Goal: Task Accomplishment & Management: Complete application form

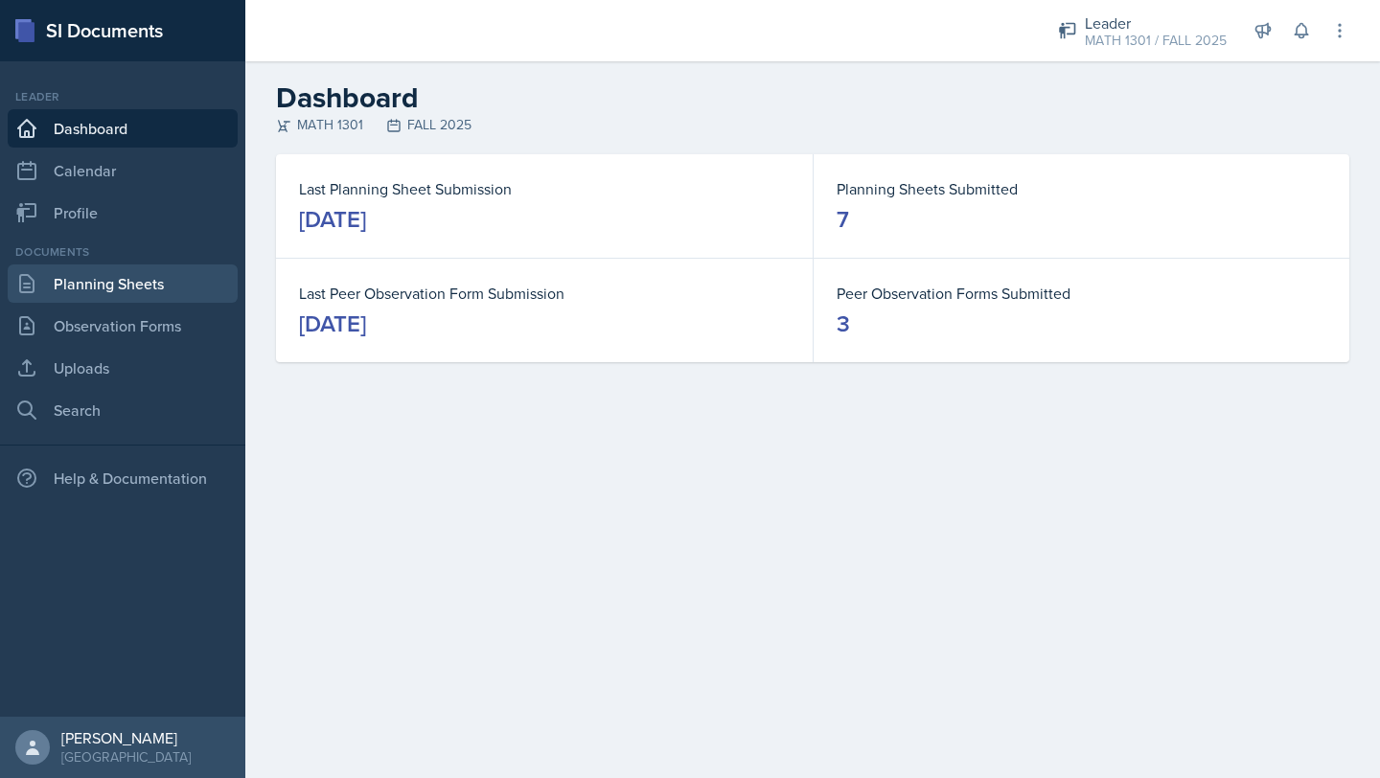
click at [180, 292] on link "Planning Sheets" at bounding box center [123, 284] width 230 height 38
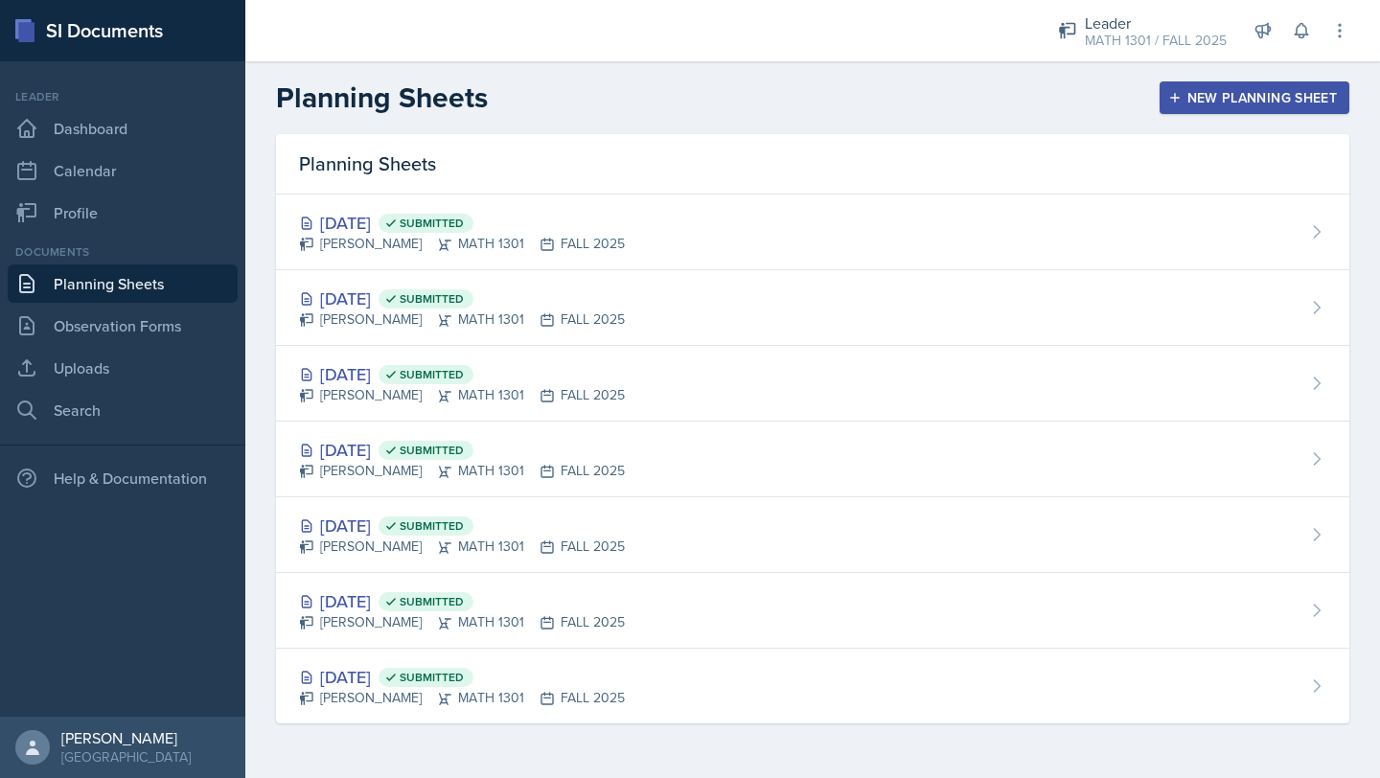
click at [1259, 96] on div "New Planning Sheet" at bounding box center [1254, 97] width 165 height 15
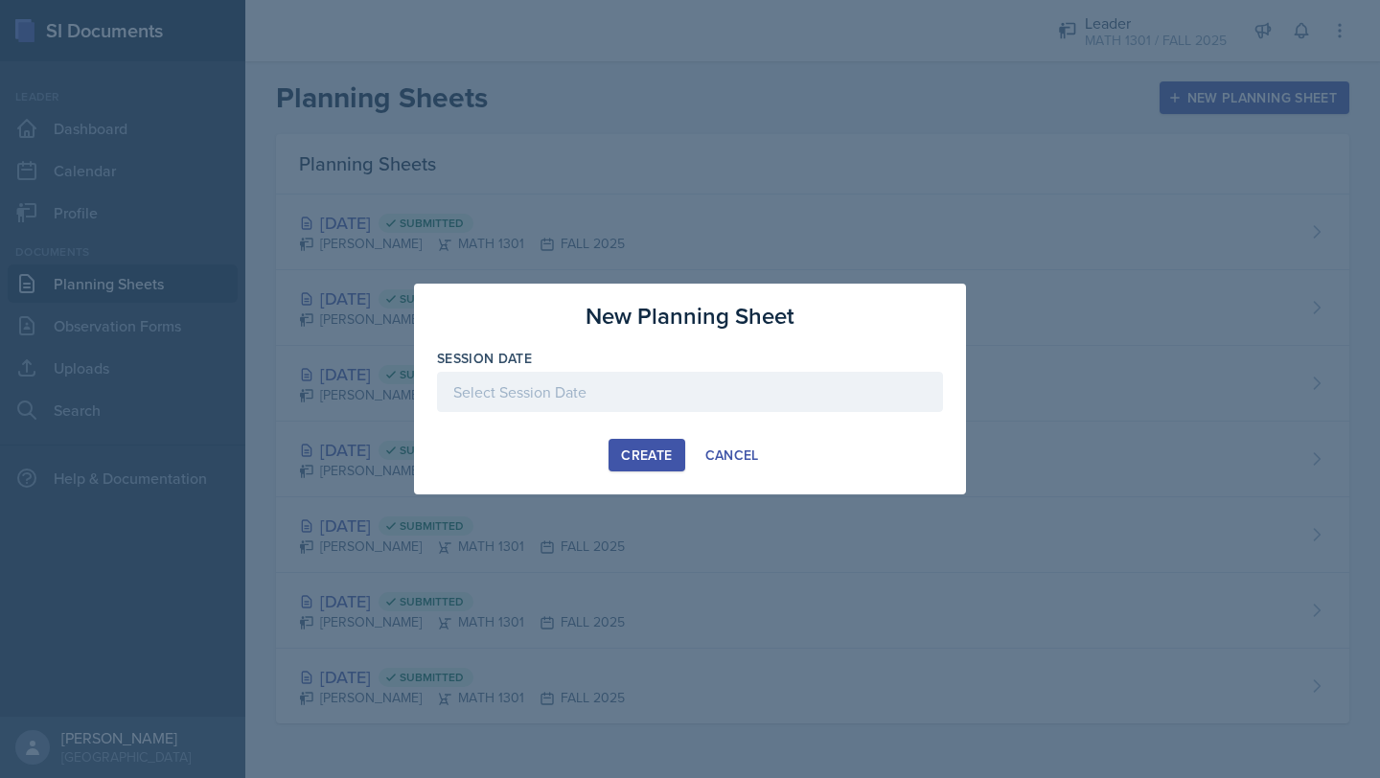
click at [585, 387] on div at bounding box center [690, 392] width 506 height 40
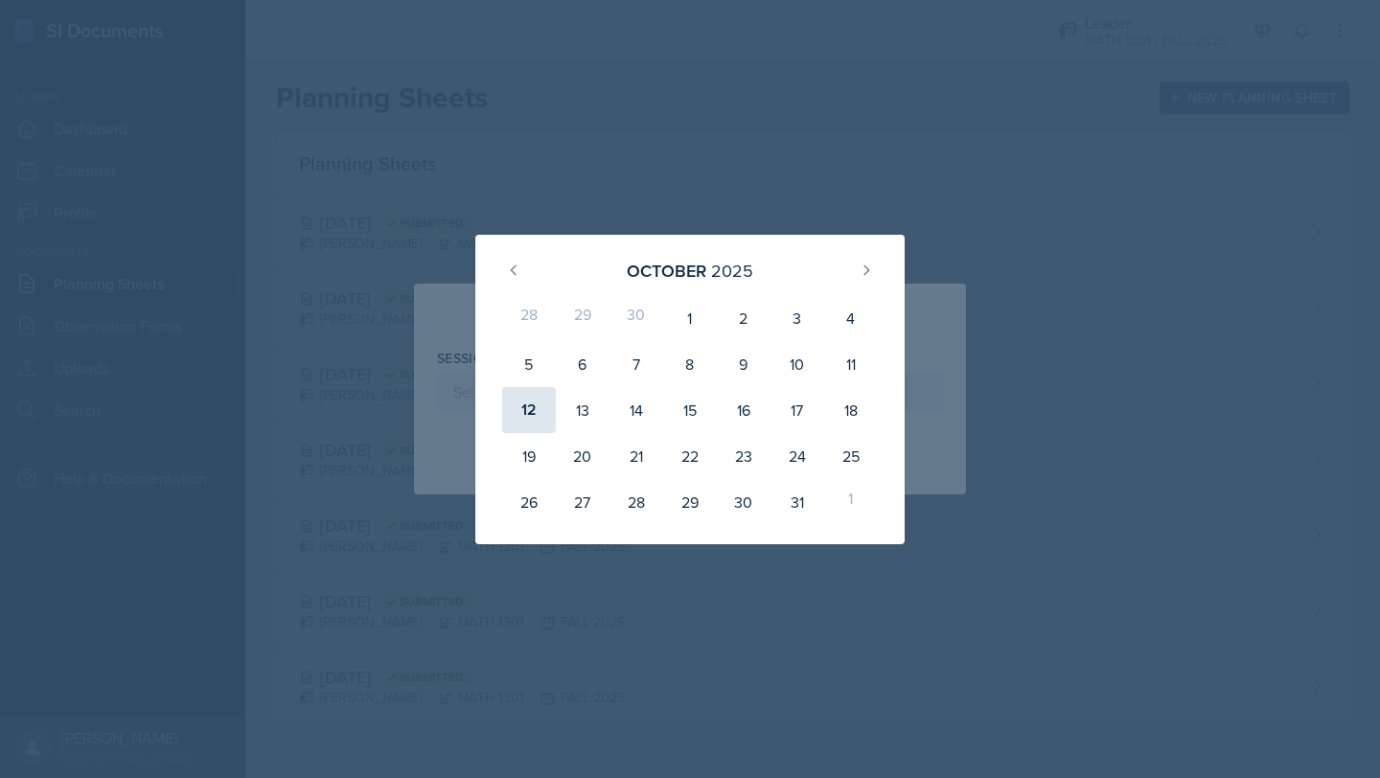
click at [527, 416] on div "12" at bounding box center [529, 410] width 54 height 46
type input "[DATE]"
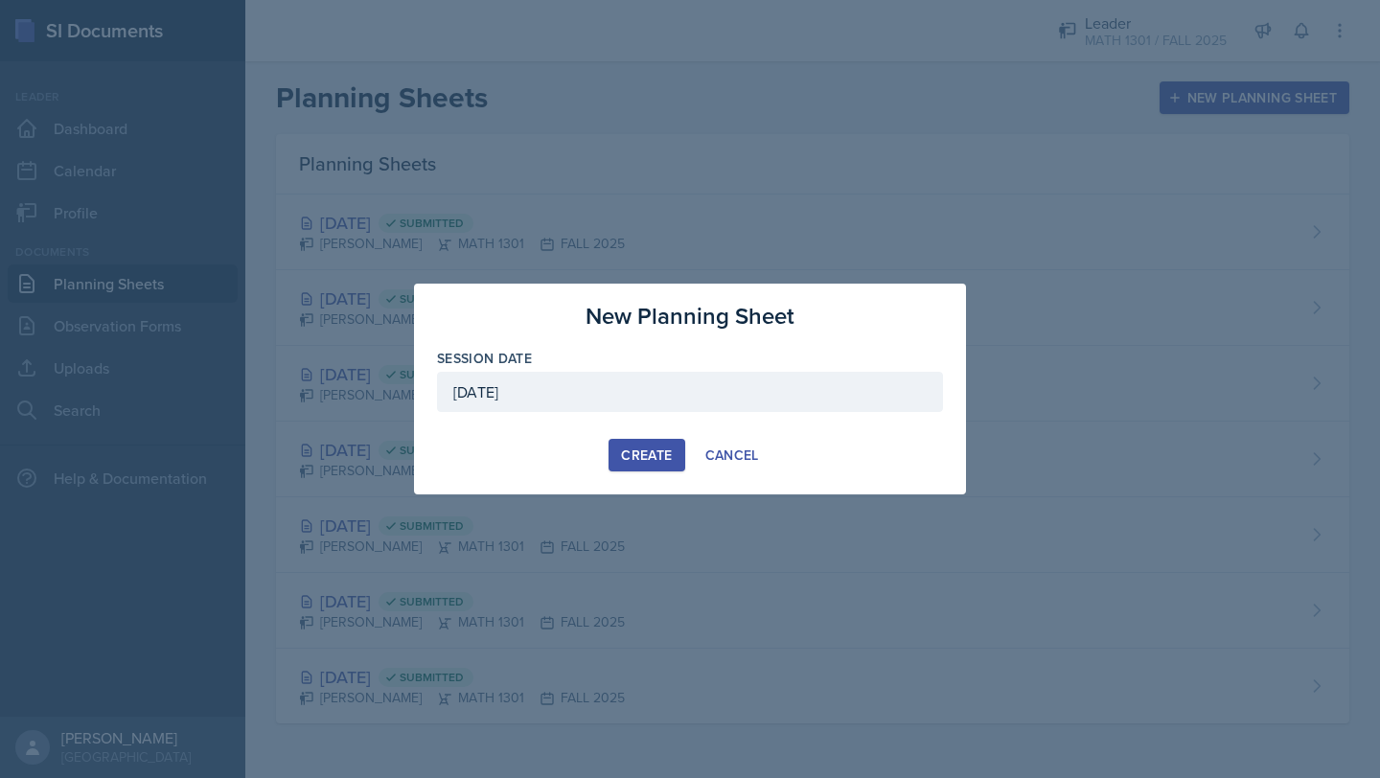
click at [666, 452] on div "Create" at bounding box center [646, 455] width 51 height 15
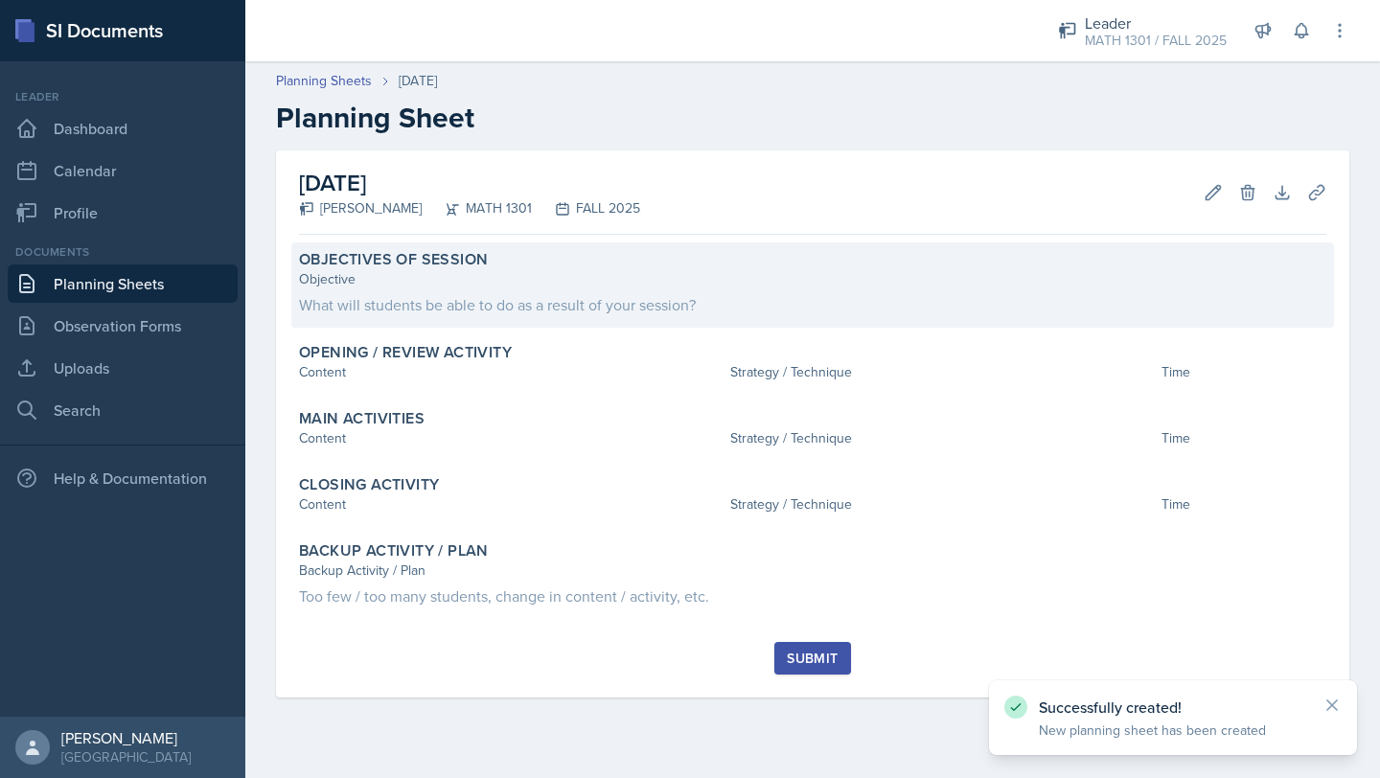
click at [493, 291] on div "Objective What will students be able to do as a result of your session?" at bounding box center [812, 292] width 1027 height 47
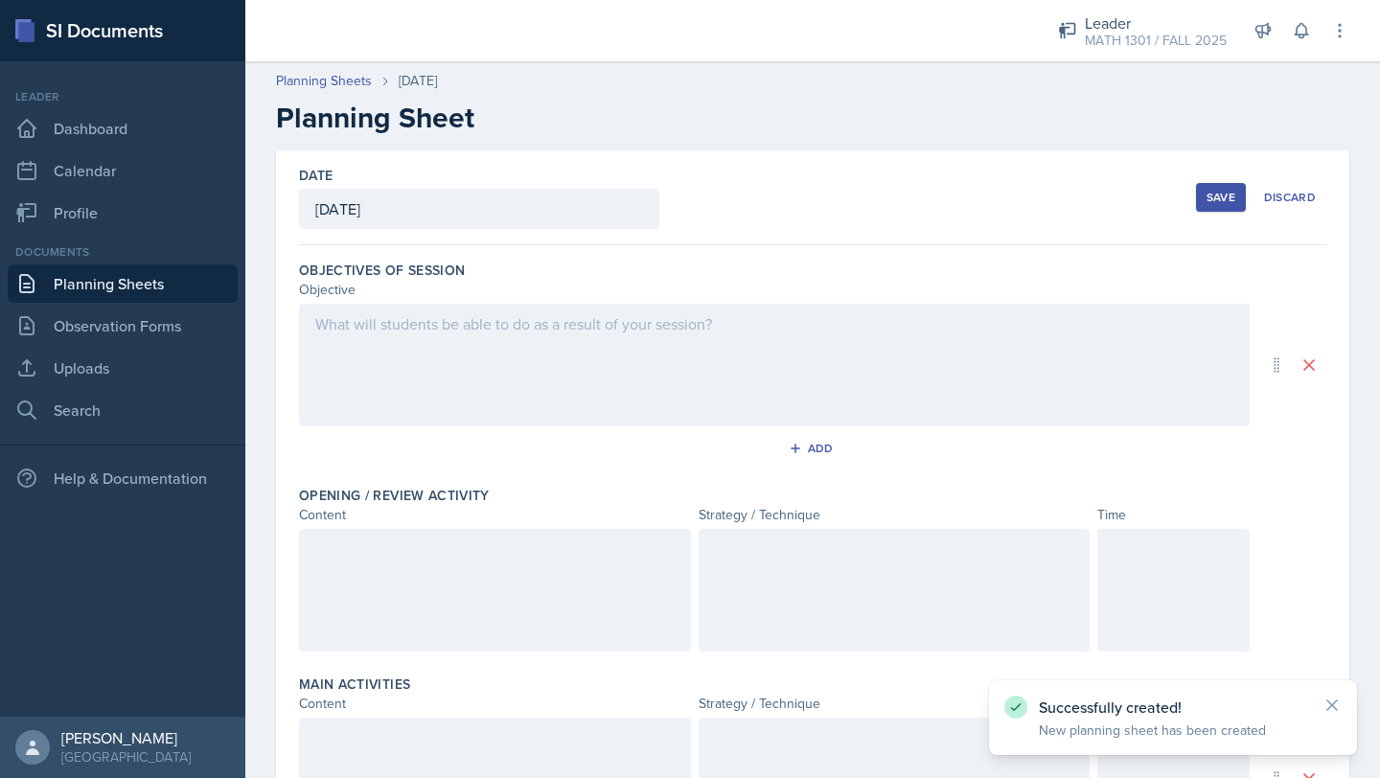
click at [477, 353] on div at bounding box center [774, 365] width 951 height 123
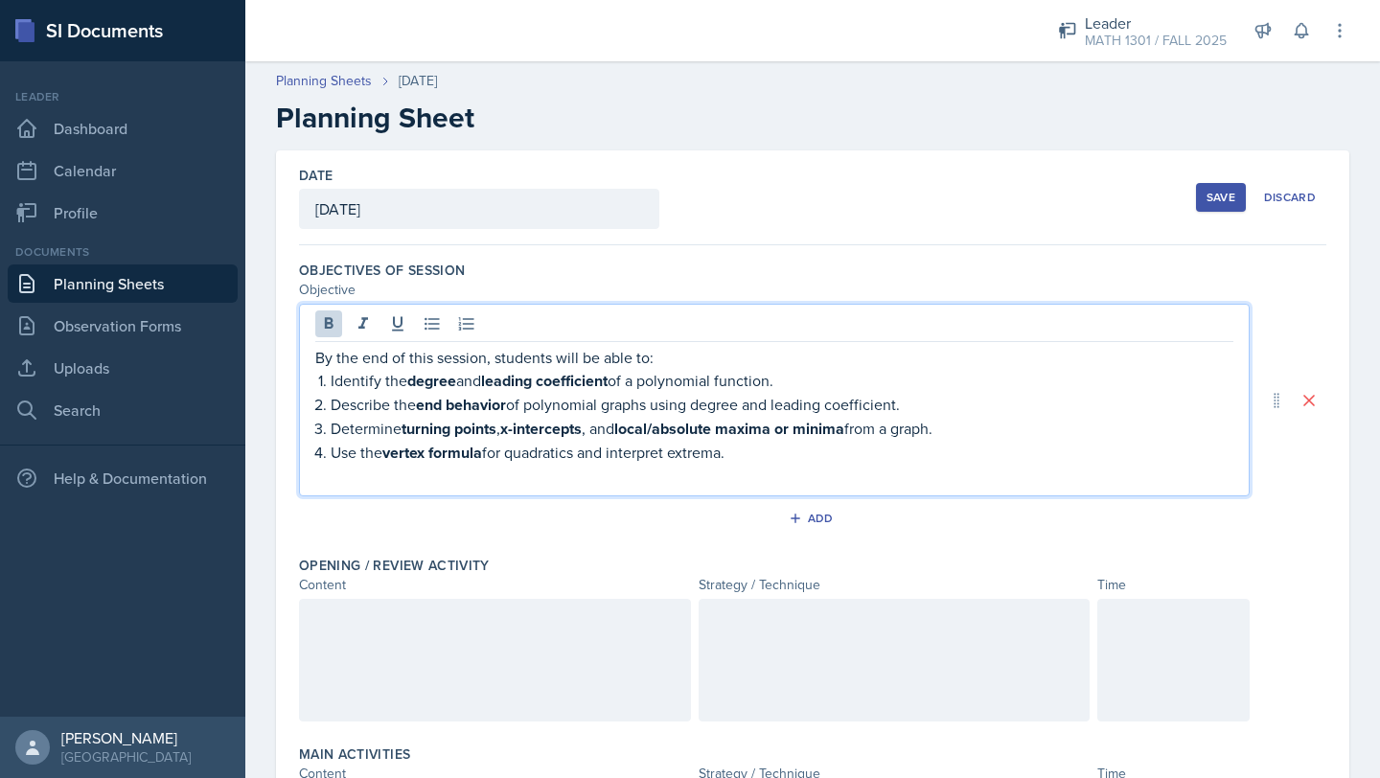
drag, startPoint x: 763, startPoint y: 453, endPoint x: 780, endPoint y: 333, distance: 122.0
click at [780, 333] on div "By the end of this session, students will be able to: Identify the degree and l…" at bounding box center [774, 400] width 951 height 193
click at [334, 320] on icon at bounding box center [328, 323] width 19 height 19
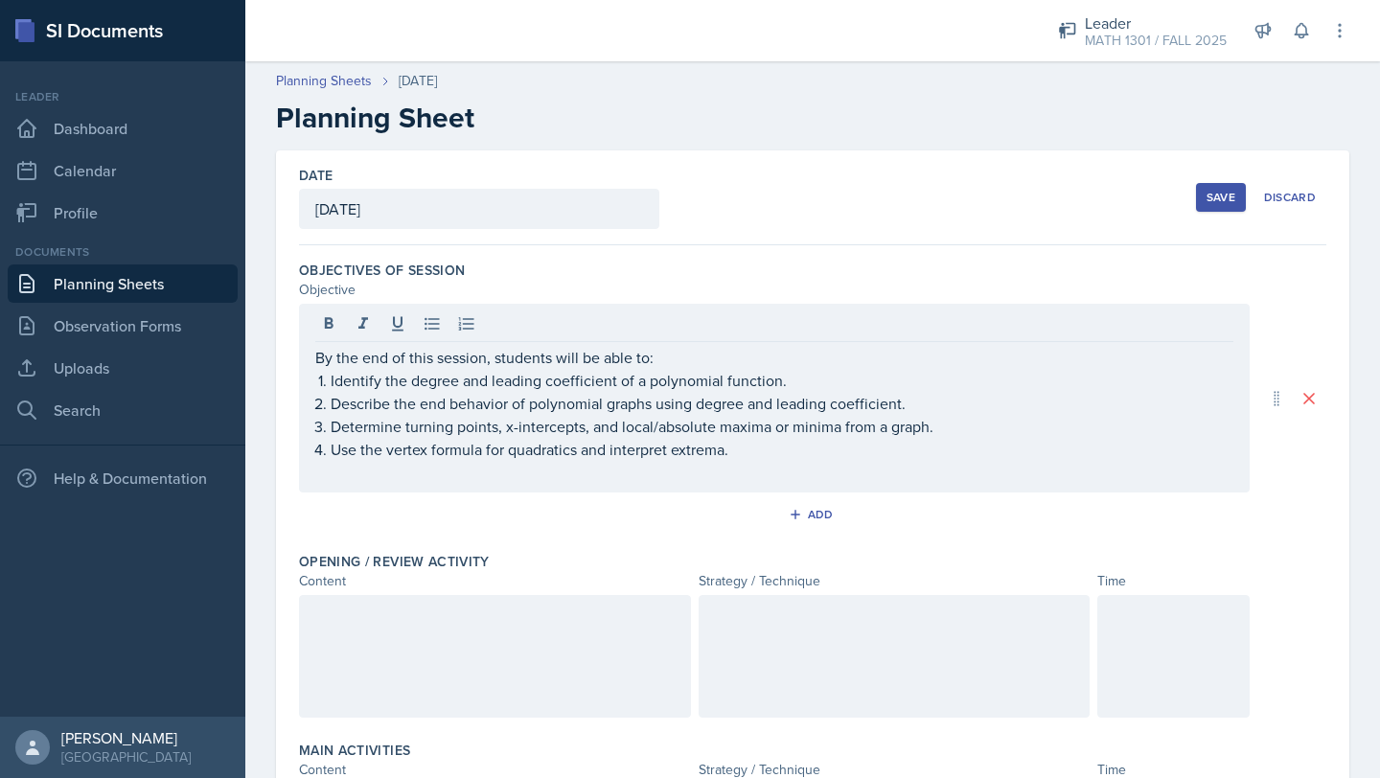
click at [412, 648] on div at bounding box center [495, 656] width 392 height 123
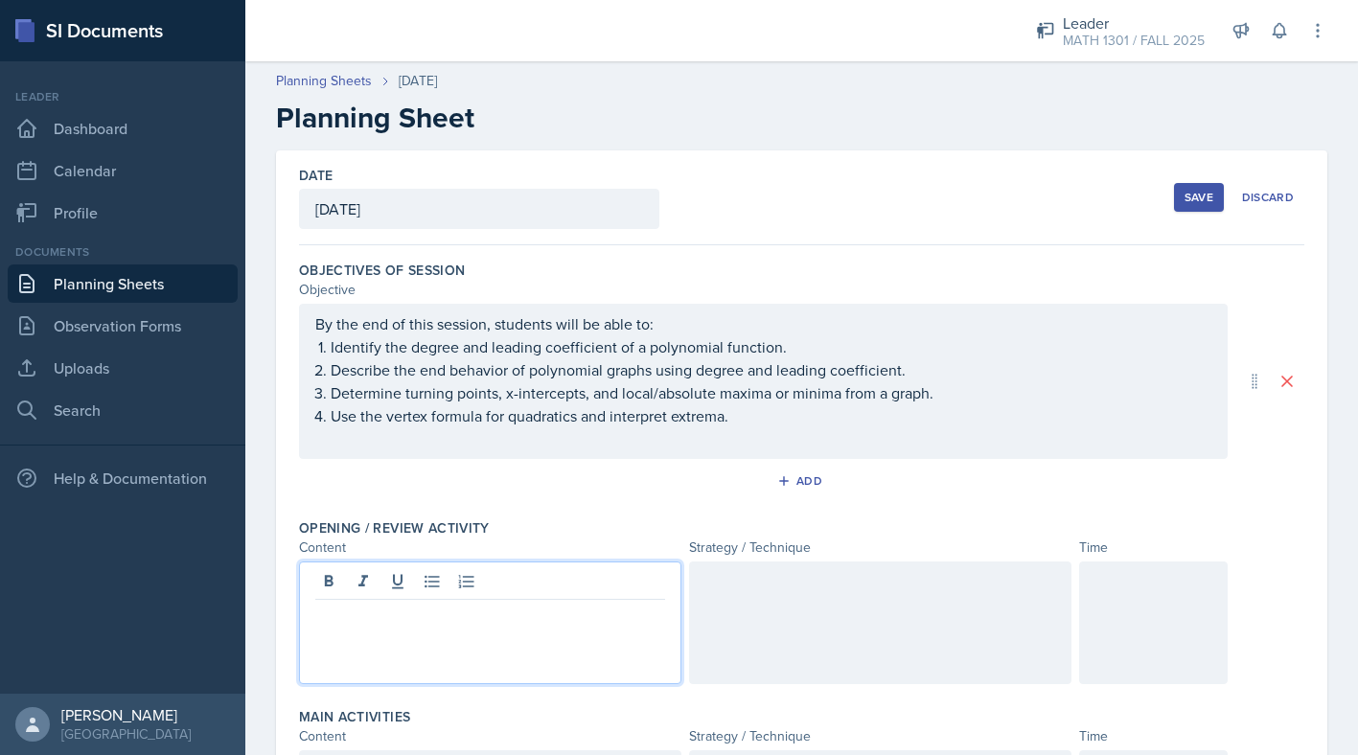
click at [380, 612] on p at bounding box center [490, 615] width 350 height 23
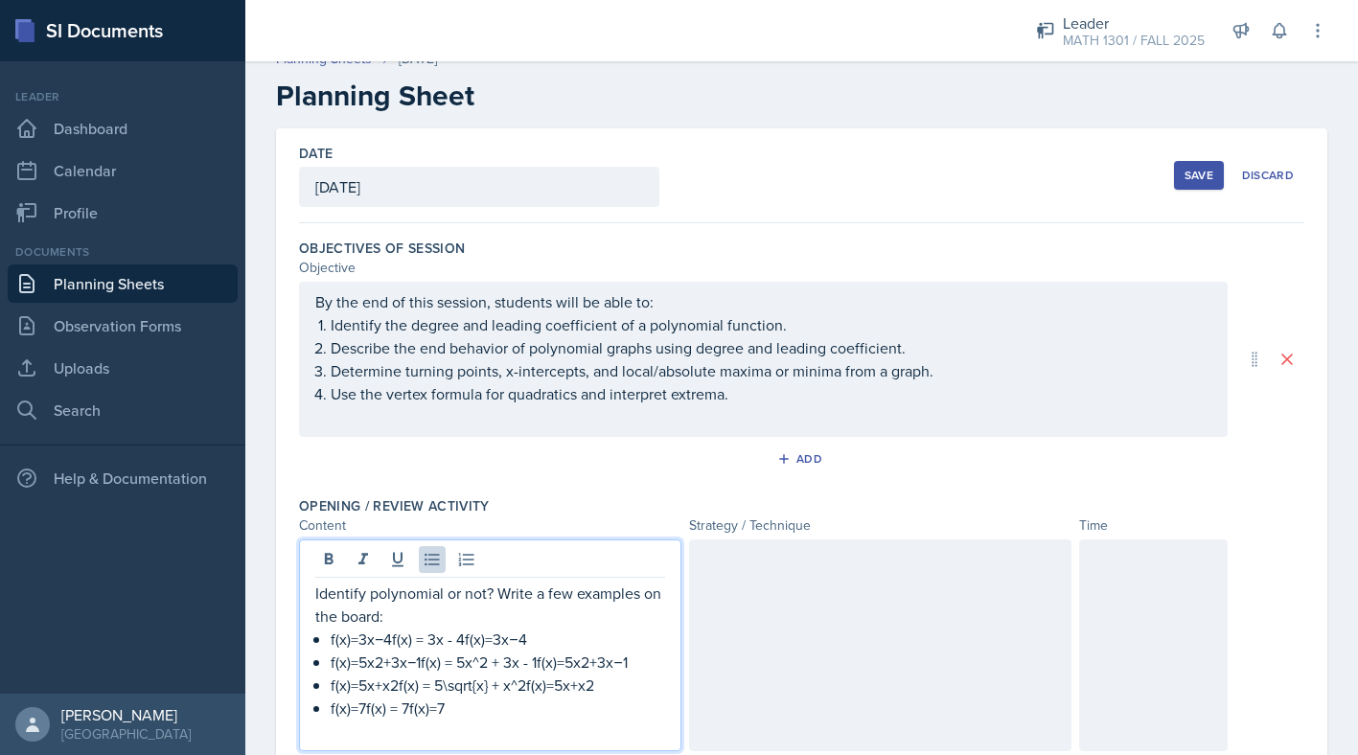
scroll to position [31, 0]
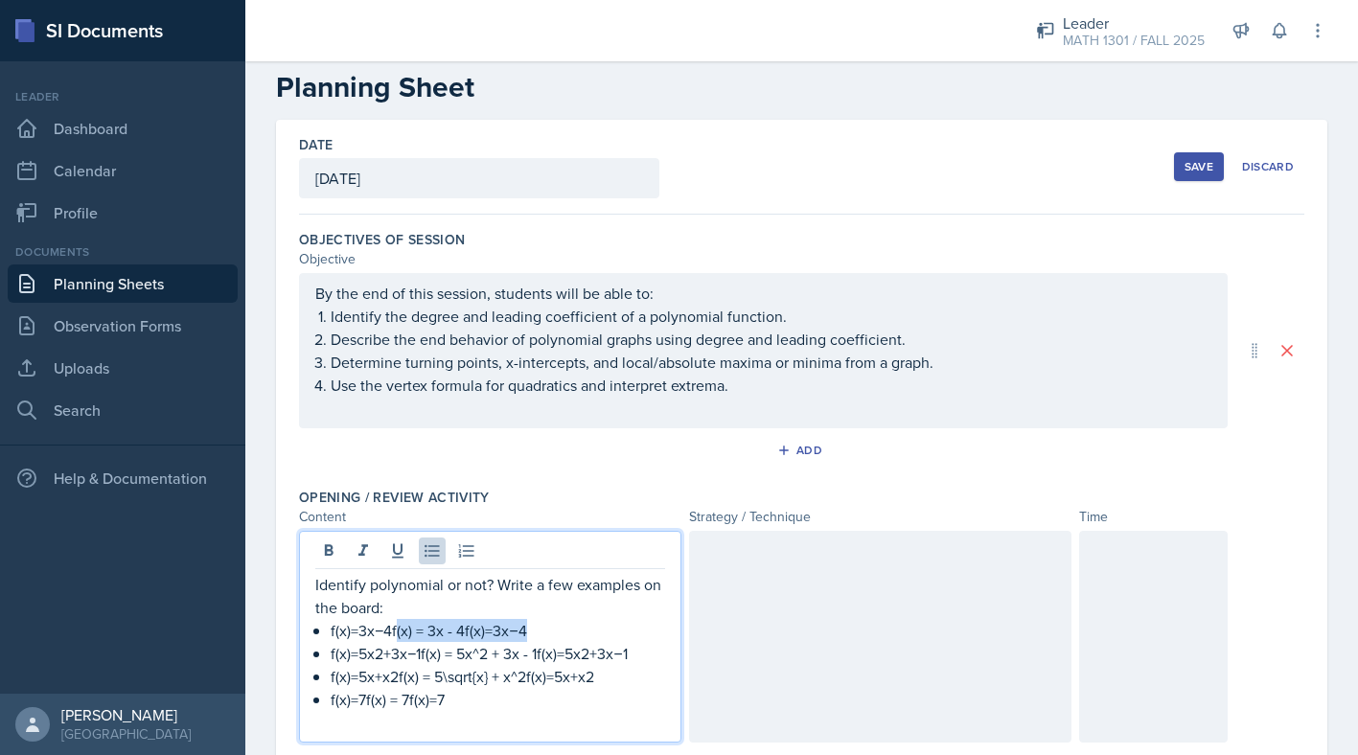
drag, startPoint x: 529, startPoint y: 629, endPoint x: 397, endPoint y: 627, distance: 132.3
click at [395, 627] on p "f(x)=3x−4f(x) = 3x - 4f(x)=3x−4" at bounding box center [498, 630] width 334 height 23
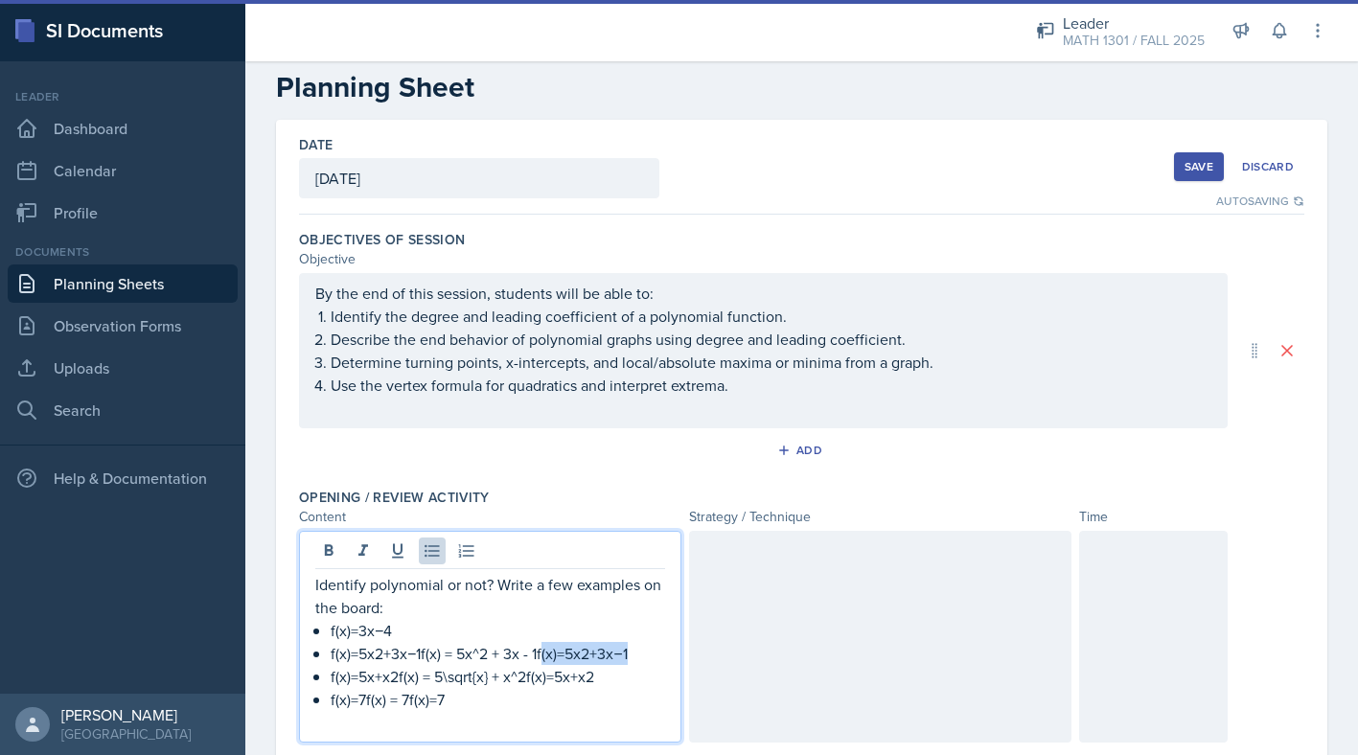
drag, startPoint x: 636, startPoint y: 662, endPoint x: 541, endPoint y: 649, distance: 95.8
click at [541, 650] on p "f(x)=5x2+3x−1f(x) = 5x^2 + 3x - 1f(x)=5x2+3x−1" at bounding box center [498, 653] width 334 height 23
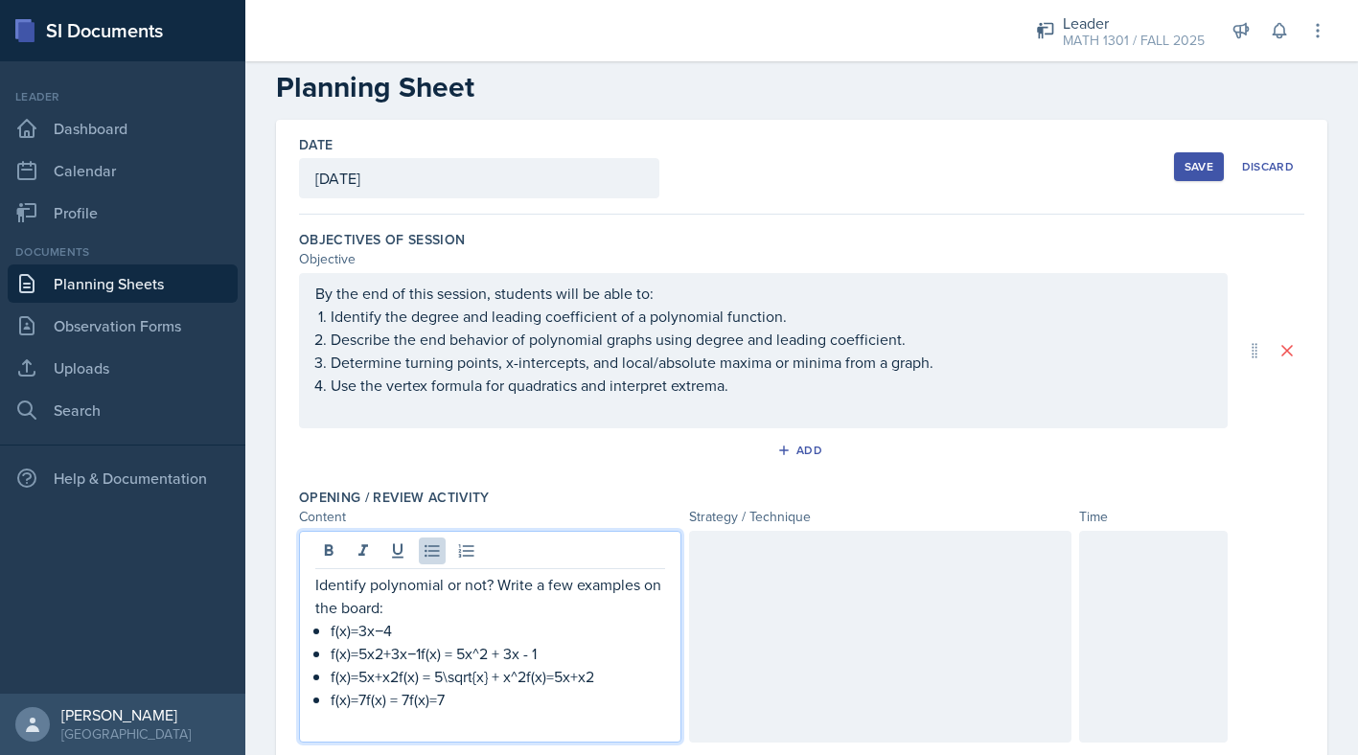
click at [421, 650] on p "f(x)=5x2+3x−1f(x) = 5x^2 + 3x - 1" at bounding box center [498, 653] width 334 height 23
drag, startPoint x: 398, startPoint y: 679, endPoint x: 328, endPoint y: 679, distance: 70.0
click at [328, 679] on div "Identify polynomial or not? Write a few examples on the board: f(x)=3x−4 f(x) =…" at bounding box center [490, 653] width 350 height 161
drag, startPoint x: 531, startPoint y: 679, endPoint x: 460, endPoint y: 680, distance: 70.9
click at [458, 680] on p "f(x) = 5\sqrt{x} + x^2f(x)=5x​+x2" at bounding box center [498, 676] width 334 height 23
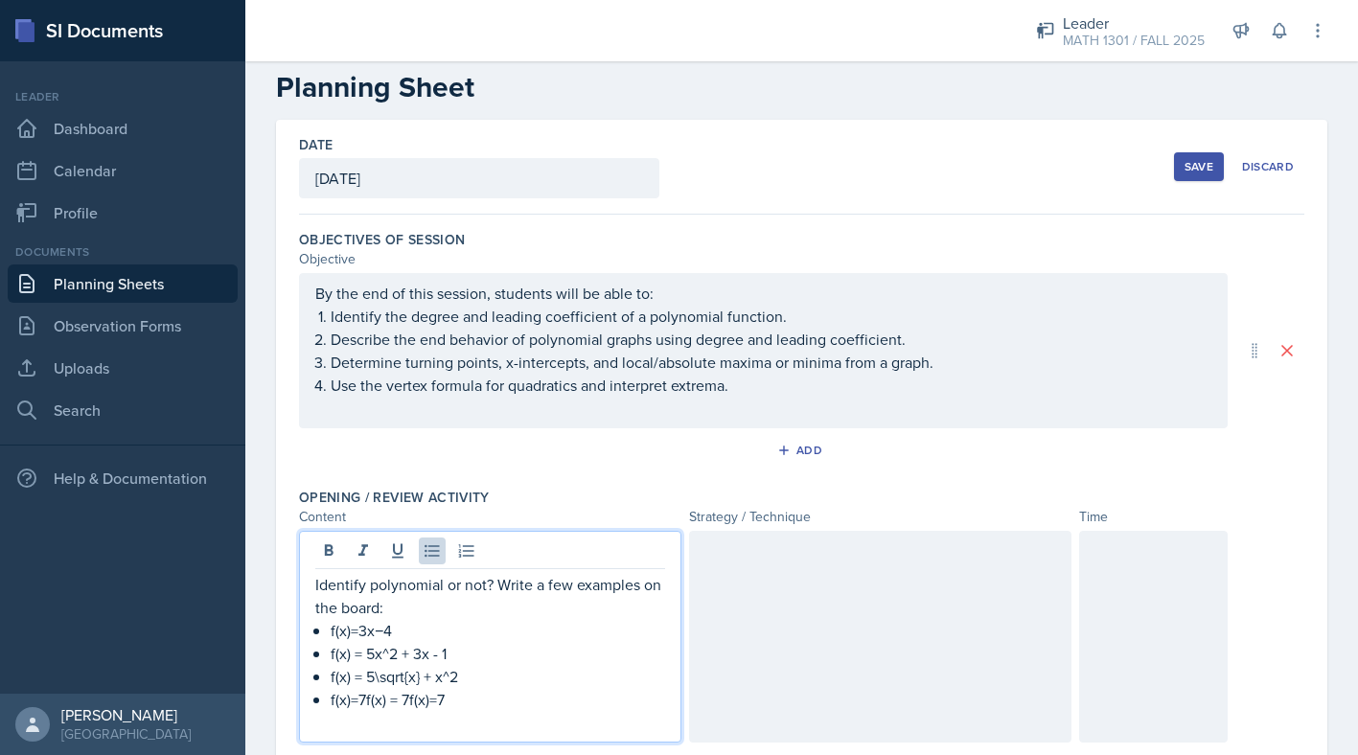
drag, startPoint x: 461, startPoint y: 702, endPoint x: 443, endPoint y: 699, distance: 18.6
click at [443, 699] on p "f(x)=7f(x) = 7f(x)=7" at bounding box center [498, 699] width 334 height 23
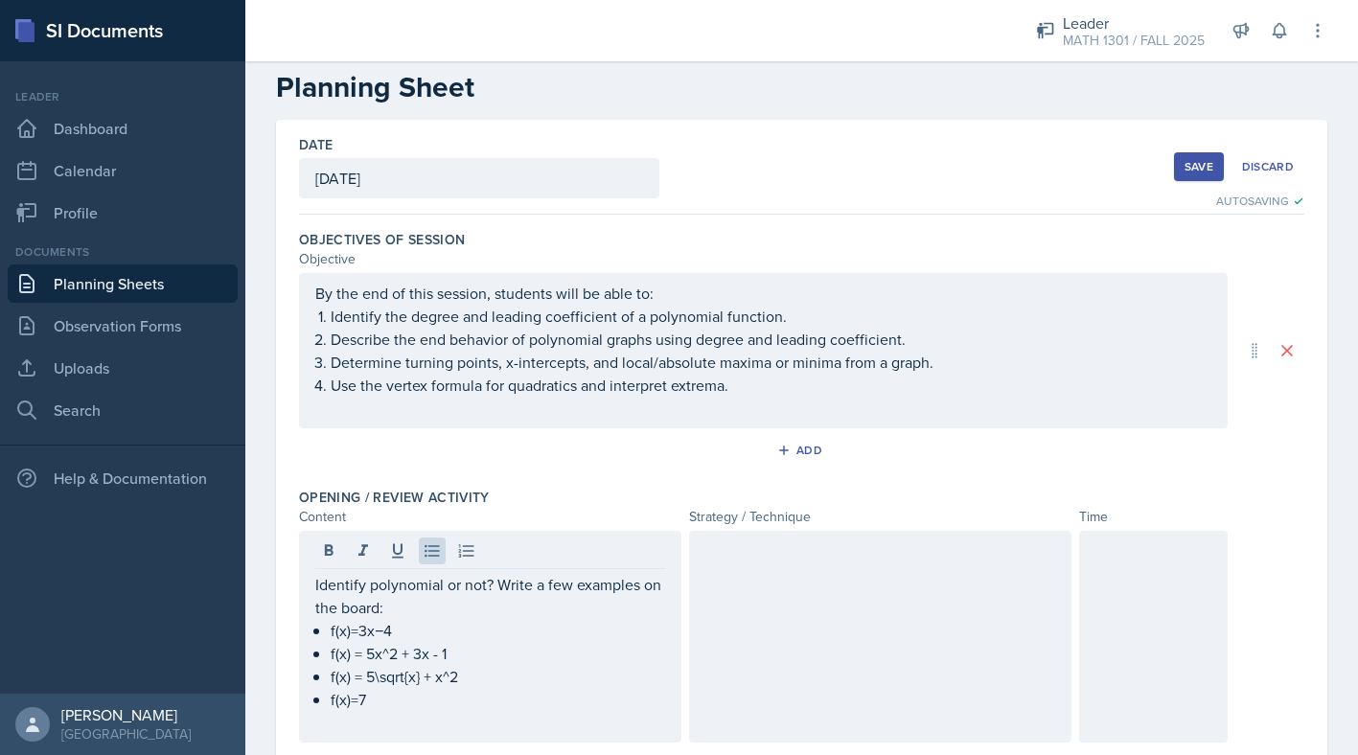
click at [739, 600] on div at bounding box center [880, 637] width 382 height 212
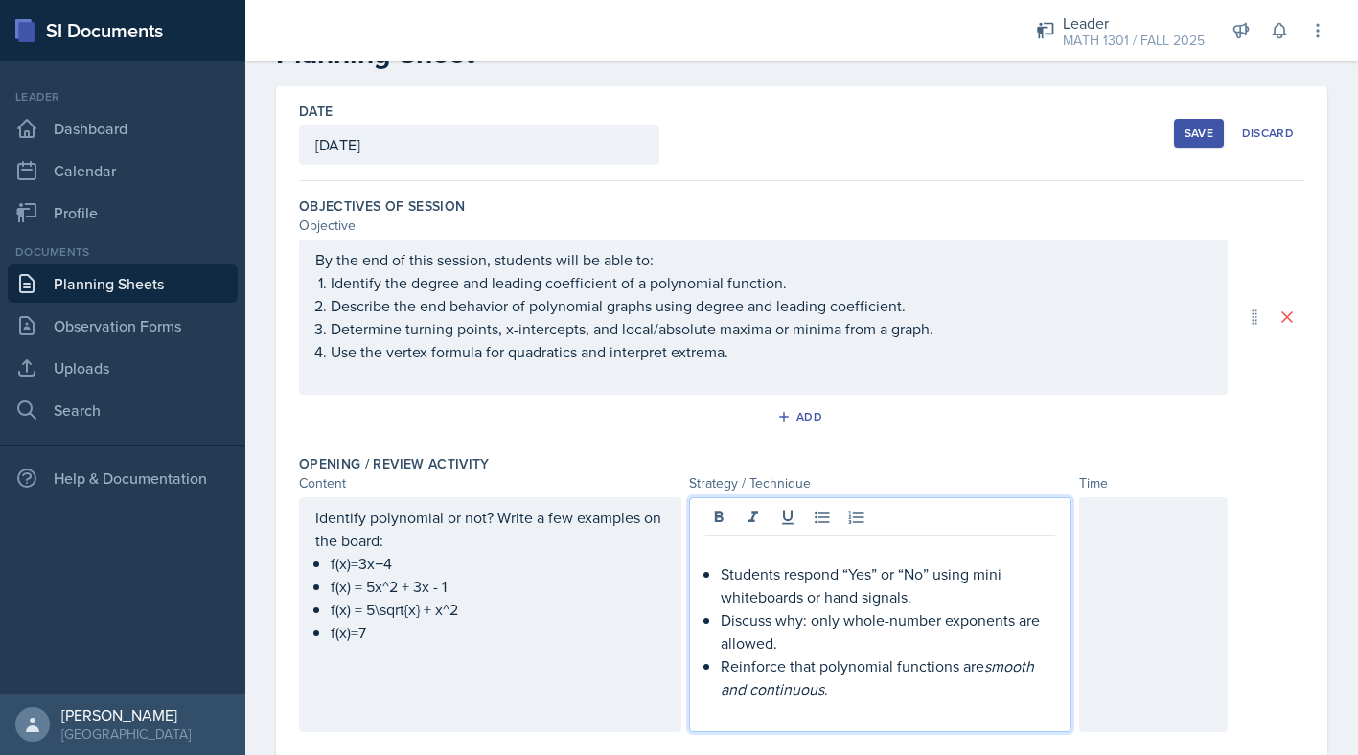
click at [730, 558] on p at bounding box center [880, 551] width 350 height 23
click at [1027, 617] on p "Discuss why: only whole-number exponents are allowed." at bounding box center [888, 632] width 334 height 46
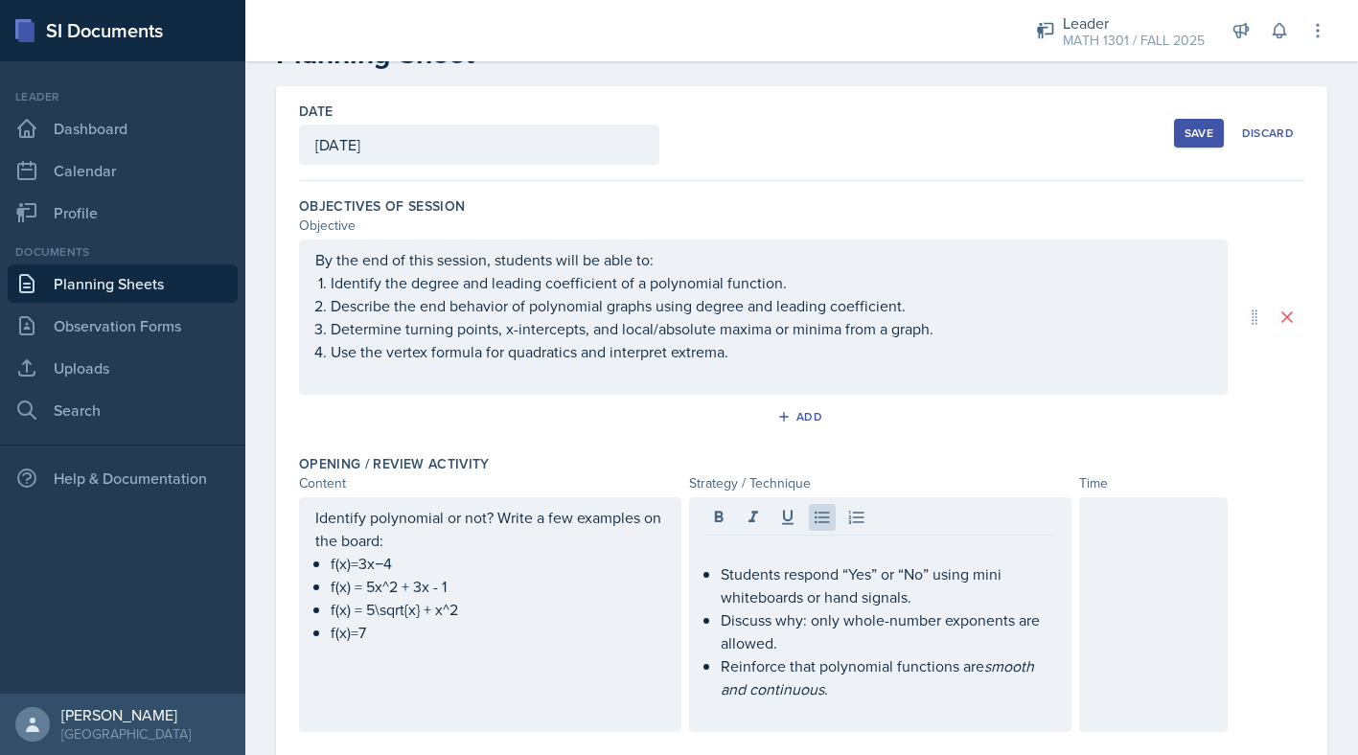
click at [1163, 634] on div at bounding box center [1153, 614] width 149 height 235
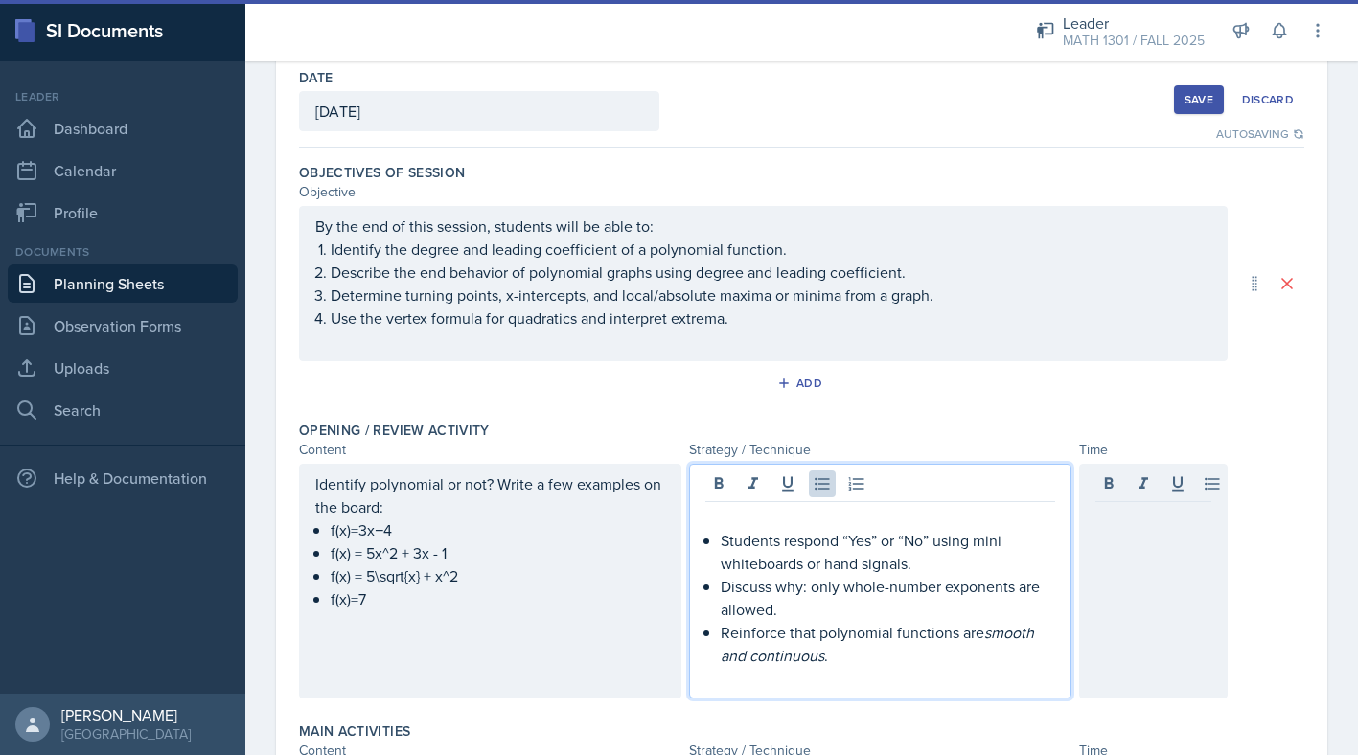
click at [719, 522] on div "Students respond “Yes” or “No” using mini whiteboards or hand signals. Discuss …" at bounding box center [880, 598] width 350 height 184
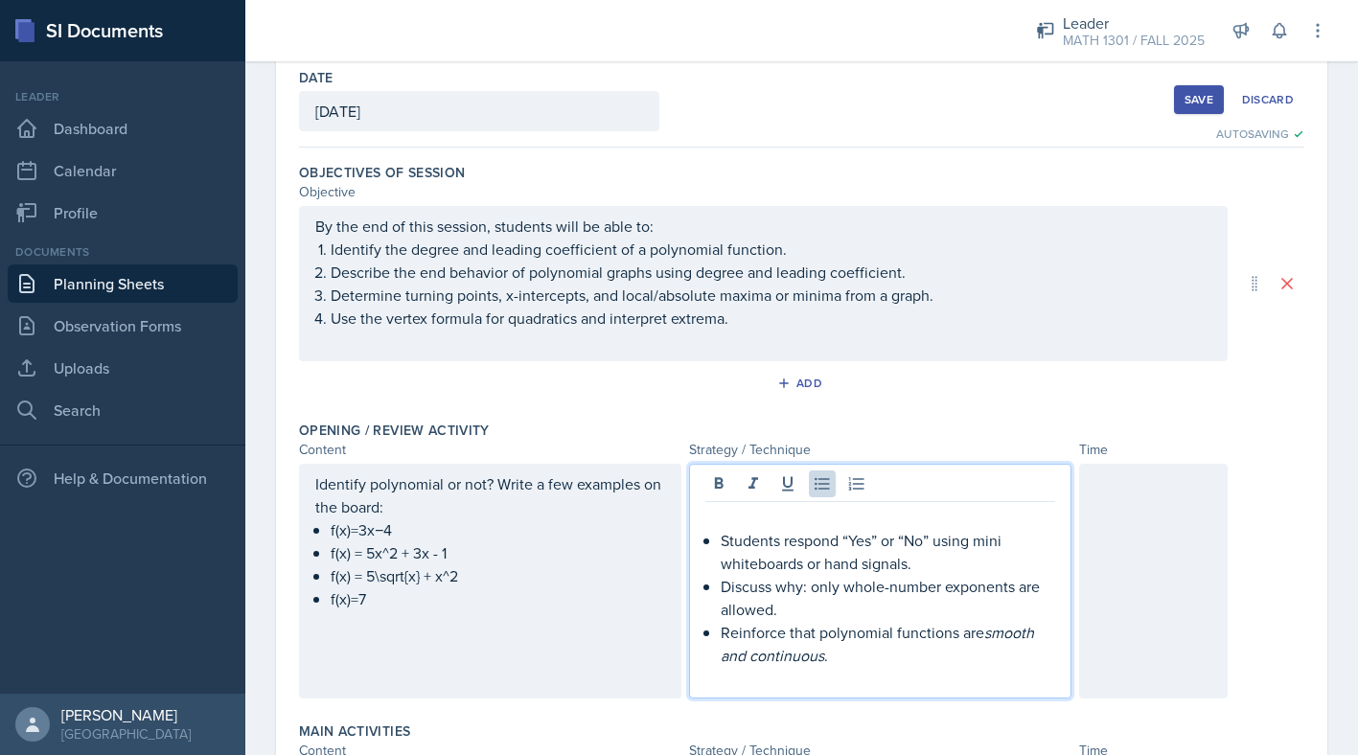
click at [721, 533] on p "Students respond “Yes” or “No” using mini whiteboards or hand signals." at bounding box center [888, 552] width 334 height 46
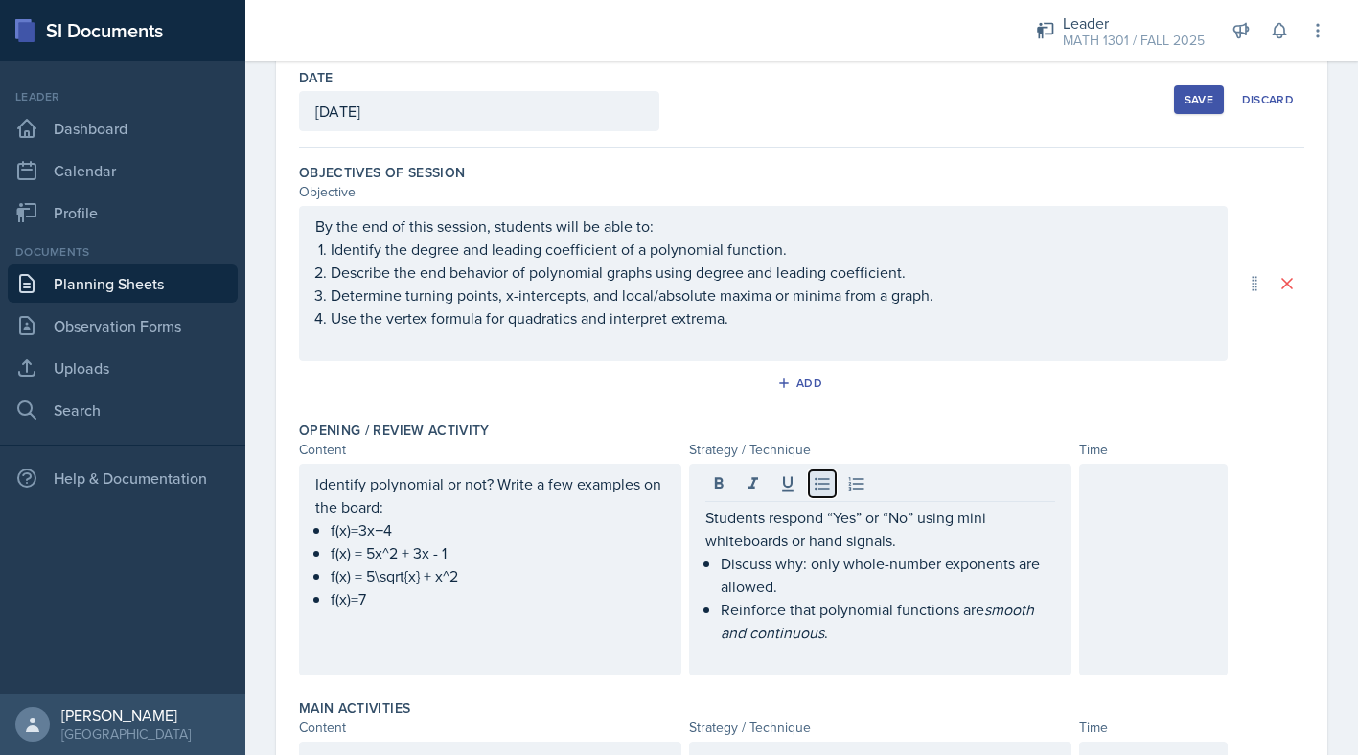
click at [823, 485] on icon at bounding box center [822, 483] width 19 height 19
click at [823, 487] on icon at bounding box center [822, 483] width 19 height 19
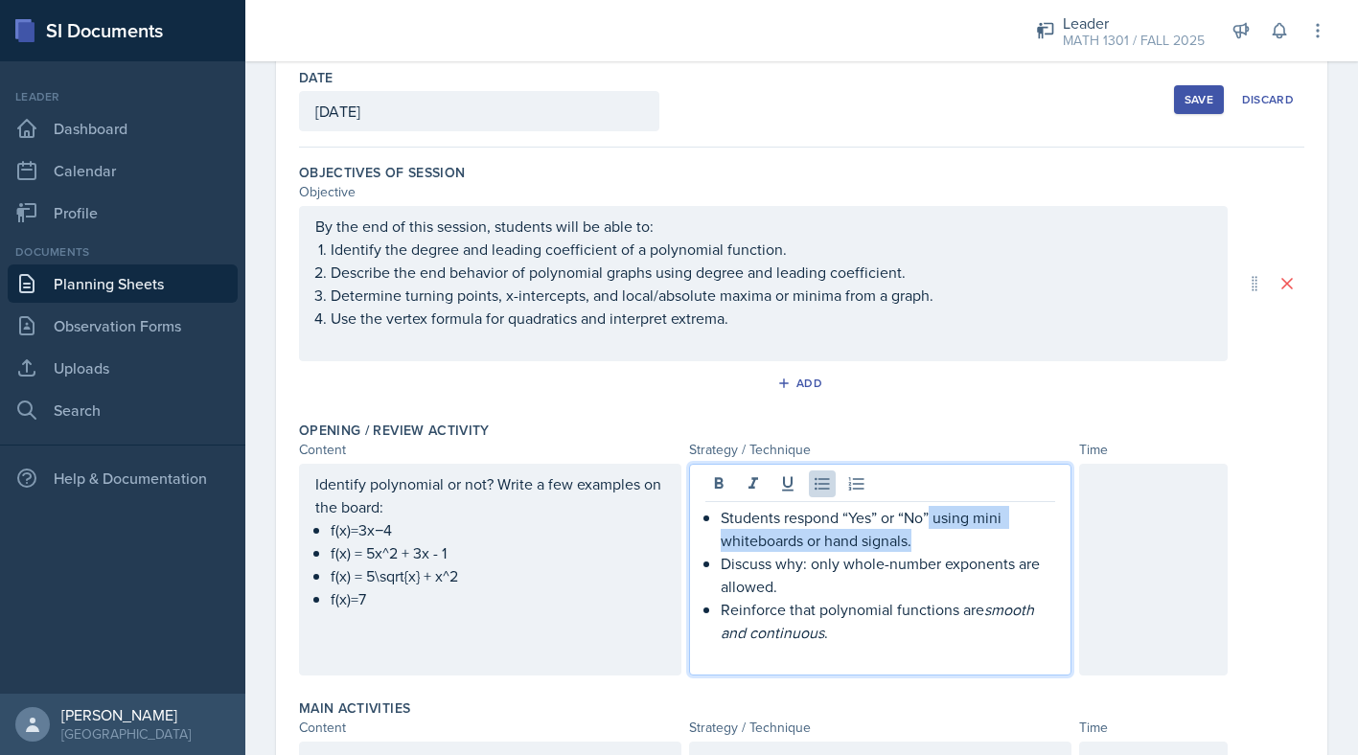
drag, startPoint x: 933, startPoint y: 523, endPoint x: 973, endPoint y: 538, distance: 41.8
click at [973, 538] on p "Students respond “Yes” or “No” using mini whiteboards or hand signals." at bounding box center [888, 529] width 334 height 46
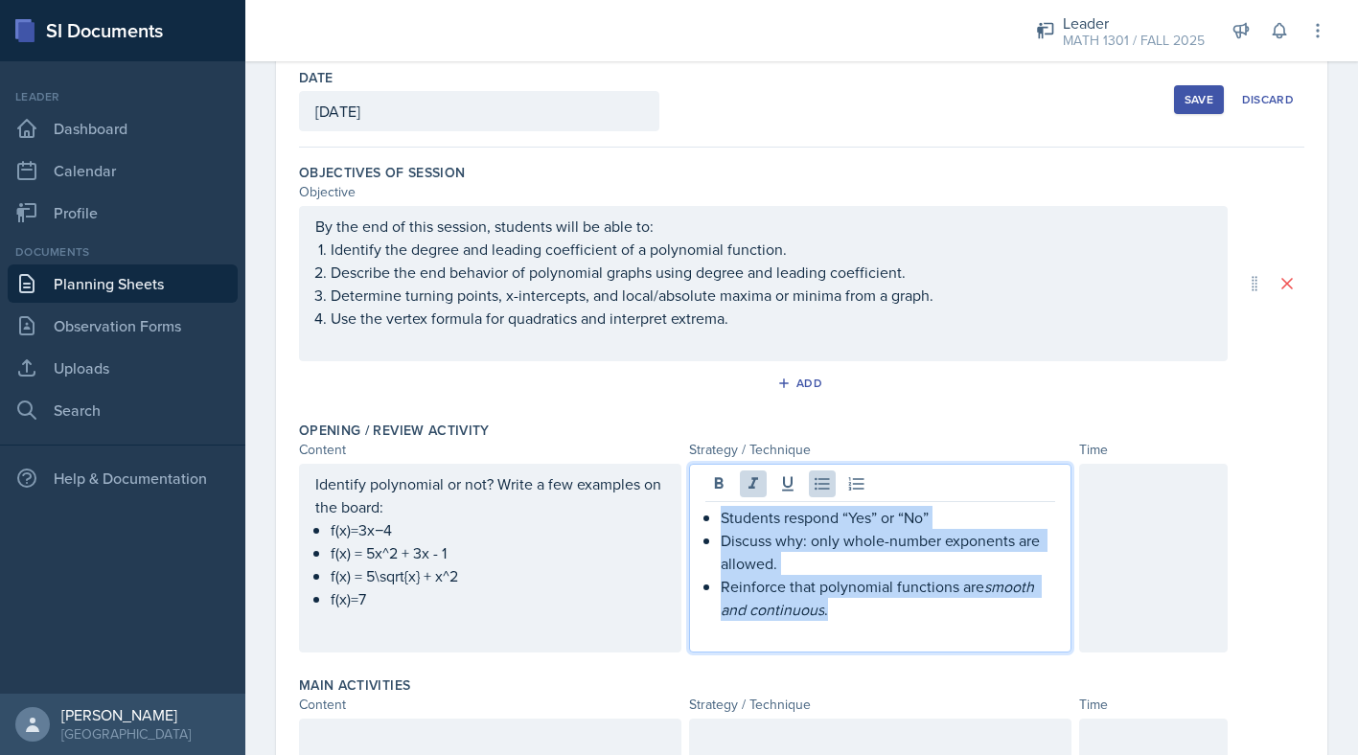
drag, startPoint x: 851, startPoint y: 615, endPoint x: 707, endPoint y: 524, distance: 170.2
click at [707, 524] on div "Students respond “Yes” or “No” Discuss why: only whole-number exponents are all…" at bounding box center [880, 575] width 350 height 138
click at [744, 495] on button at bounding box center [753, 484] width 27 height 27
click at [811, 552] on p "Discuss why: only whole-number exponents are allowed." at bounding box center [888, 552] width 334 height 46
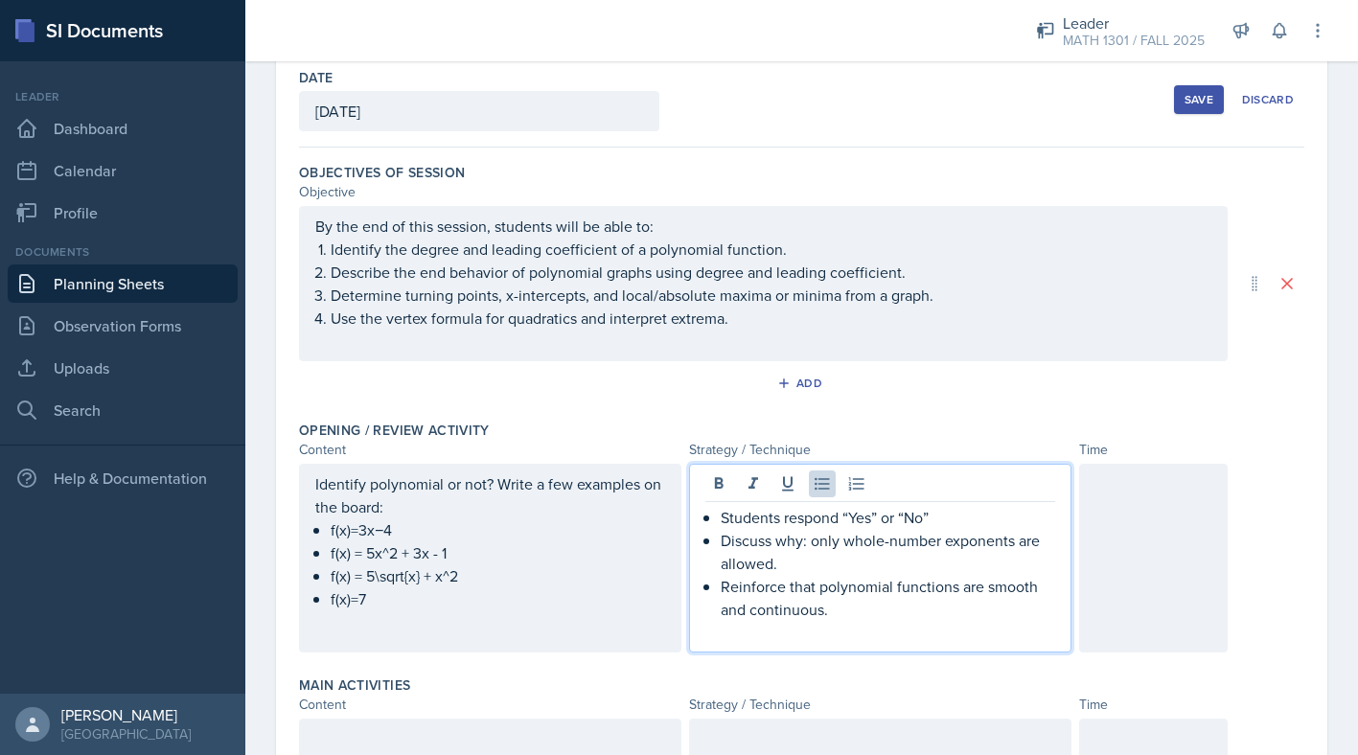
click at [811, 542] on p "Discuss why: only whole-number exponents are allowed." at bounding box center [888, 552] width 334 height 46
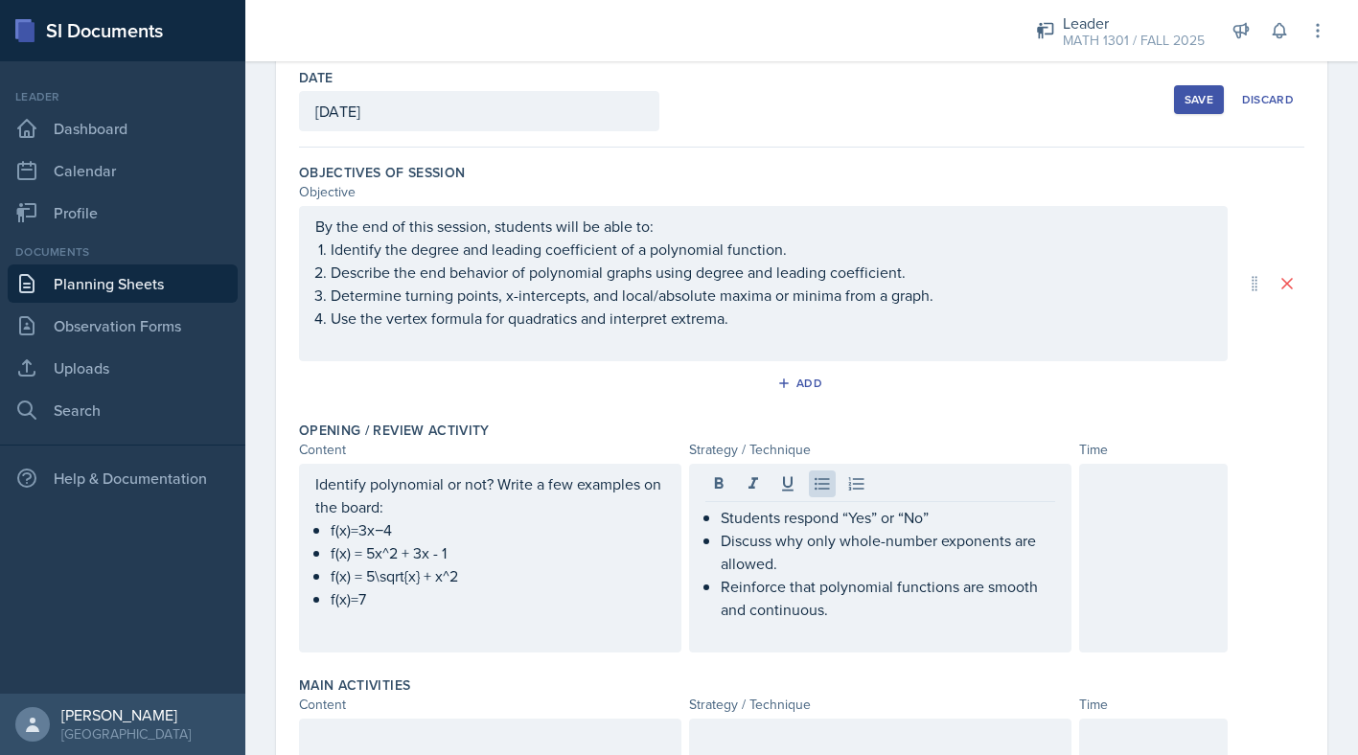
click at [1132, 567] on div at bounding box center [1153, 558] width 149 height 189
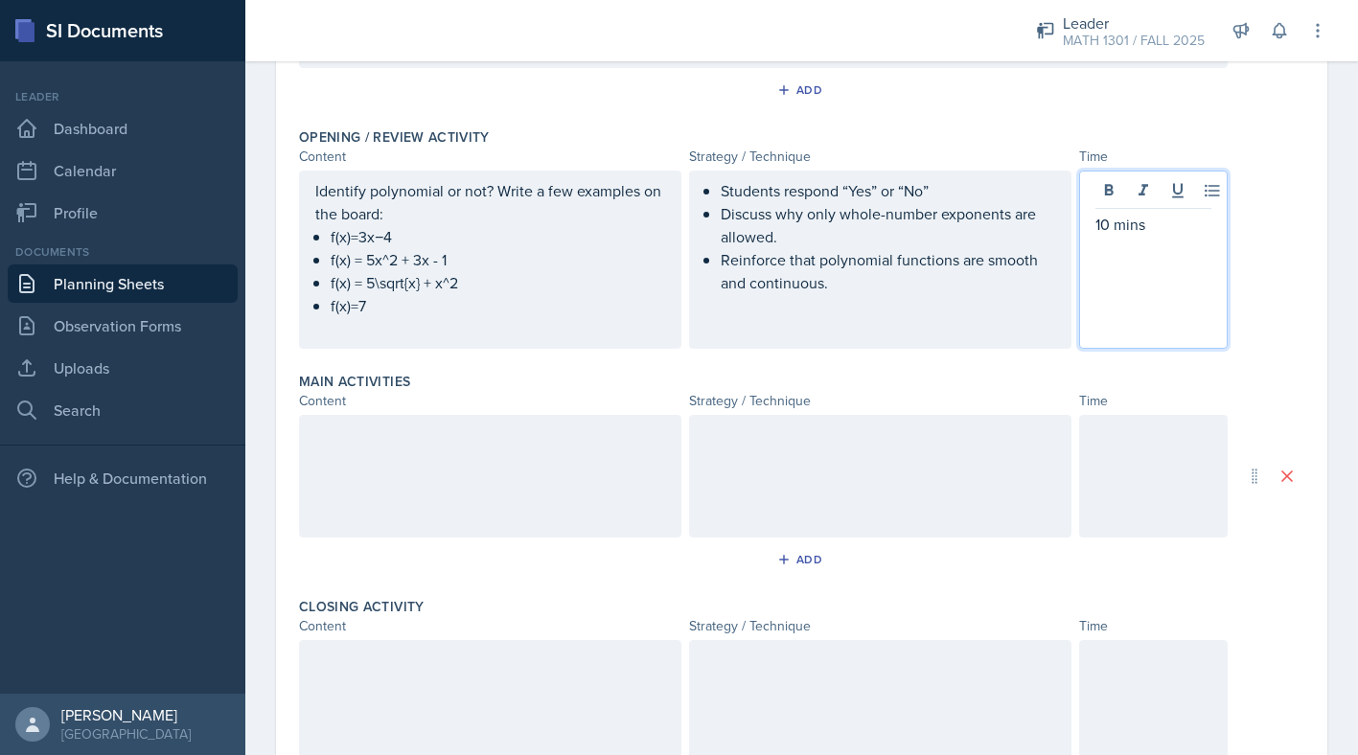
scroll to position [530, 0]
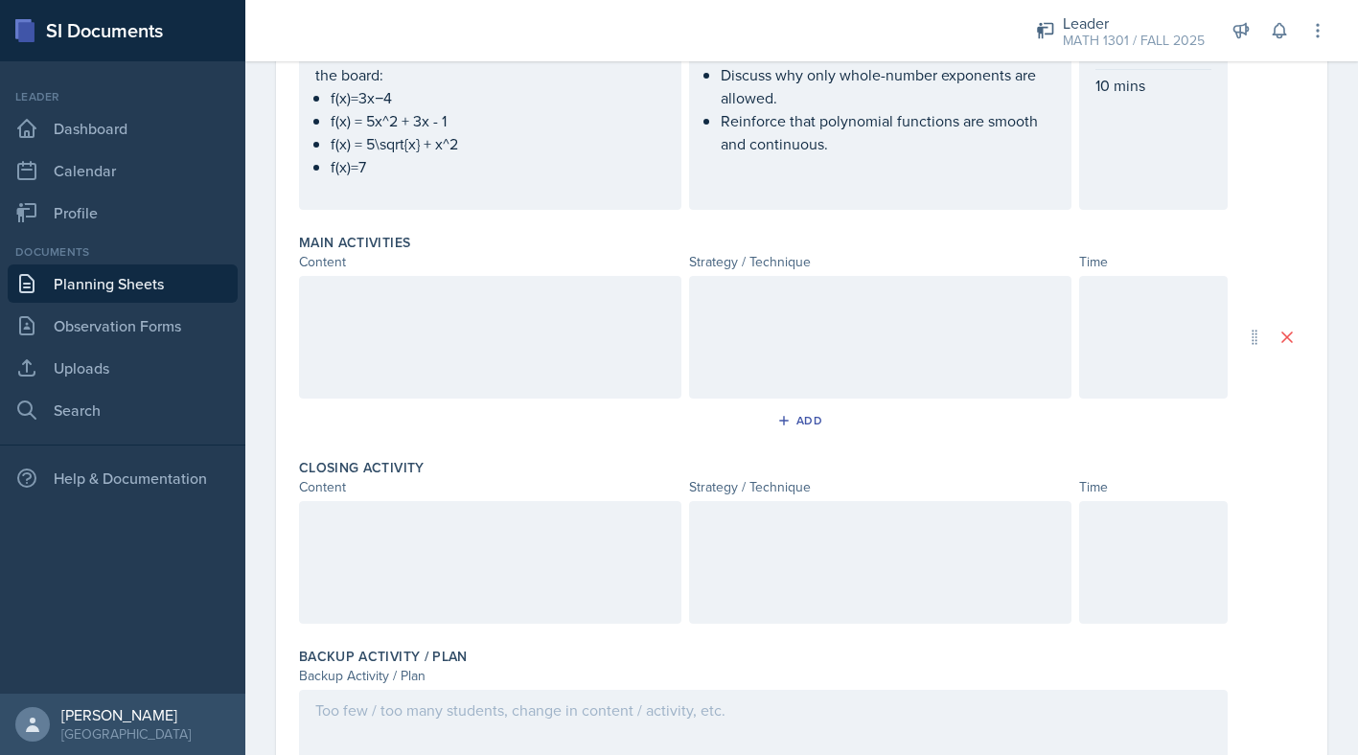
click at [531, 391] on div at bounding box center [490, 337] width 382 height 123
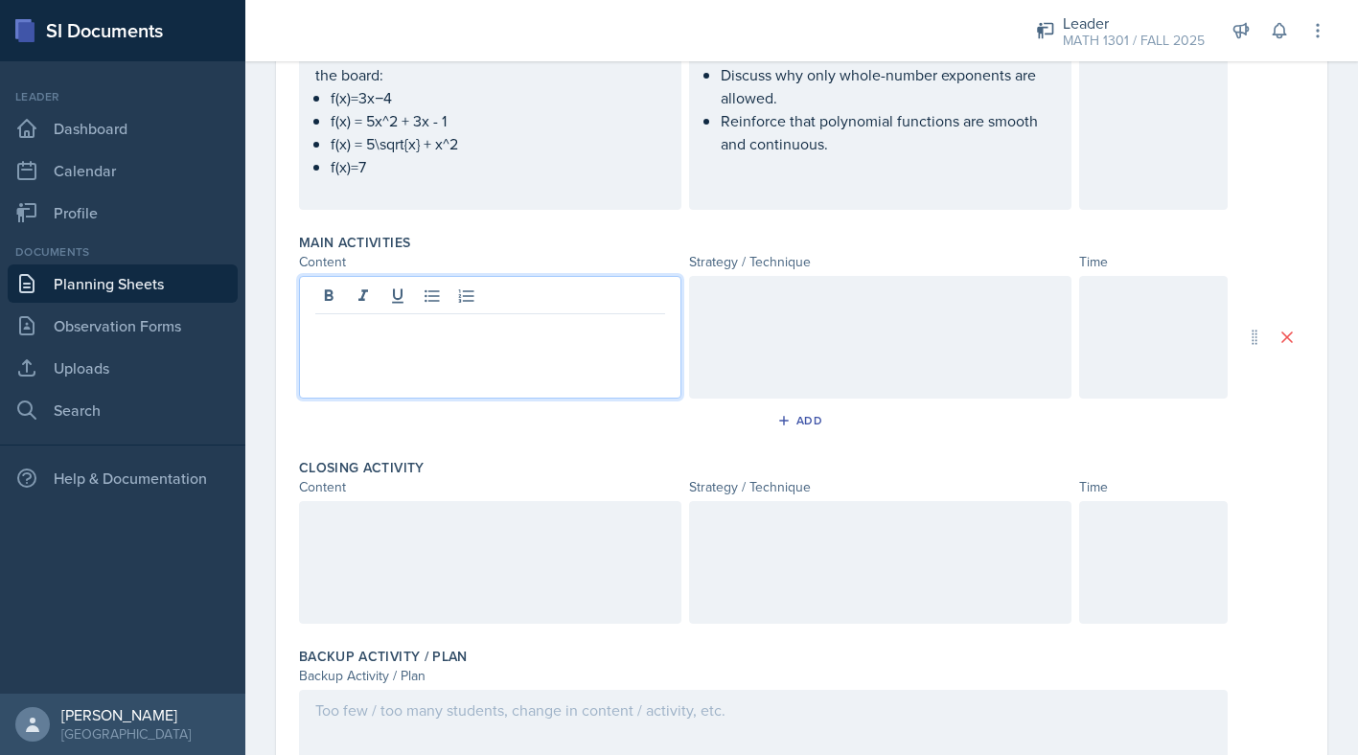
scroll to position [564, 0]
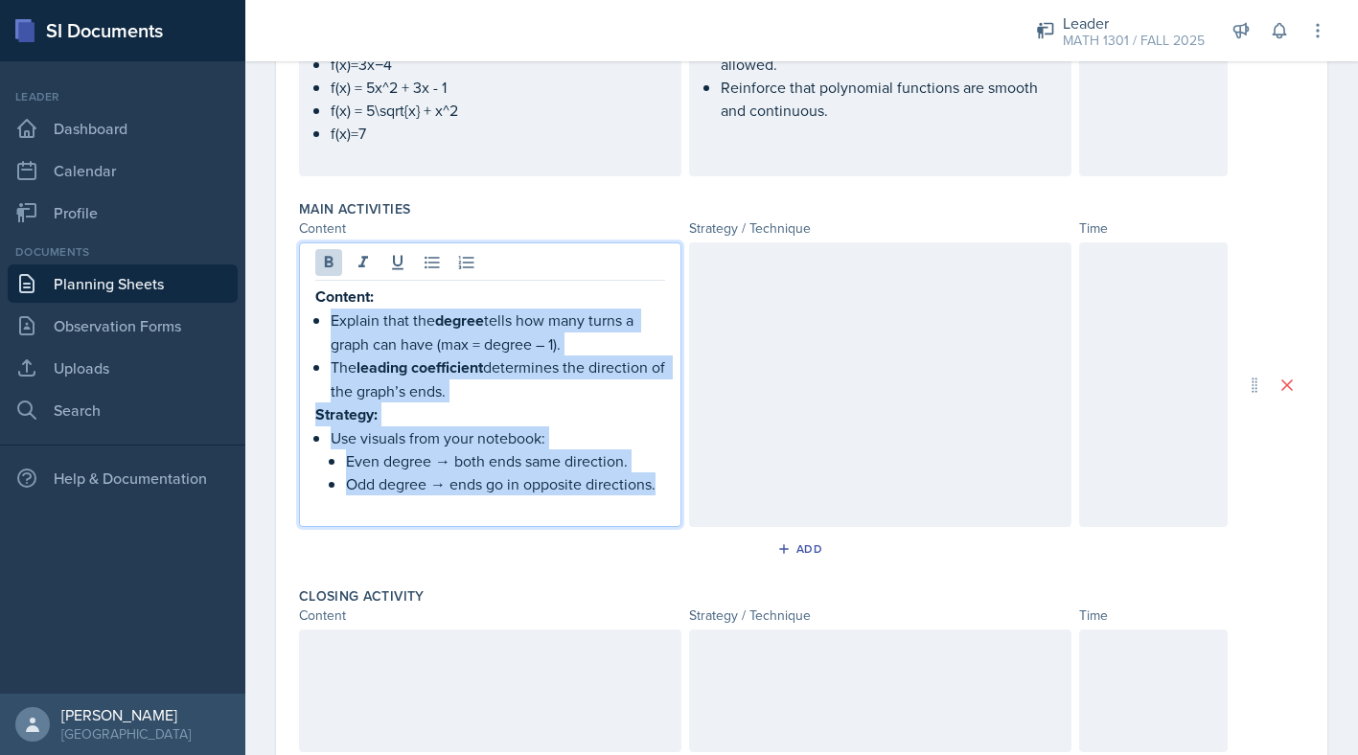
drag, startPoint x: 657, startPoint y: 482, endPoint x: 643, endPoint y: 295, distance: 187.4
click at [643, 295] on div "Content: Explain that the degree tells how many turns a graph can have (max = d…" at bounding box center [490, 402] width 350 height 234
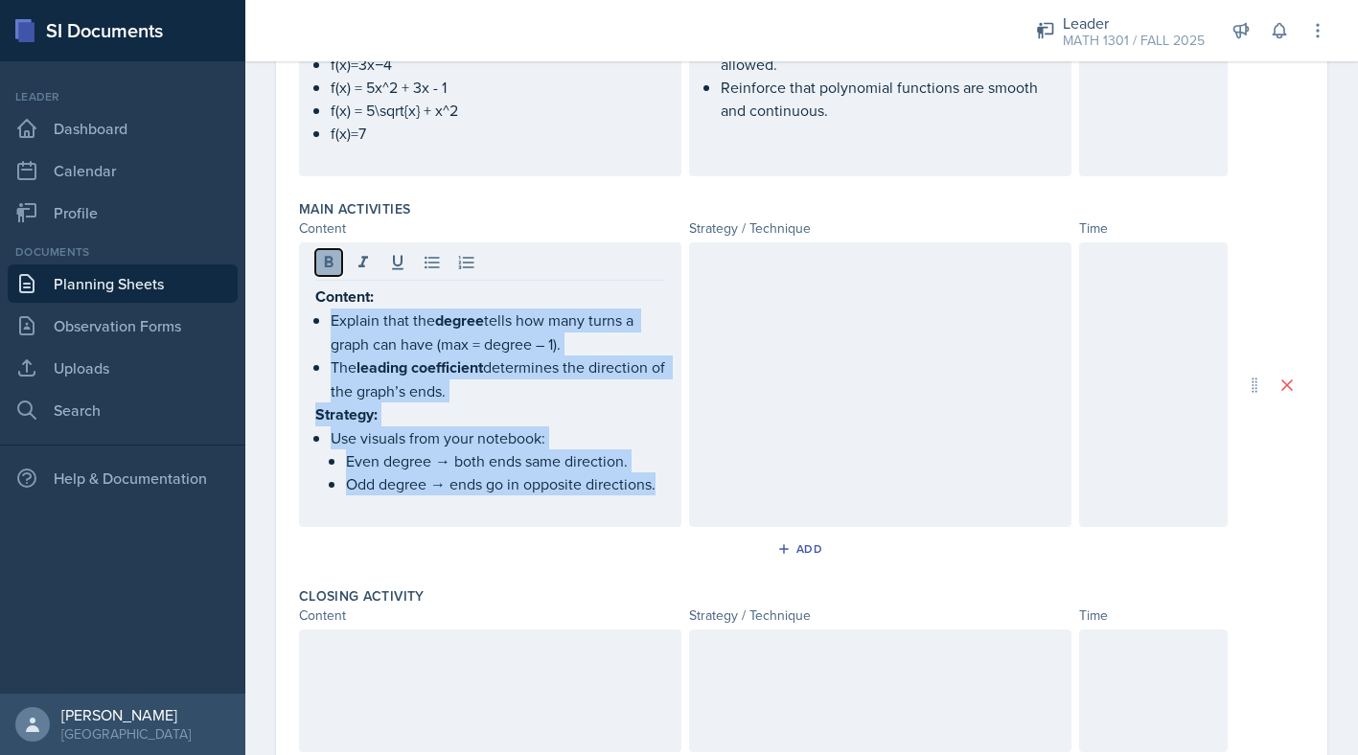
click at [325, 267] on icon at bounding box center [328, 262] width 19 height 19
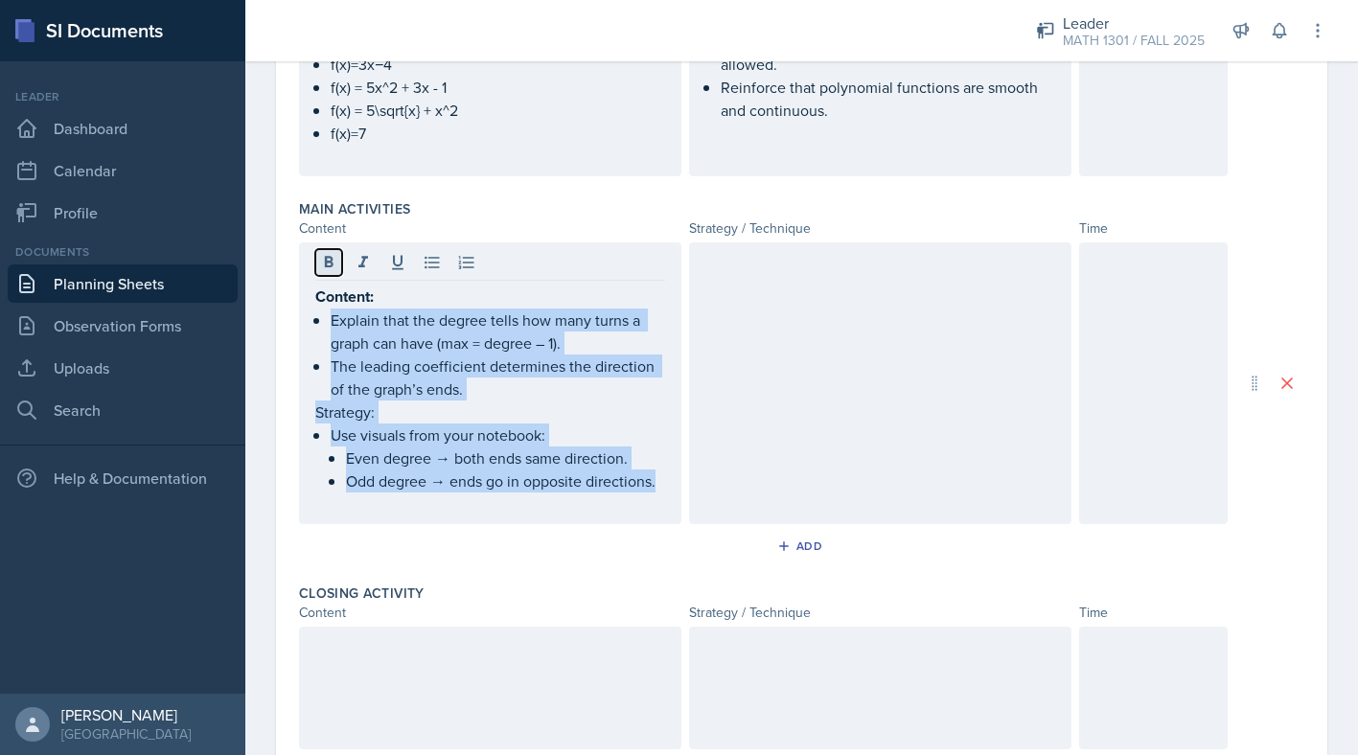
click at [325, 268] on icon at bounding box center [328, 262] width 19 height 19
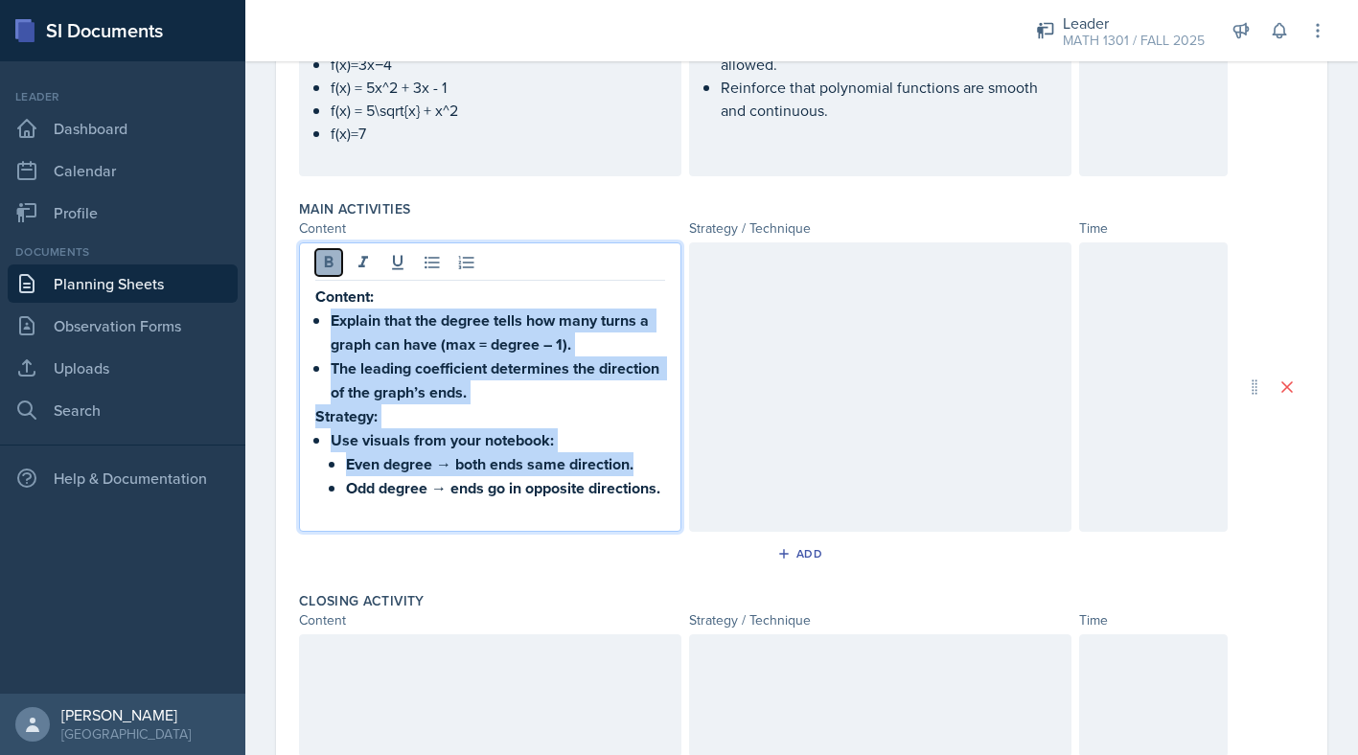
click at [327, 267] on icon at bounding box center [328, 262] width 19 height 19
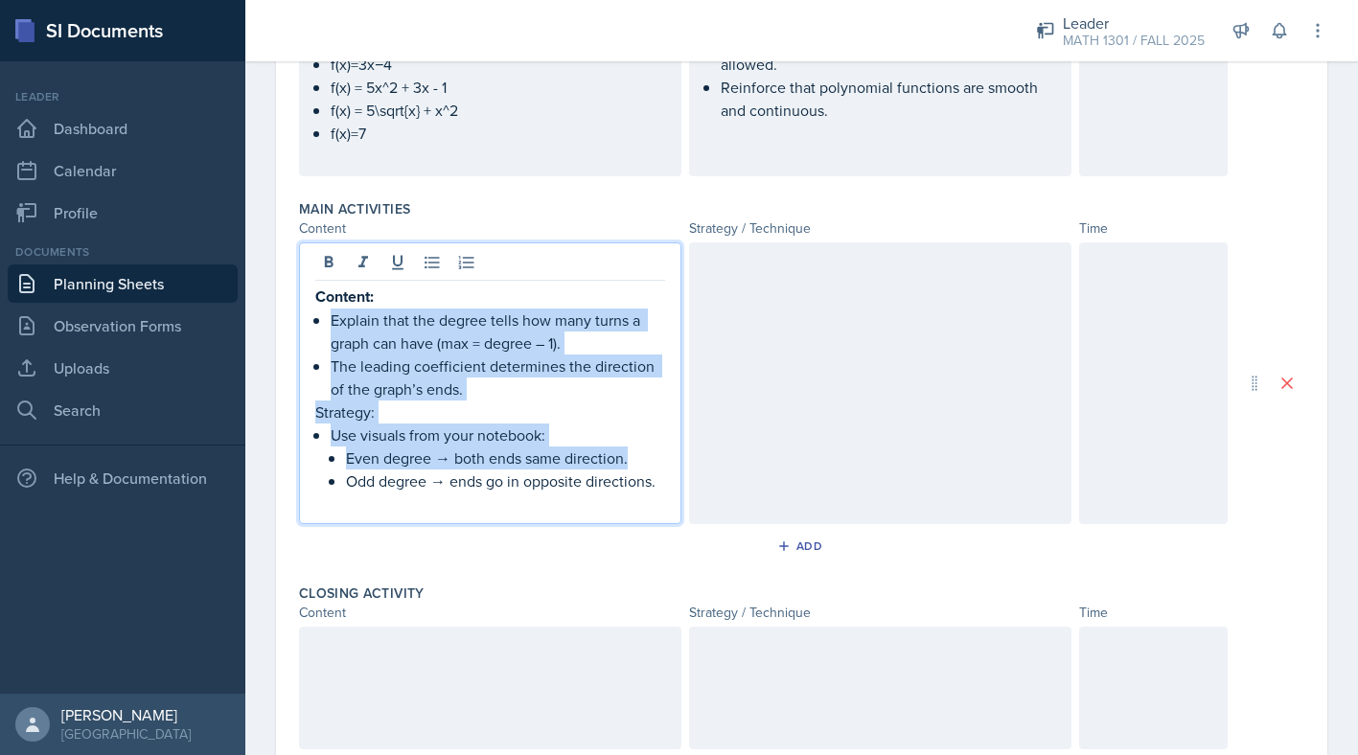
click at [379, 293] on p "Content:" at bounding box center [490, 297] width 350 height 24
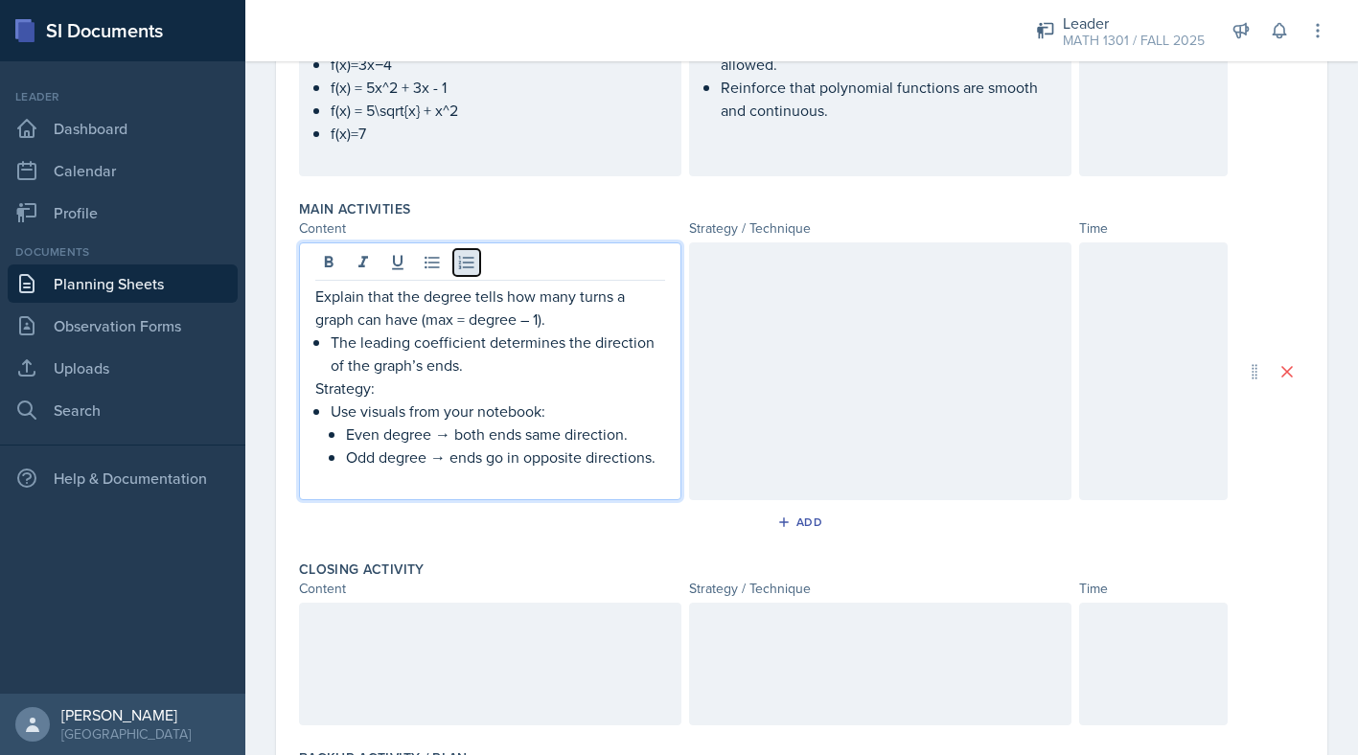
click at [466, 254] on icon at bounding box center [466, 262] width 19 height 19
click at [433, 265] on icon at bounding box center [432, 262] width 19 height 19
click at [380, 395] on p "Strategy:" at bounding box center [490, 388] width 350 height 23
drag, startPoint x: 556, startPoint y: 411, endPoint x: 553, endPoint y: 393, distance: 18.4
click at [553, 393] on div "Explain that the degree tells how many turns a graph can have (max = degree – 1…" at bounding box center [490, 388] width 350 height 207
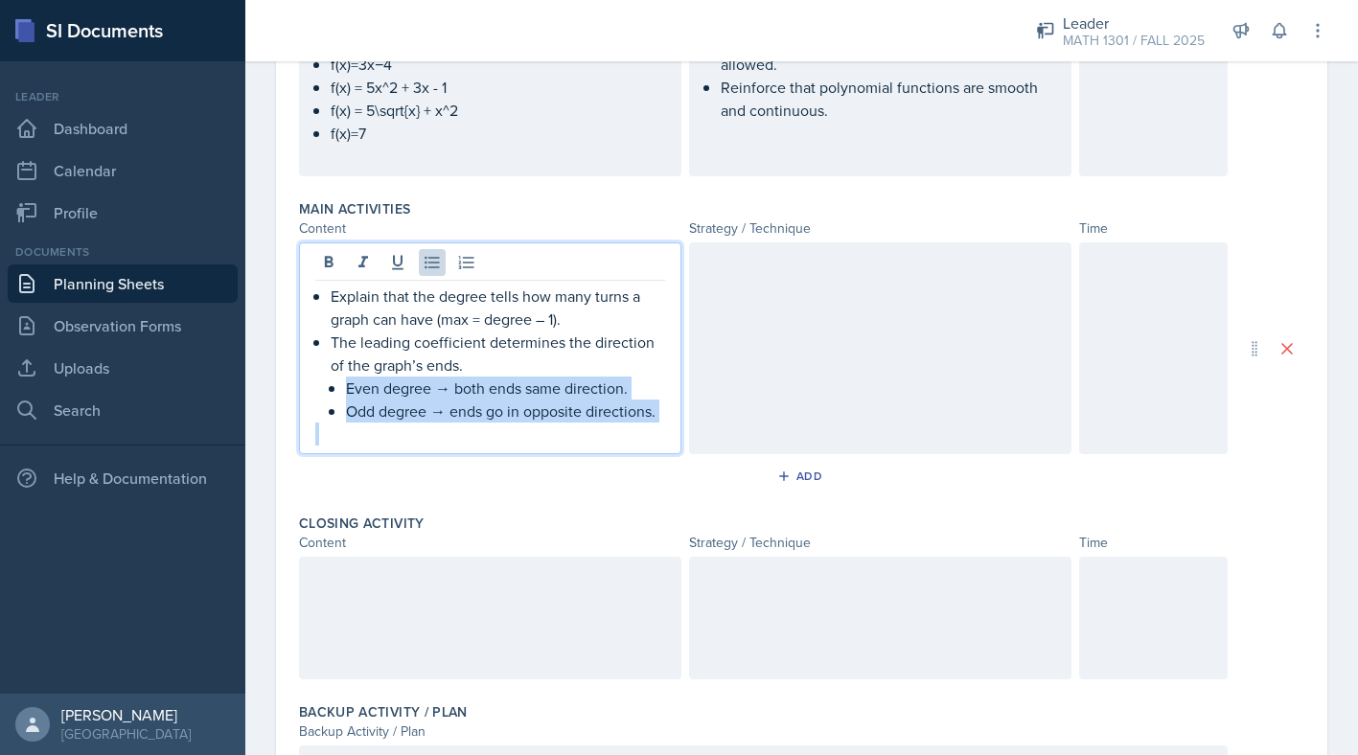
drag, startPoint x: 658, startPoint y: 423, endPoint x: 645, endPoint y: 374, distance: 50.7
click at [645, 374] on div "Explain that the degree tells how many turns a graph can have (max = degree – 1…" at bounding box center [490, 365] width 350 height 161
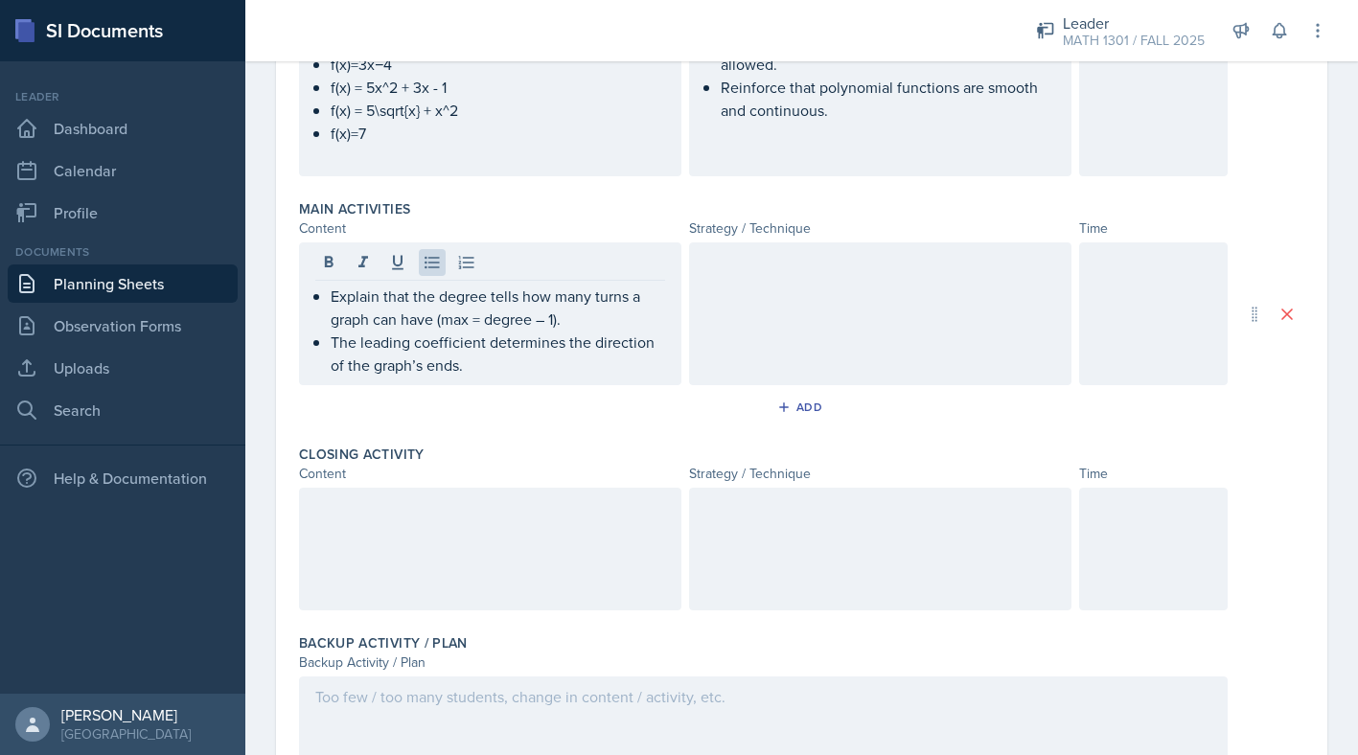
click at [764, 284] on div at bounding box center [880, 313] width 382 height 143
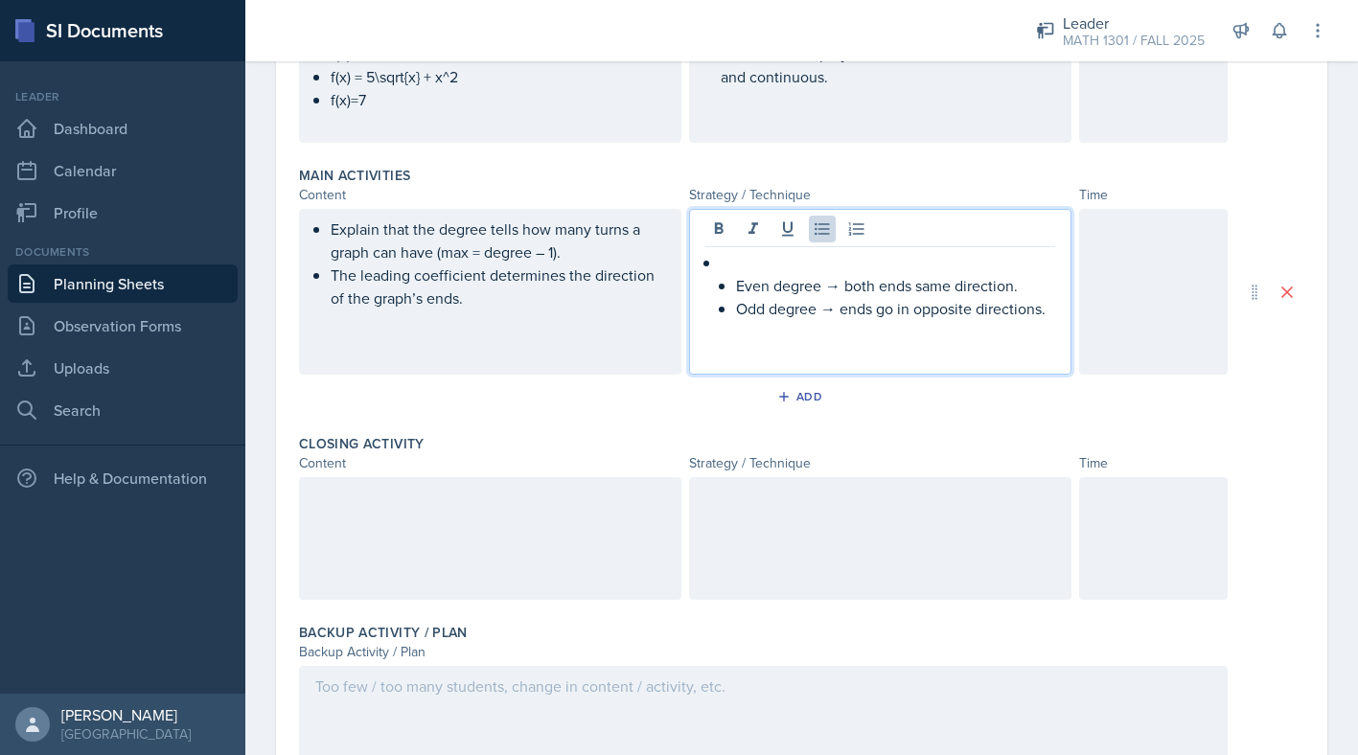
click at [735, 261] on p at bounding box center [888, 262] width 334 height 23
click at [715, 279] on div "Even degree → both ends same direction. Odd degree → ends go in opposite direct…" at bounding box center [880, 308] width 350 height 115
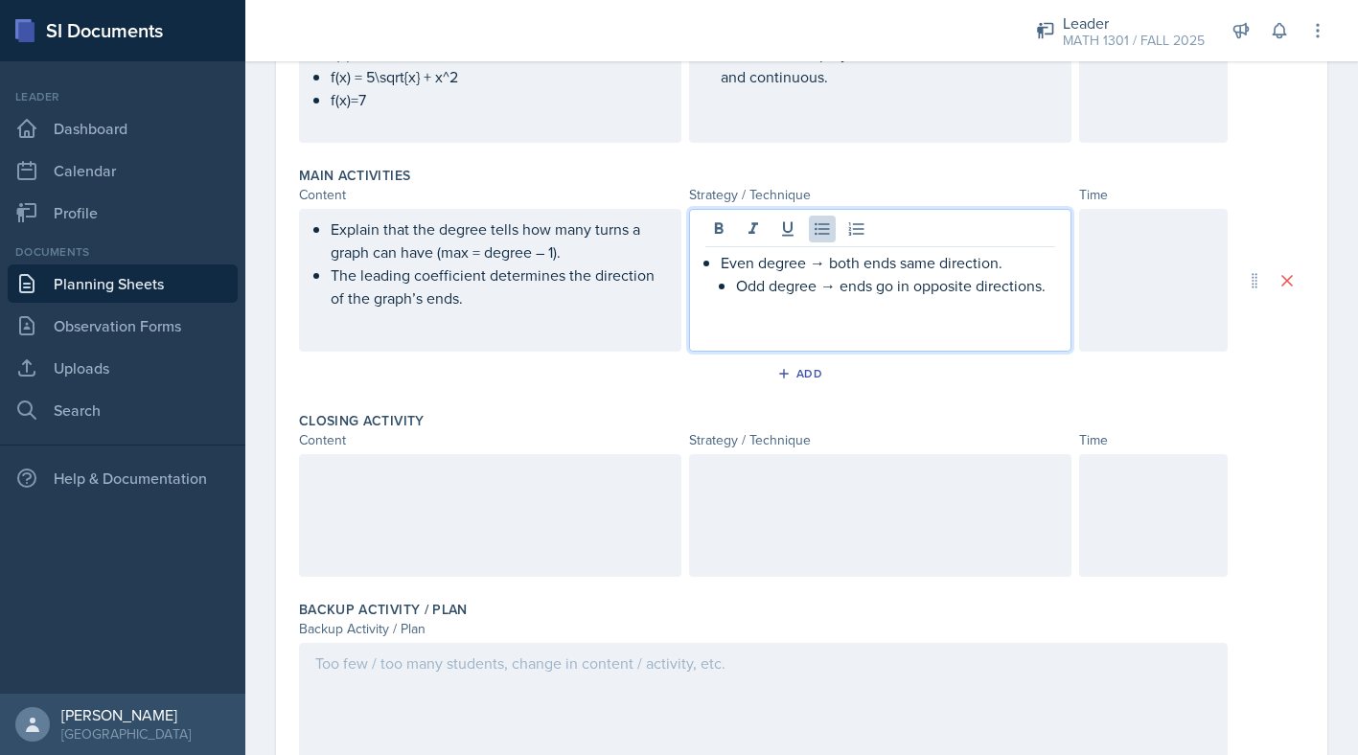
click at [736, 284] on li "Odd degree → ends go in opposite directions." at bounding box center [895, 285] width 319 height 23
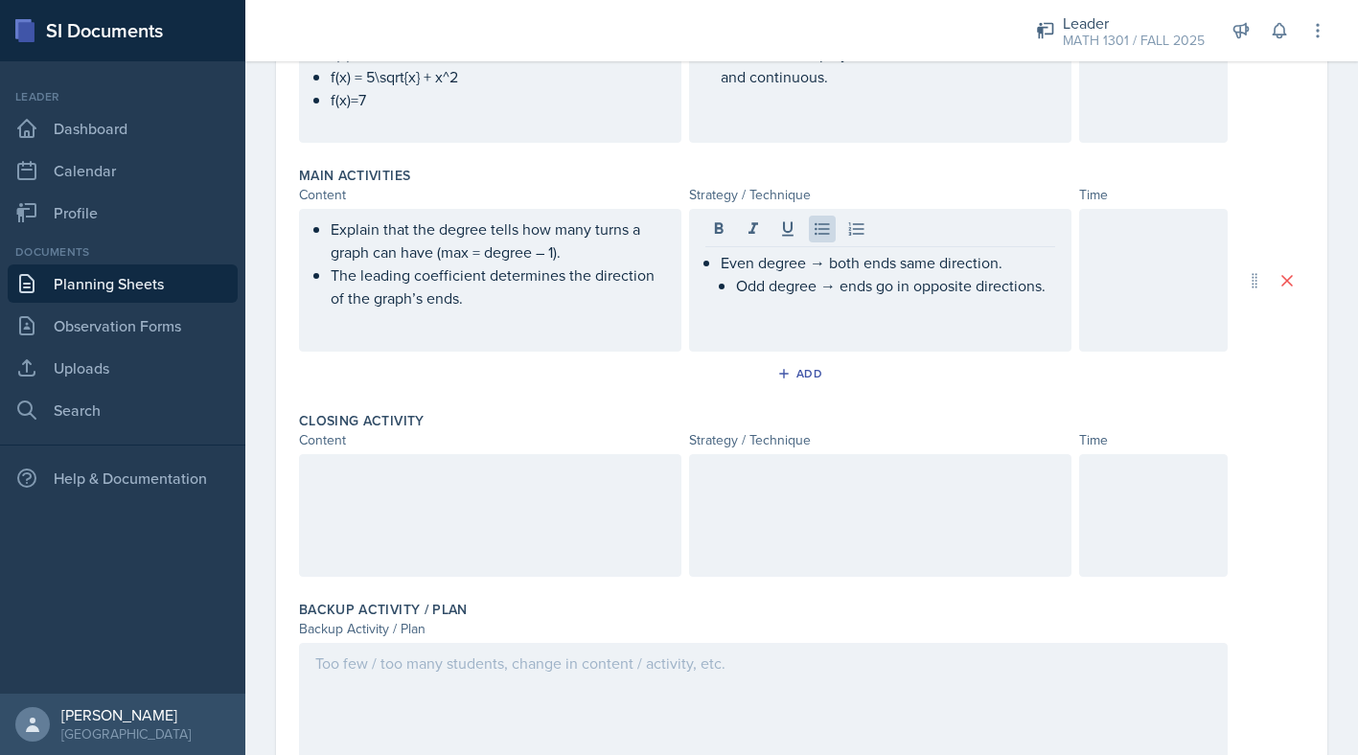
click at [695, 259] on div "Even degree → both ends same direction. Odd degree → ends go in opposite direct…" at bounding box center [880, 280] width 382 height 143
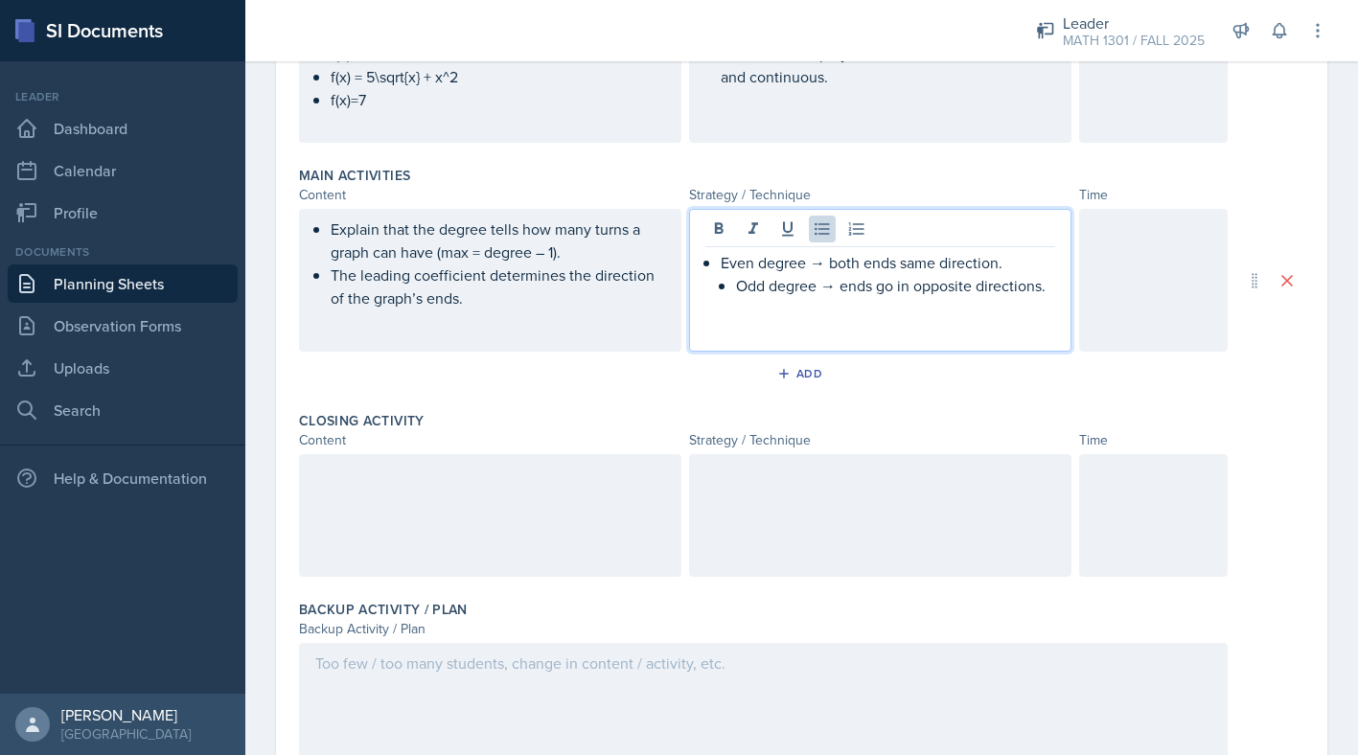
click at [712, 263] on div "Even degree → both ends same direction. Odd degree → ends go in opposite direct…" at bounding box center [880, 297] width 350 height 92
click at [721, 266] on li "Even degree → both ends same direction. Odd degree → ends go in opposite direct…" at bounding box center [888, 285] width 334 height 69
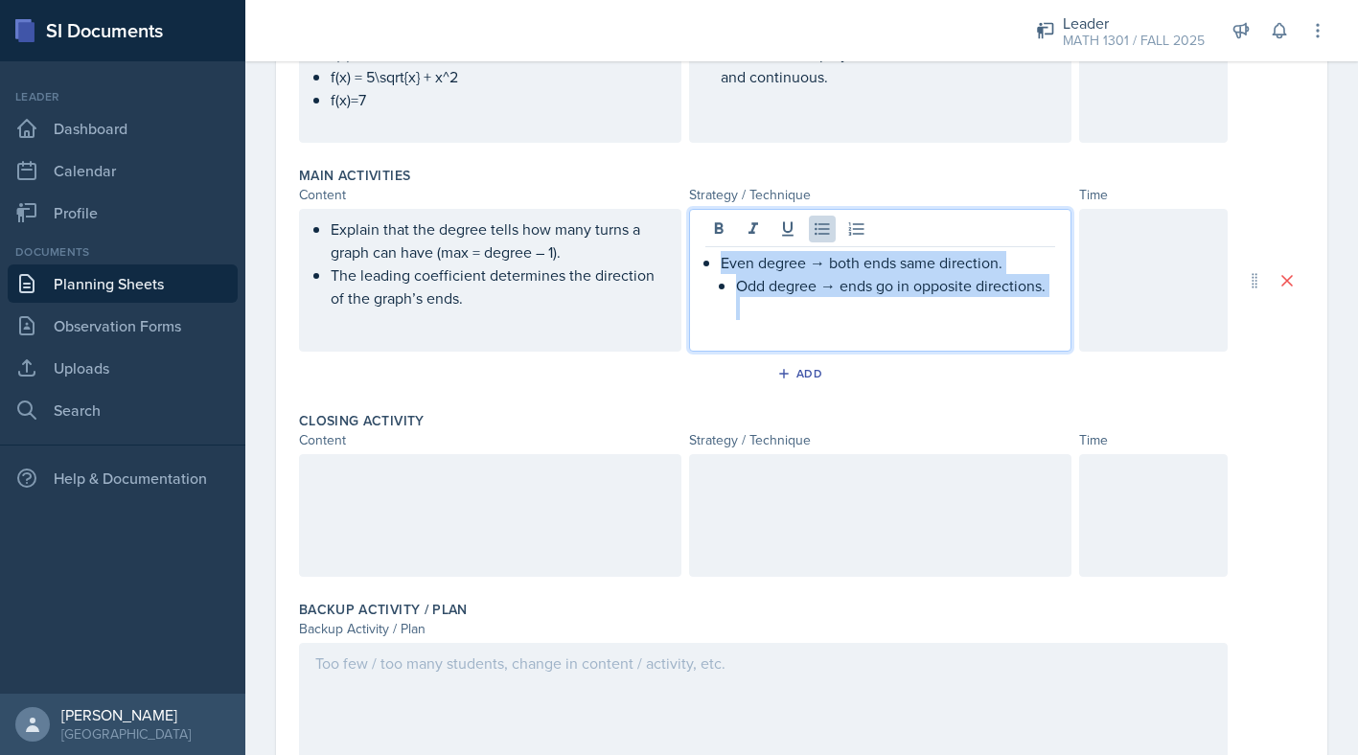
drag, startPoint x: 1046, startPoint y: 299, endPoint x: 1044, endPoint y: 222, distance: 76.7
click at [1044, 222] on div "Even degree → both ends same direction. Odd degree → ends go in opposite direct…" at bounding box center [880, 280] width 382 height 143
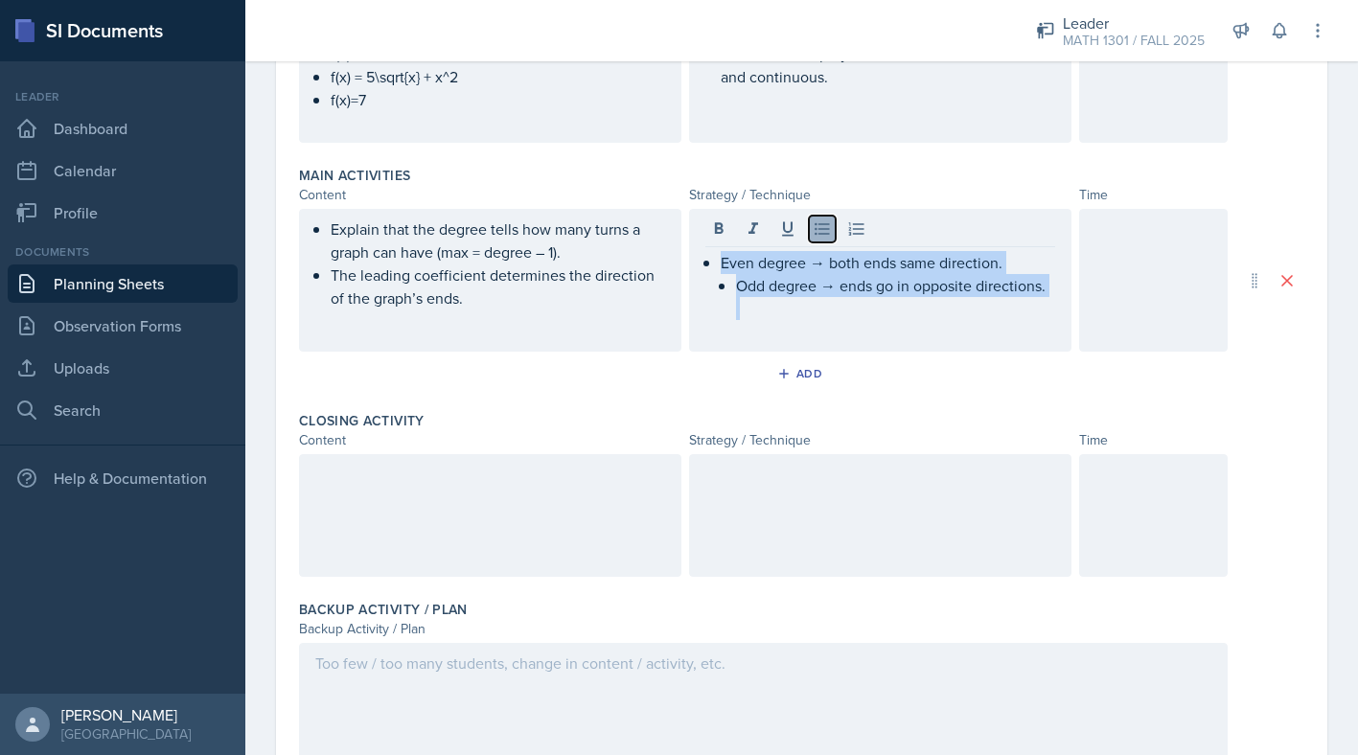
click at [832, 232] on button at bounding box center [822, 229] width 27 height 27
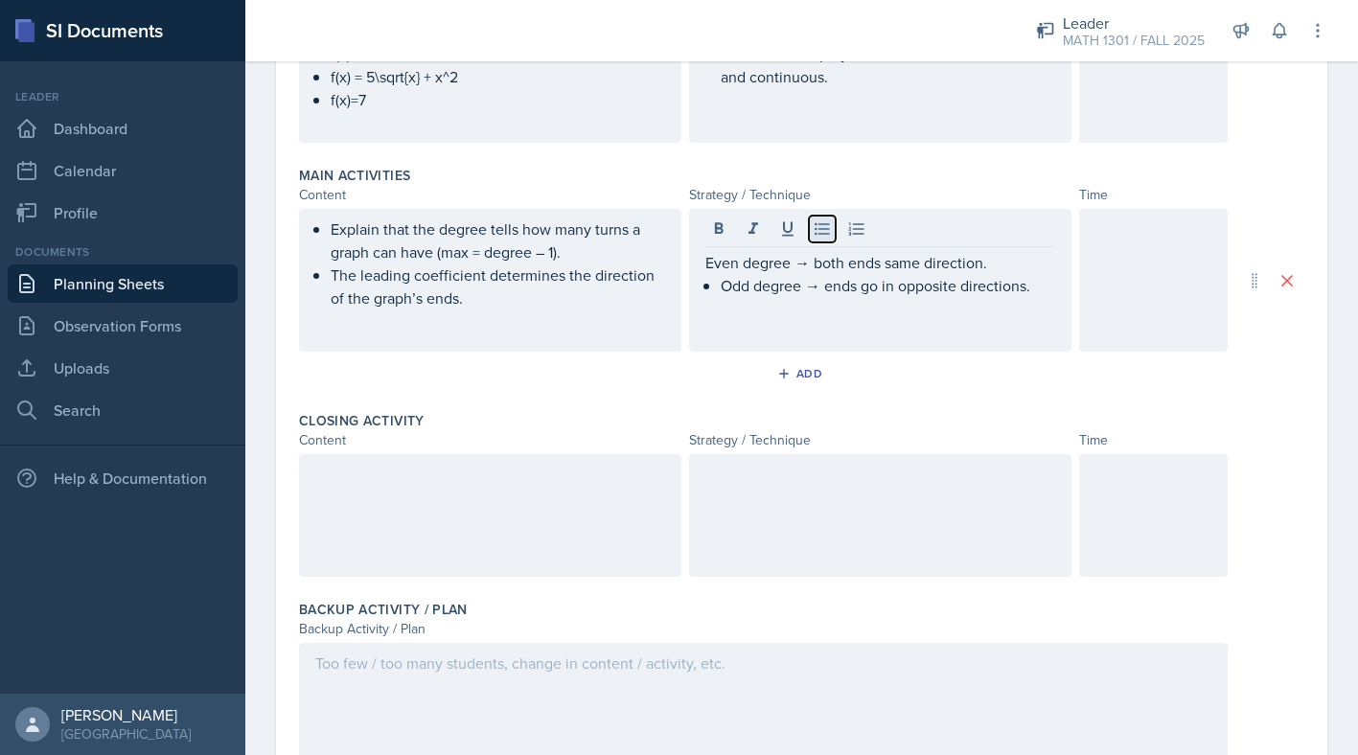
click at [832, 232] on button at bounding box center [822, 229] width 27 height 27
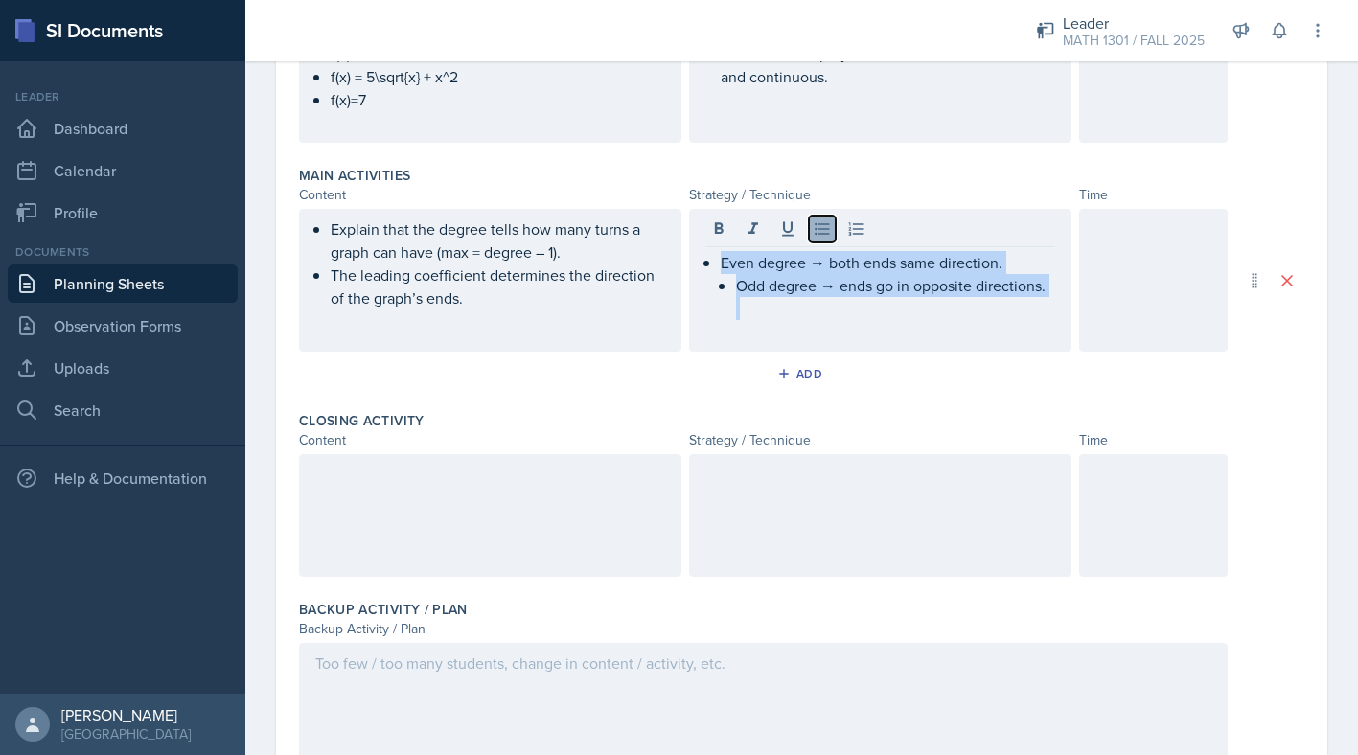
click at [832, 233] on button at bounding box center [822, 229] width 27 height 27
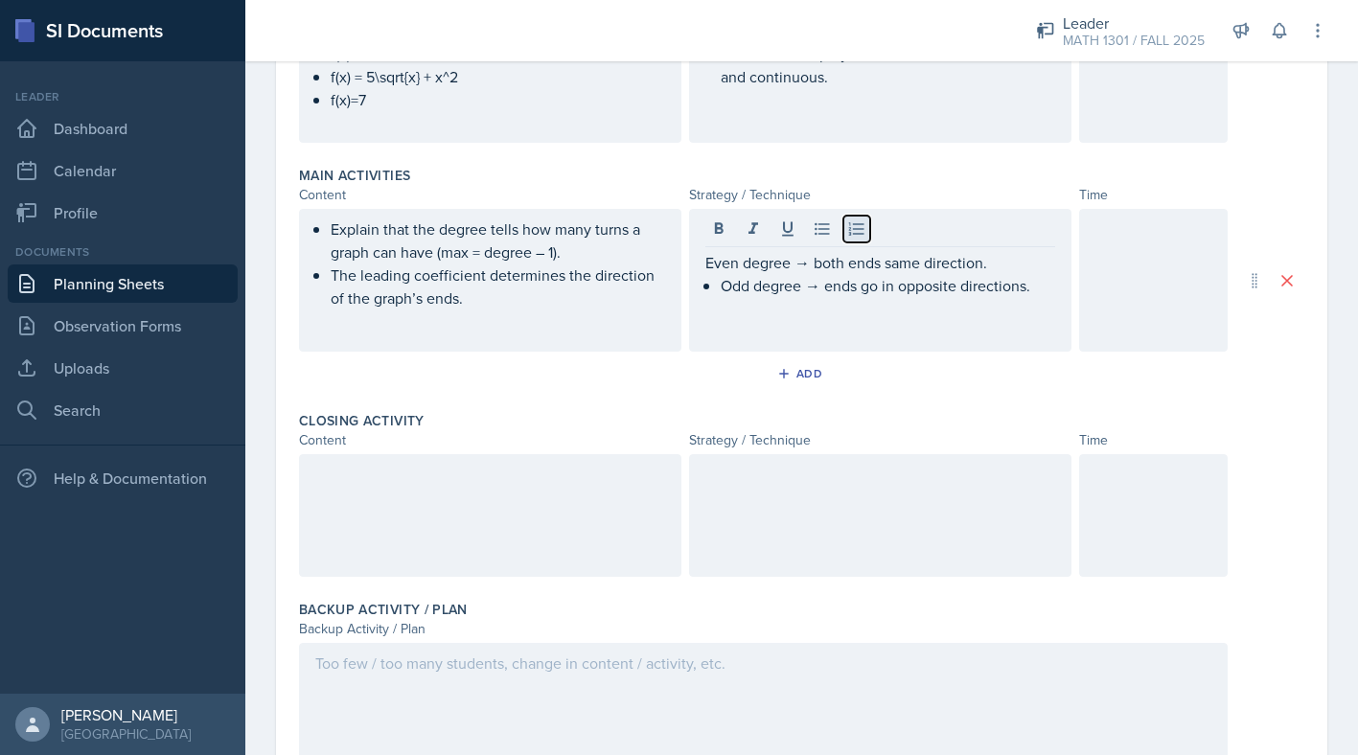
click at [843, 232] on button at bounding box center [856, 229] width 27 height 27
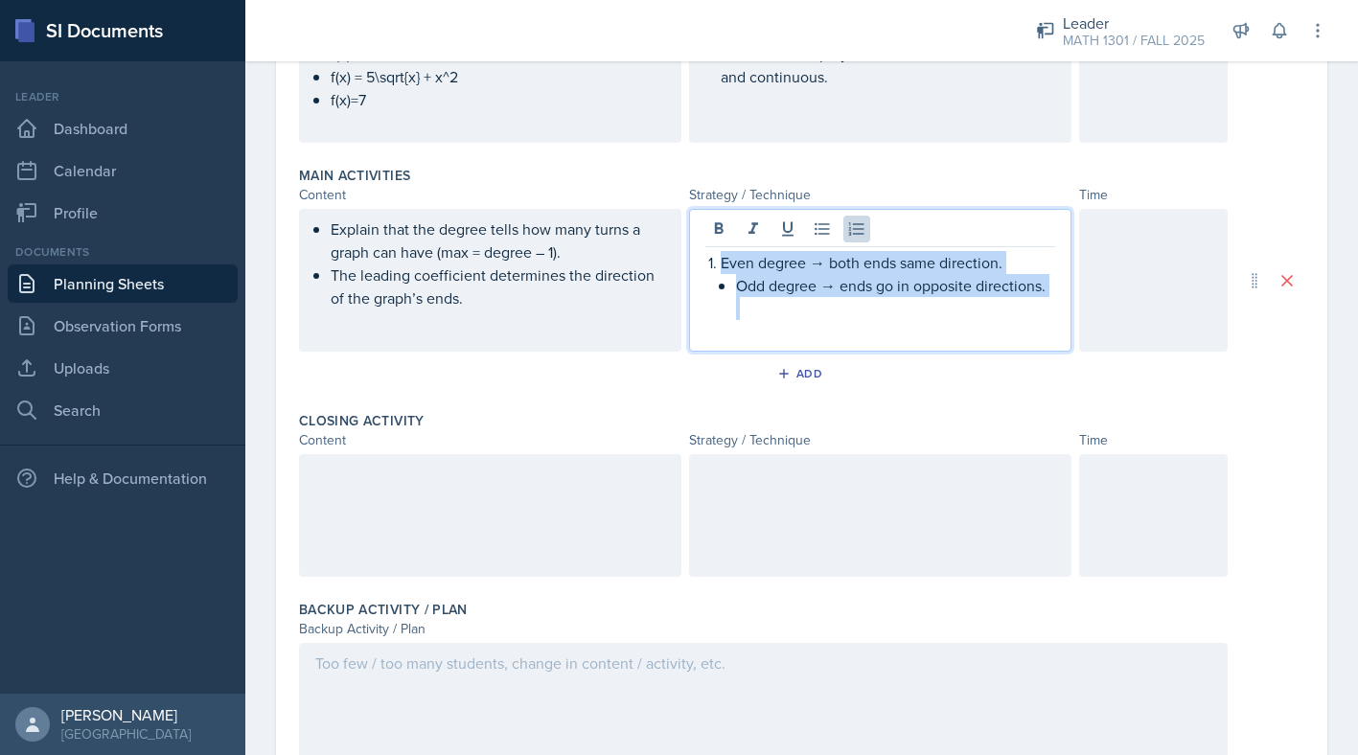
click at [737, 284] on p "Odd degree → ends go in opposite directions." at bounding box center [895, 285] width 319 height 23
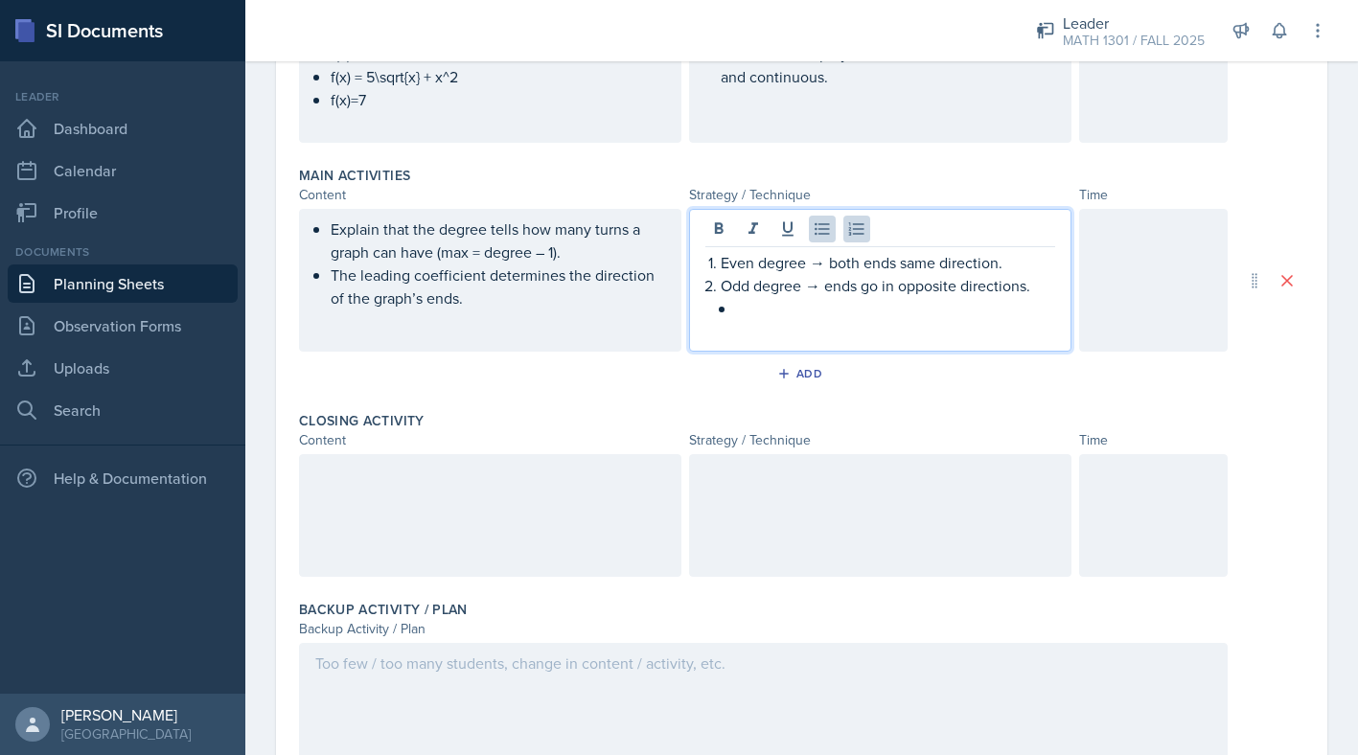
click at [731, 306] on li "Odd degree → ends go in opposite directions." at bounding box center [888, 297] width 334 height 46
click at [731, 275] on p "Odd degree → ends go in opposite directions." at bounding box center [888, 285] width 334 height 23
click at [731, 265] on p "Even degree → both ends same direction." at bounding box center [888, 262] width 334 height 23
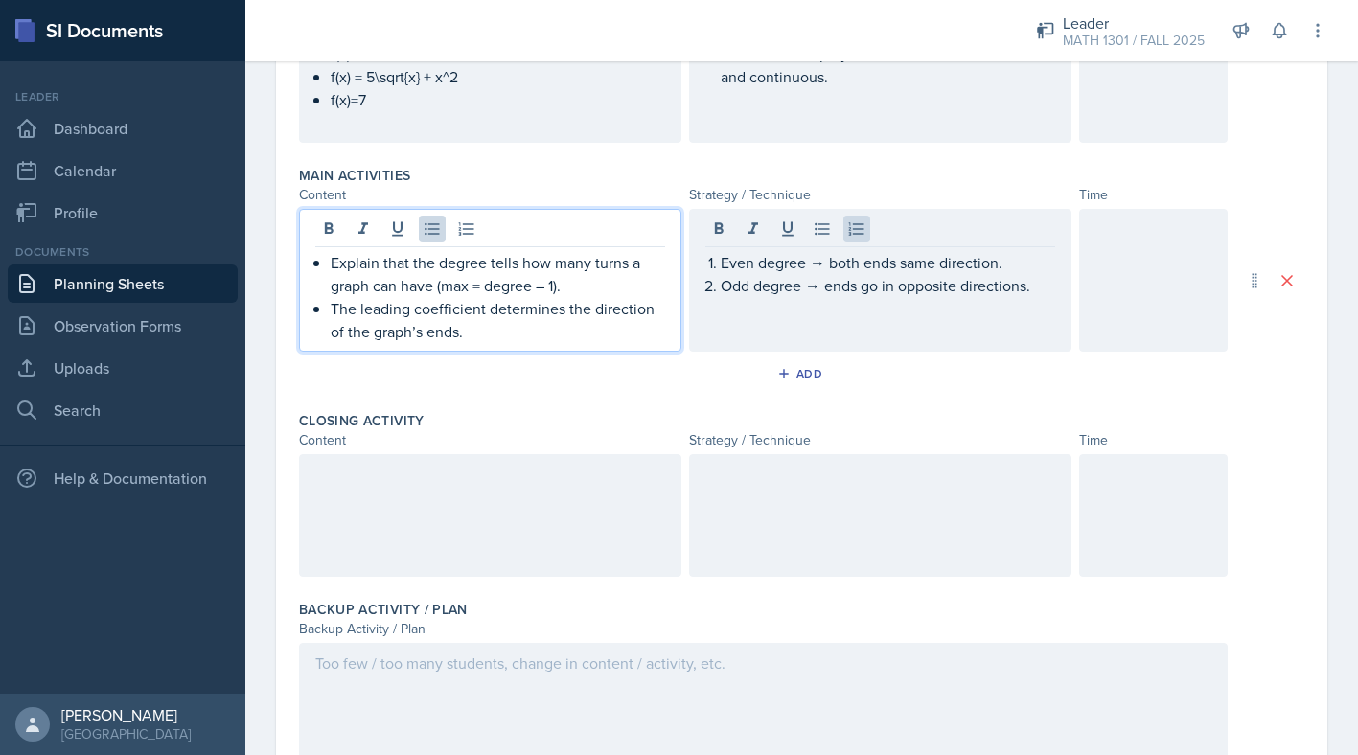
click at [513, 303] on p "The leading coefficient determines the direction of the graph’s ends." at bounding box center [498, 320] width 334 height 46
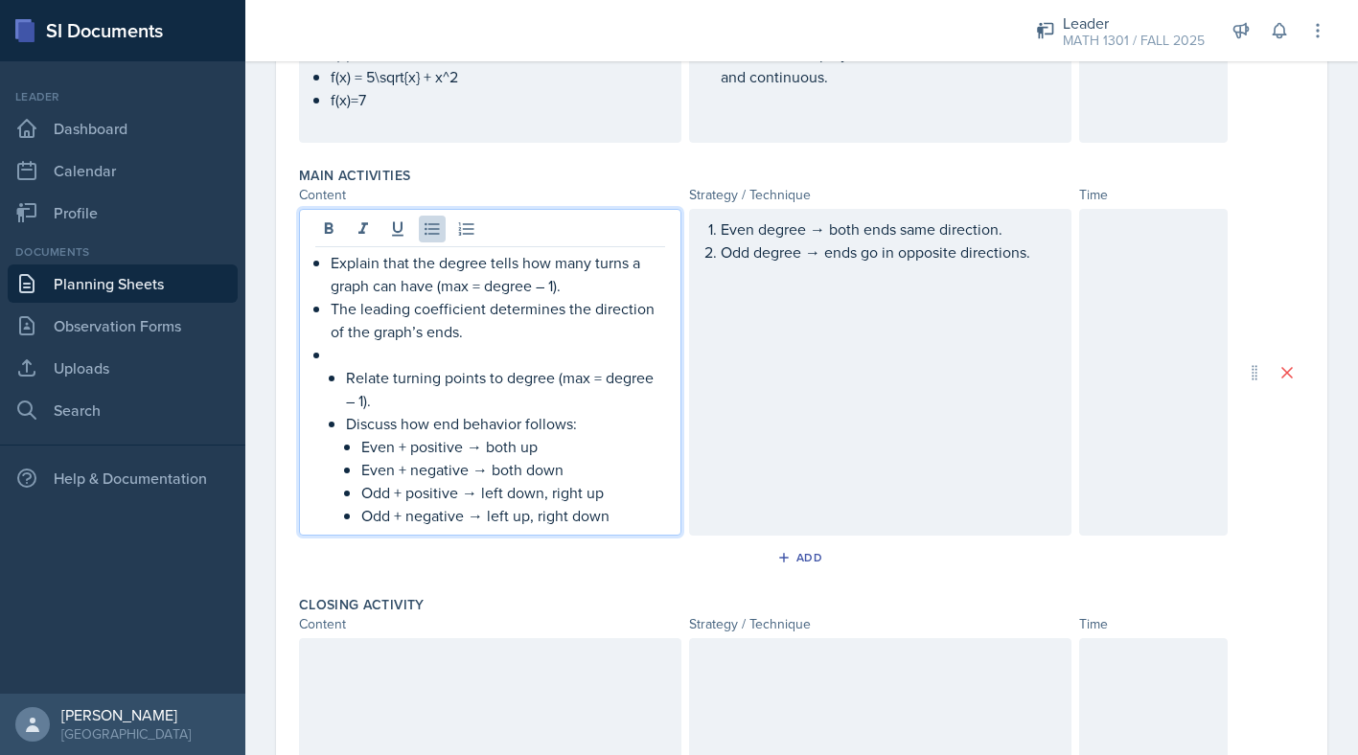
click at [368, 350] on p at bounding box center [498, 354] width 334 height 23
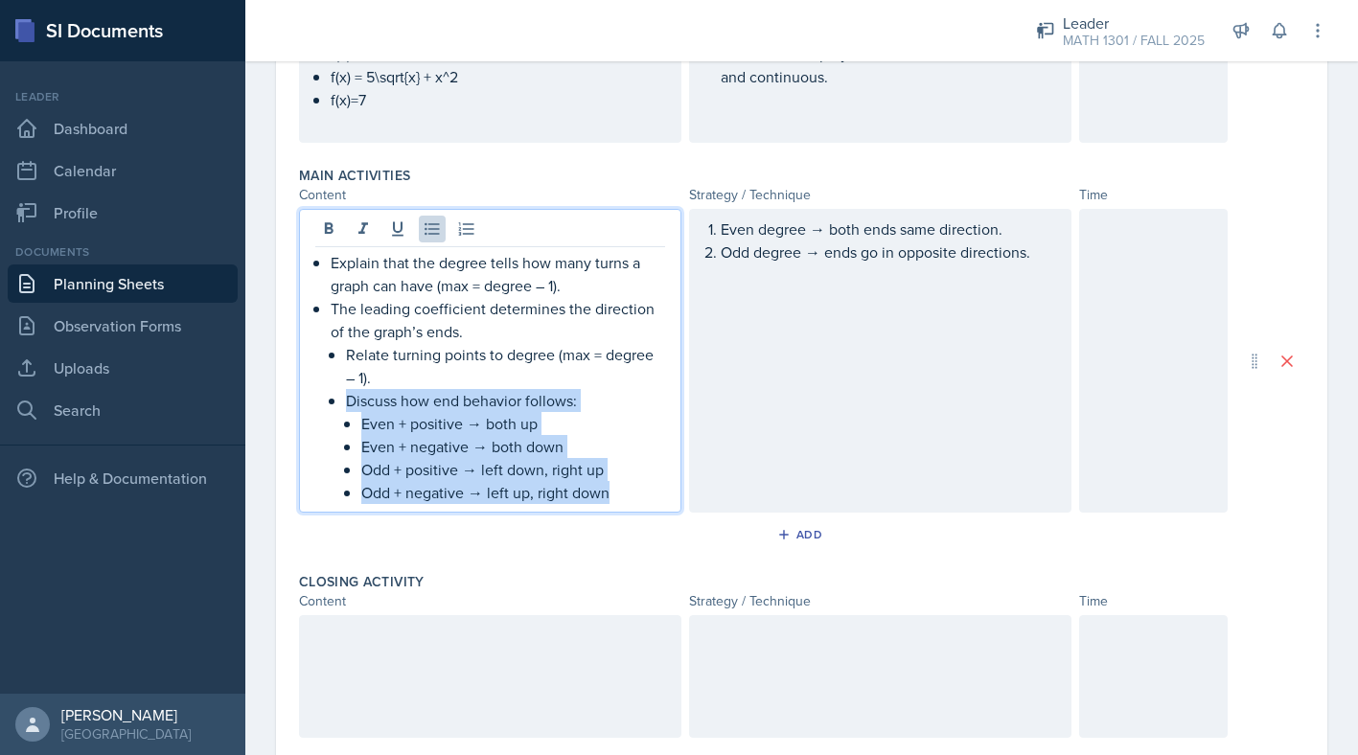
drag, startPoint x: 618, startPoint y: 501, endPoint x: 594, endPoint y: 370, distance: 133.5
click at [594, 370] on ul "Relate turning points to degree (max = degree – 1). Discuss how end behavior fo…" at bounding box center [505, 423] width 319 height 161
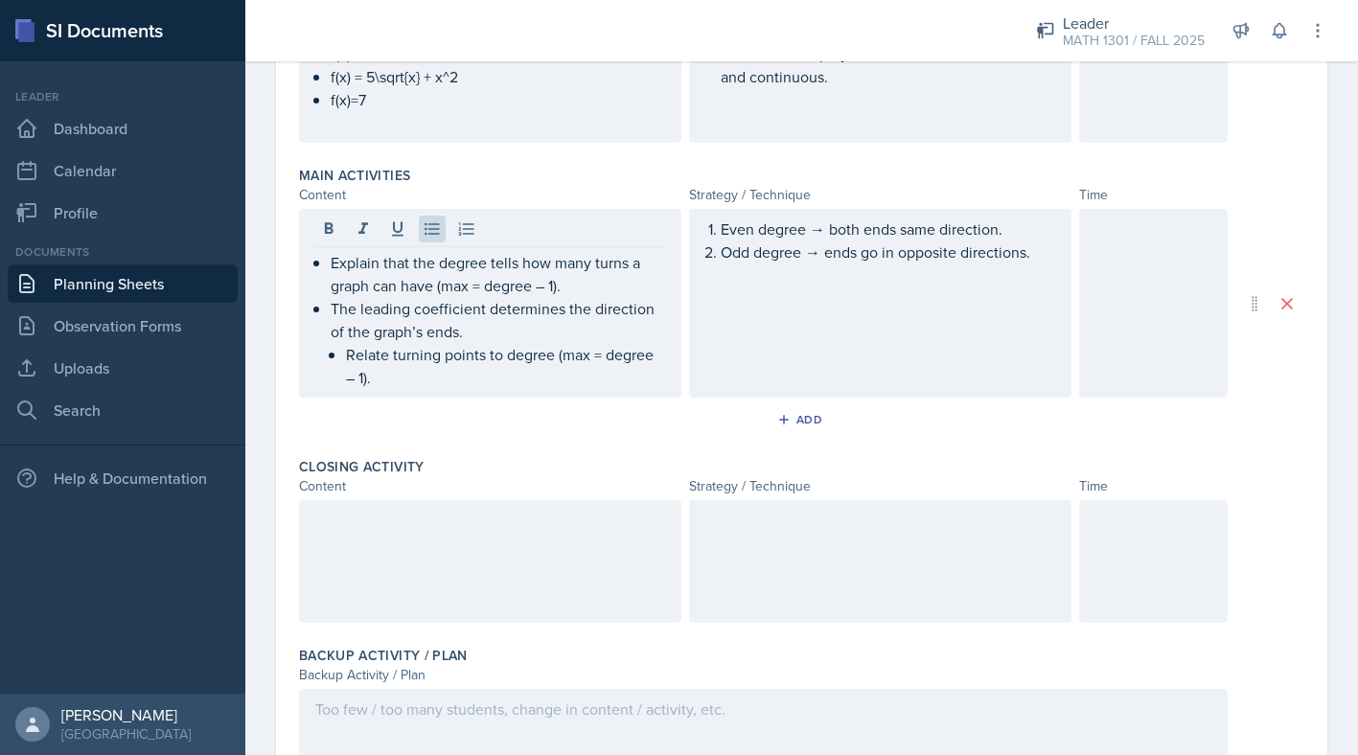
click at [829, 311] on div "Even degree → both ends same direction. Odd degree → ends go in opposite direct…" at bounding box center [880, 303] width 382 height 189
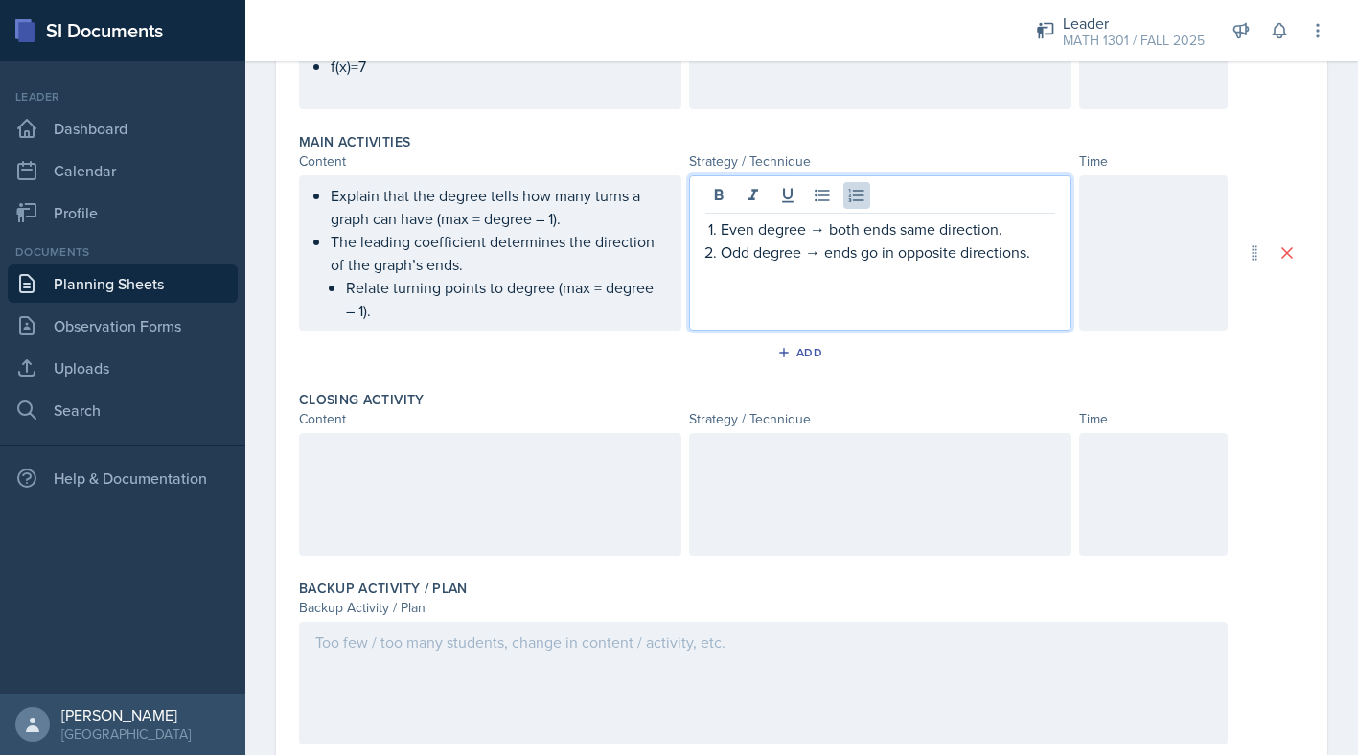
click at [1035, 258] on p "Odd degree → ends go in opposite directions." at bounding box center [888, 252] width 334 height 23
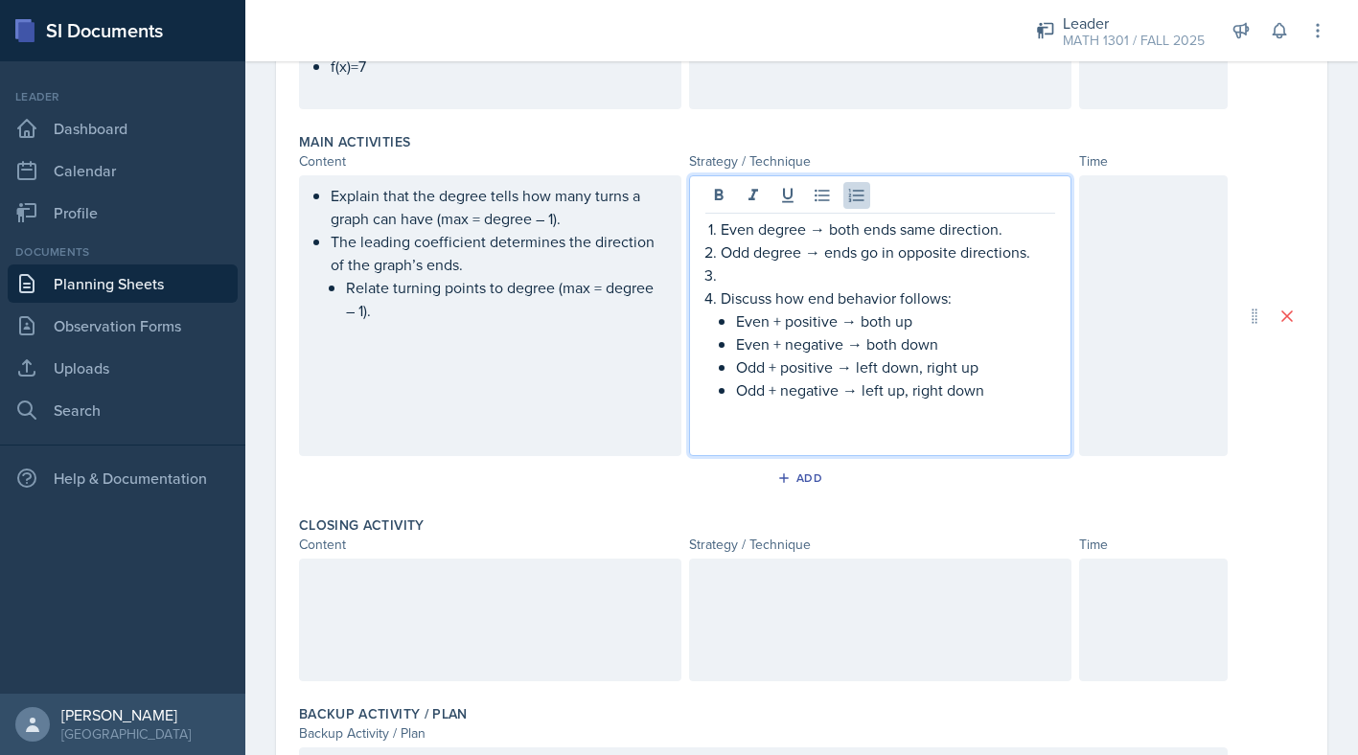
click at [788, 273] on p at bounding box center [888, 275] width 334 height 23
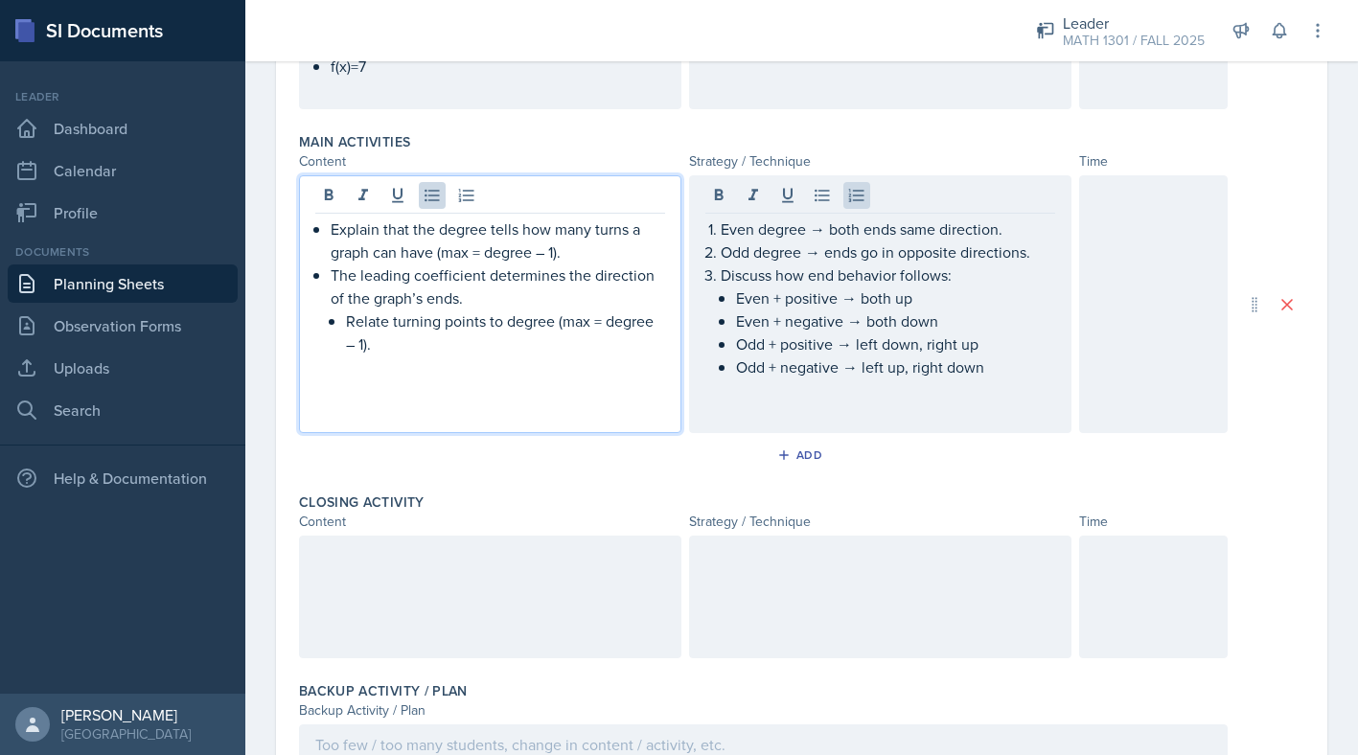
click at [388, 314] on p "Relate turning points to degree (max = degree – 1)." at bounding box center [505, 333] width 319 height 46
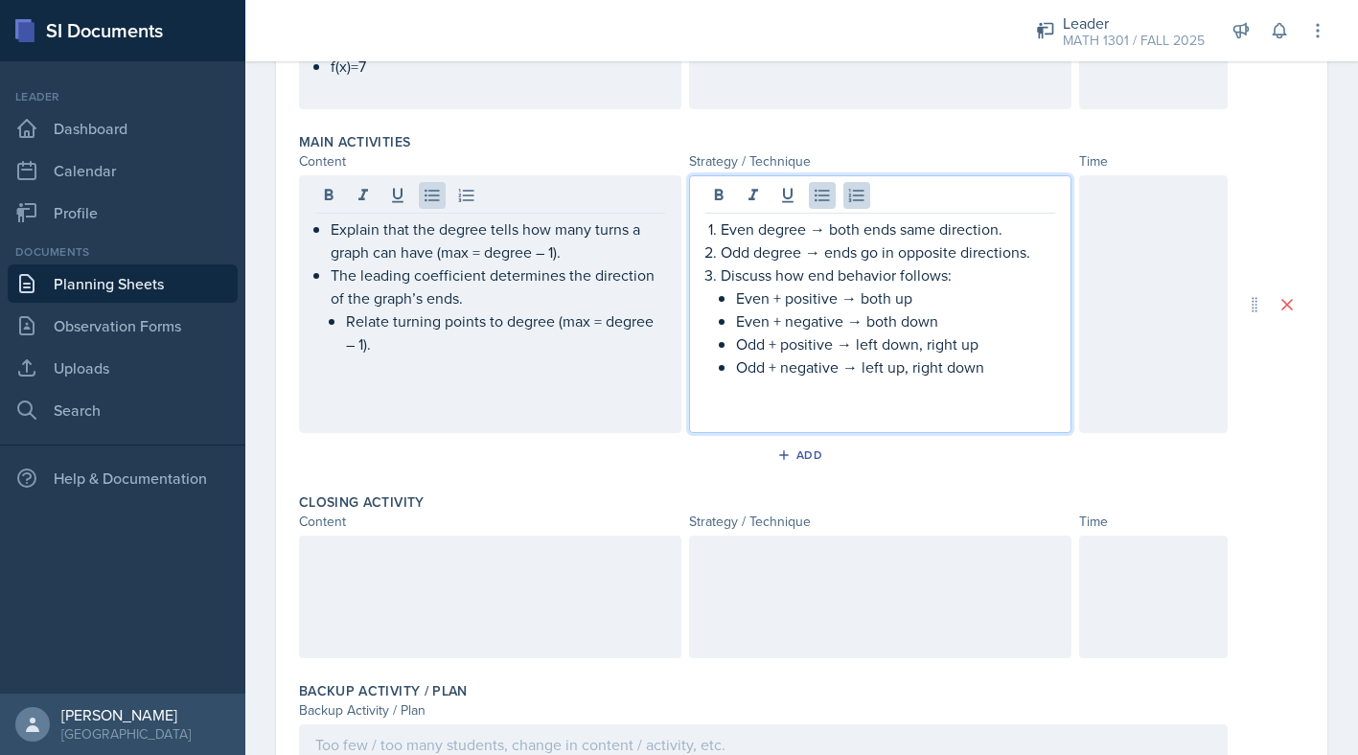
click at [1012, 339] on ul "Even + positive → both up Even + negative → both down Odd + positive → left dow…" at bounding box center [895, 333] width 319 height 92
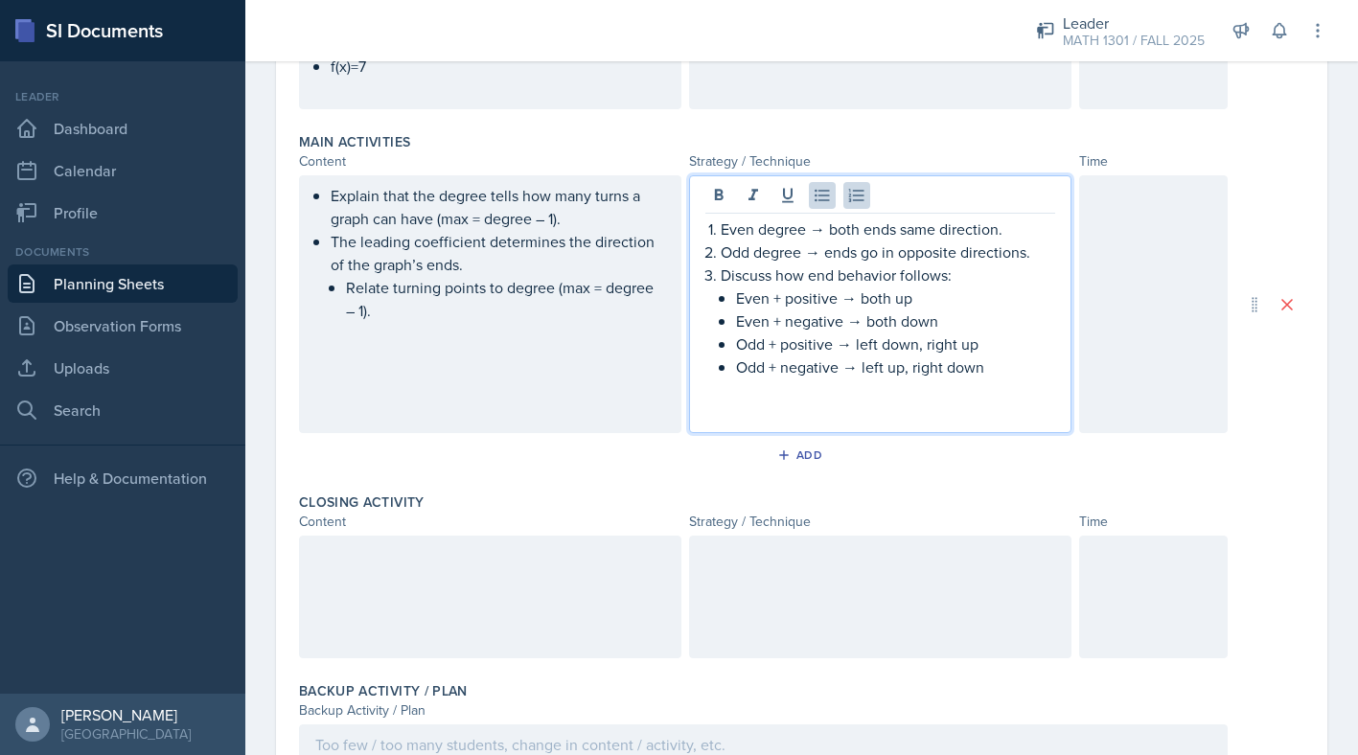
click at [1013, 361] on p "Odd + negative → left up, right down" at bounding box center [895, 367] width 319 height 23
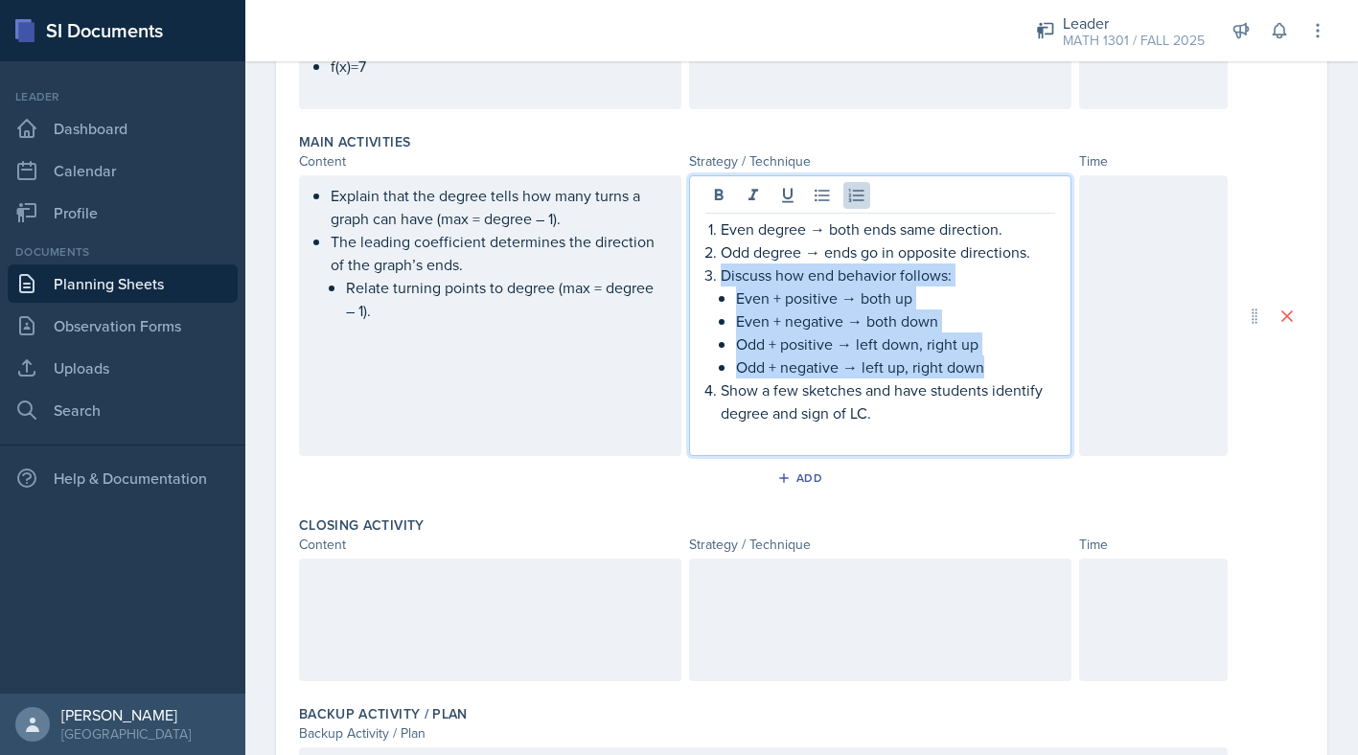
drag, startPoint x: 705, startPoint y: 278, endPoint x: 990, endPoint y: 370, distance: 299.1
click at [990, 370] on li "Discuss how end behavior follows: Even + positive → both up Even + negative → b…" at bounding box center [888, 321] width 334 height 115
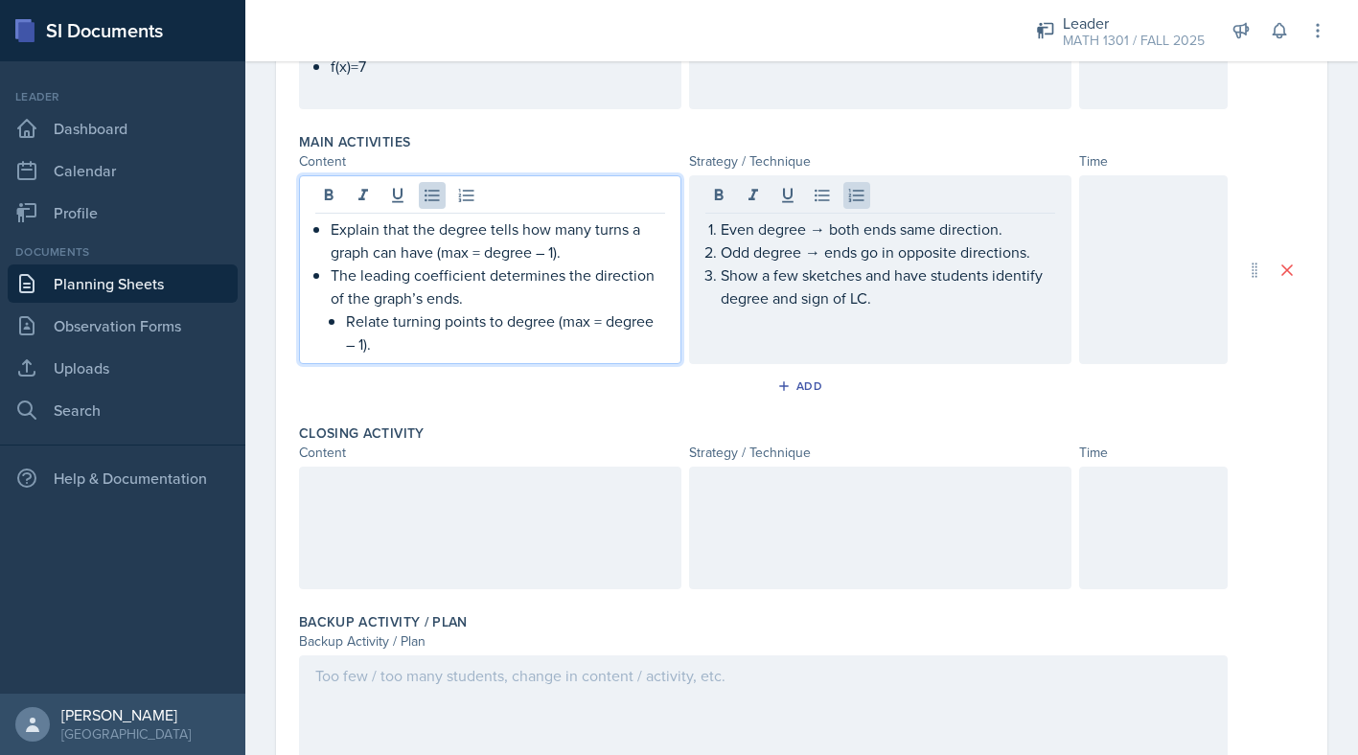
click at [416, 320] on p "Relate turning points to degree (max = degree – 1)." at bounding box center [505, 333] width 319 height 46
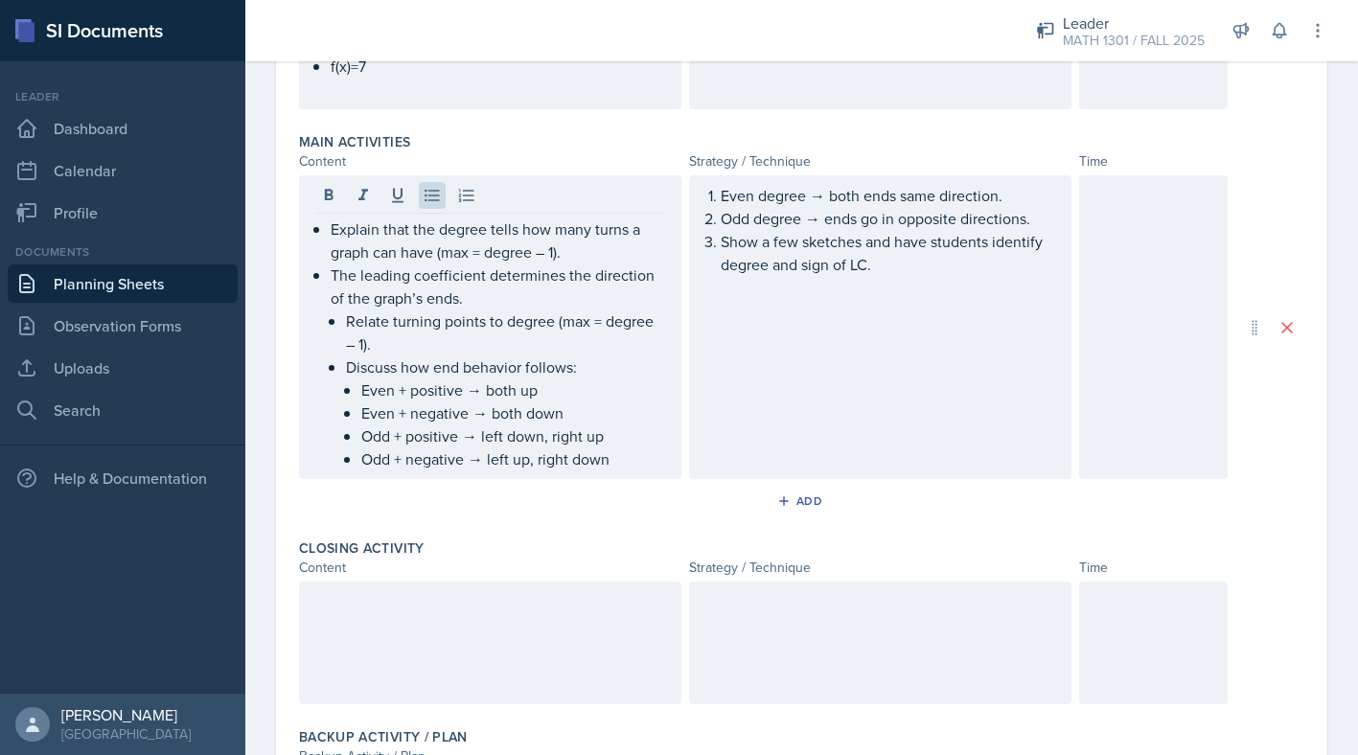
click at [305, 267] on div "Explain that the degree tells how many turns a graph can have (max = degree – 1…" at bounding box center [490, 327] width 382 height 304
click at [1179, 250] on div at bounding box center [1153, 327] width 149 height 304
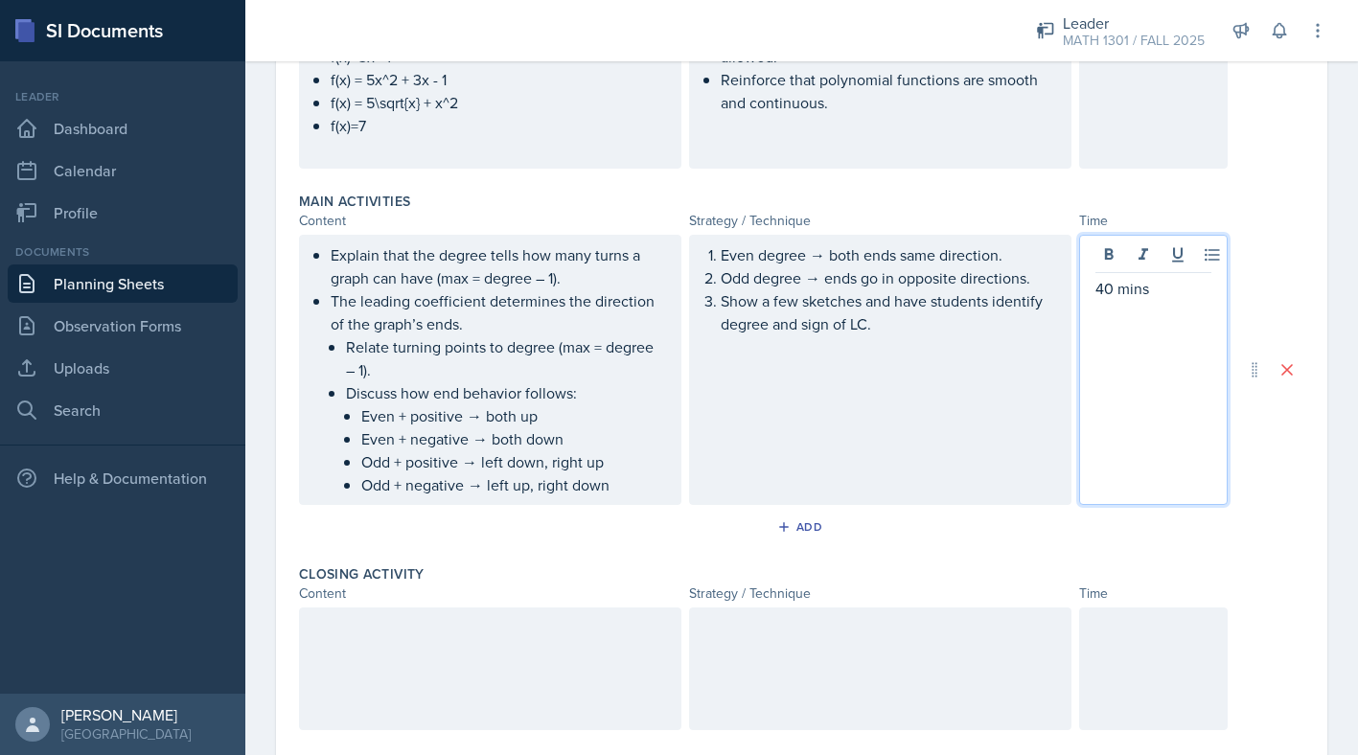
scroll to position [812, 0]
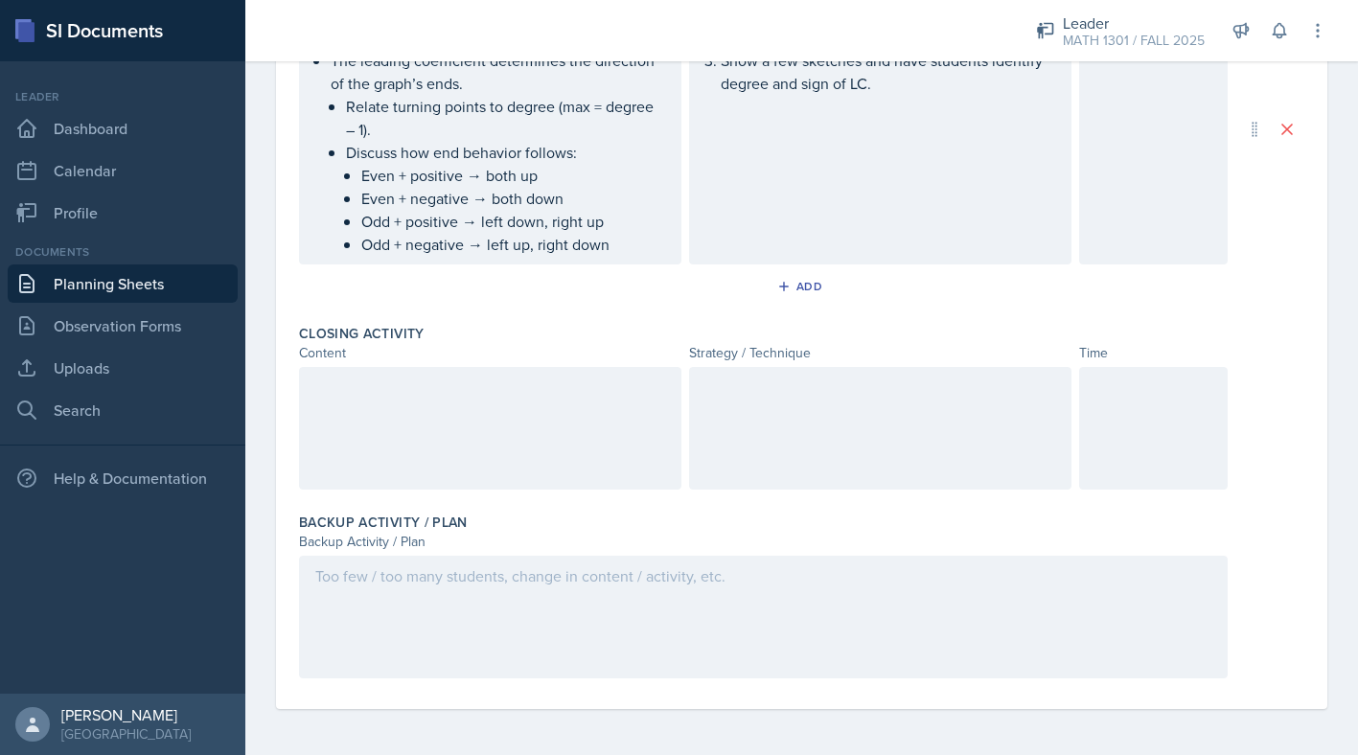
click at [652, 404] on div at bounding box center [490, 428] width 382 height 123
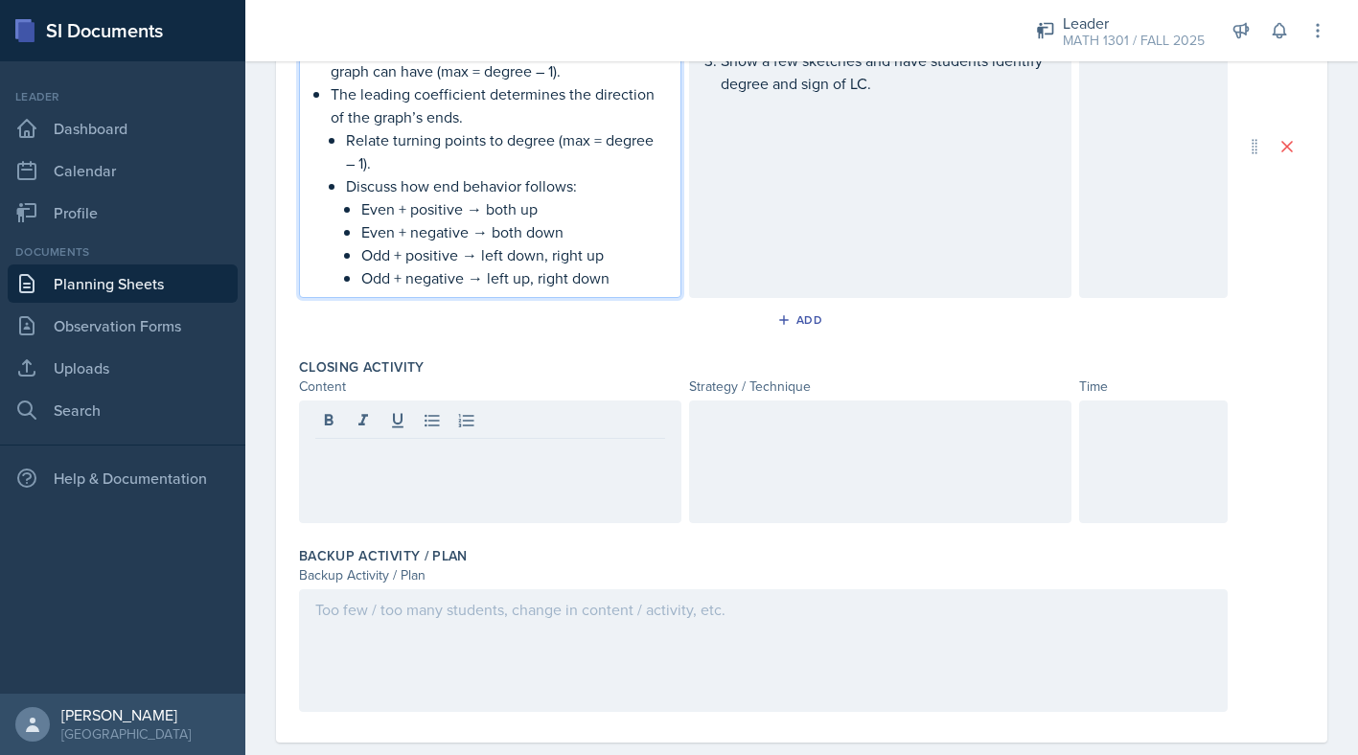
scroll to position [845, 0]
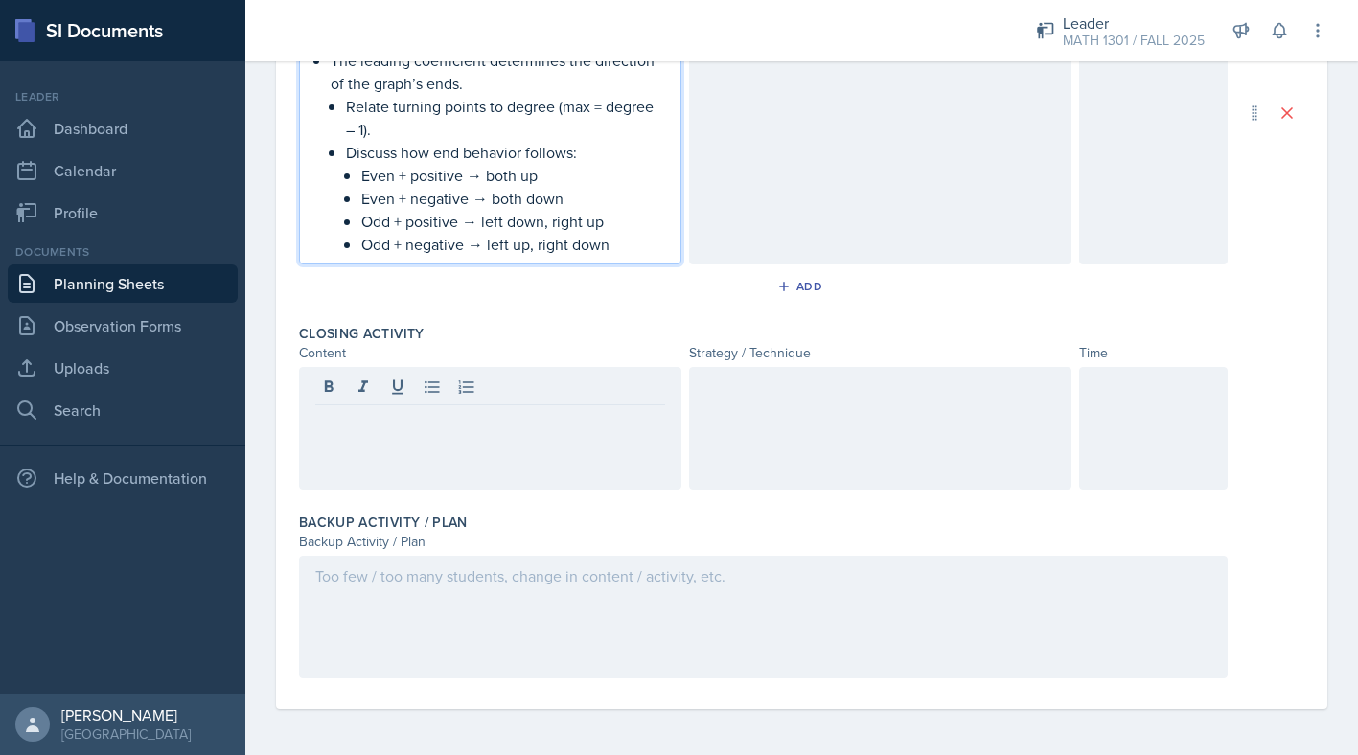
click at [599, 253] on p "Odd + negative → left up, right down" at bounding box center [513, 244] width 304 height 23
click at [610, 249] on p "Odd + negative → left up, right down" at bounding box center [513, 244] width 304 height 23
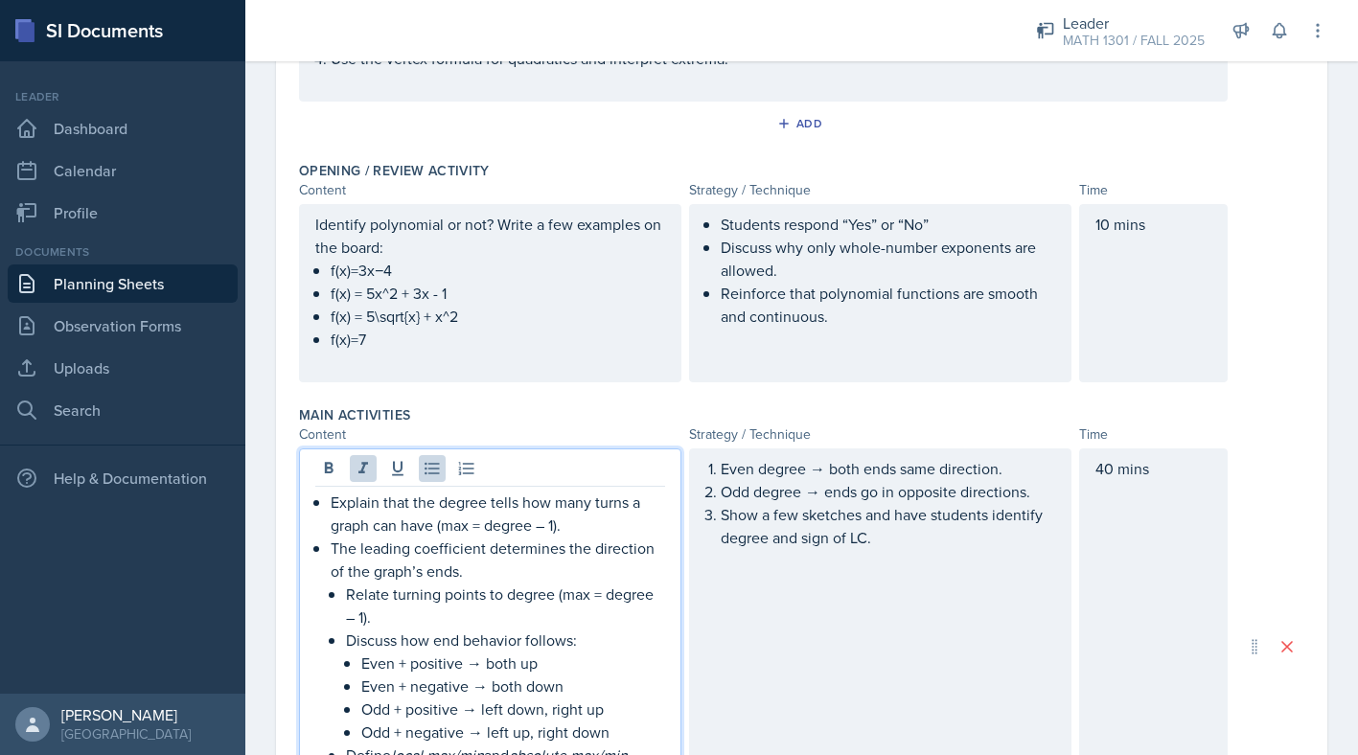
scroll to position [436, 0]
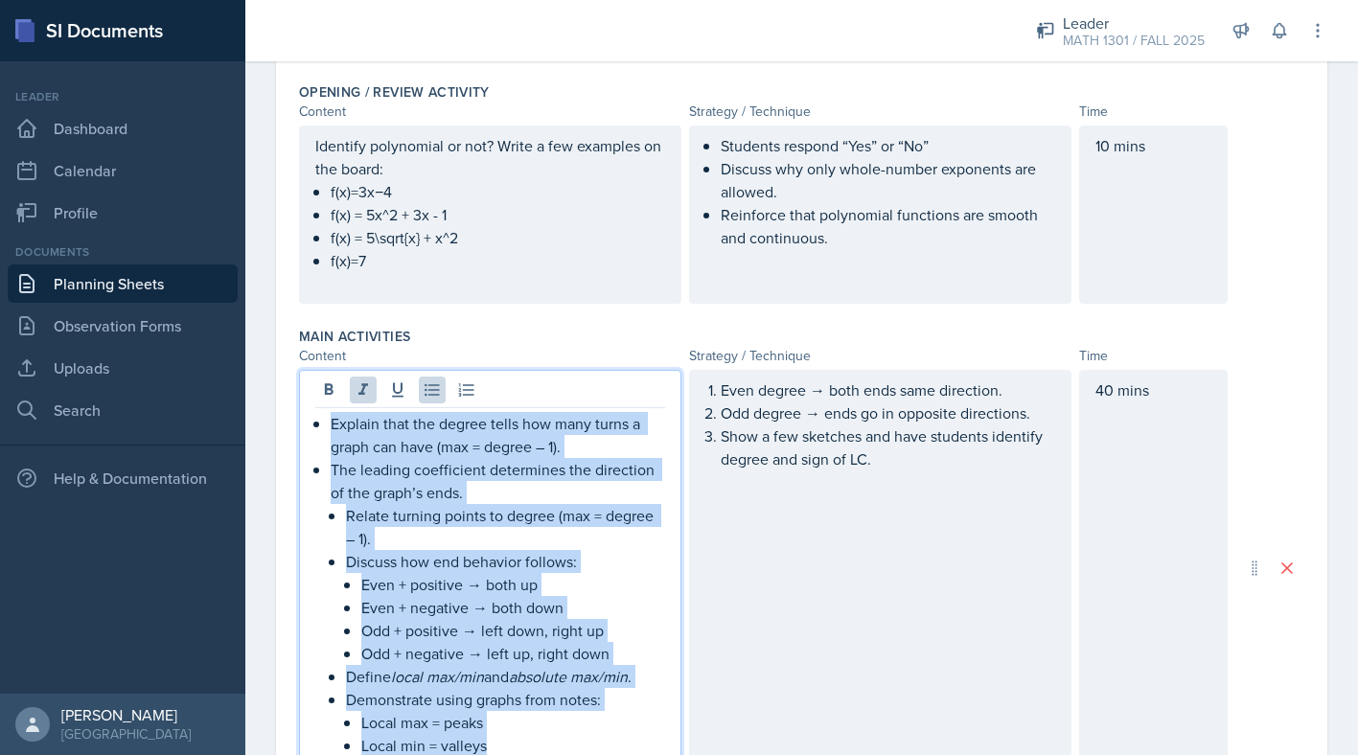
drag, startPoint x: 541, startPoint y: 340, endPoint x: 303, endPoint y: 419, distance: 251.2
click at [304, 419] on div "Explain that the degree tells how many turns a graph can have (max = degree – 1…" at bounding box center [490, 568] width 382 height 396
click at [368, 400] on button at bounding box center [363, 390] width 27 height 27
click at [328, 391] on icon at bounding box center [328, 389] width 19 height 19
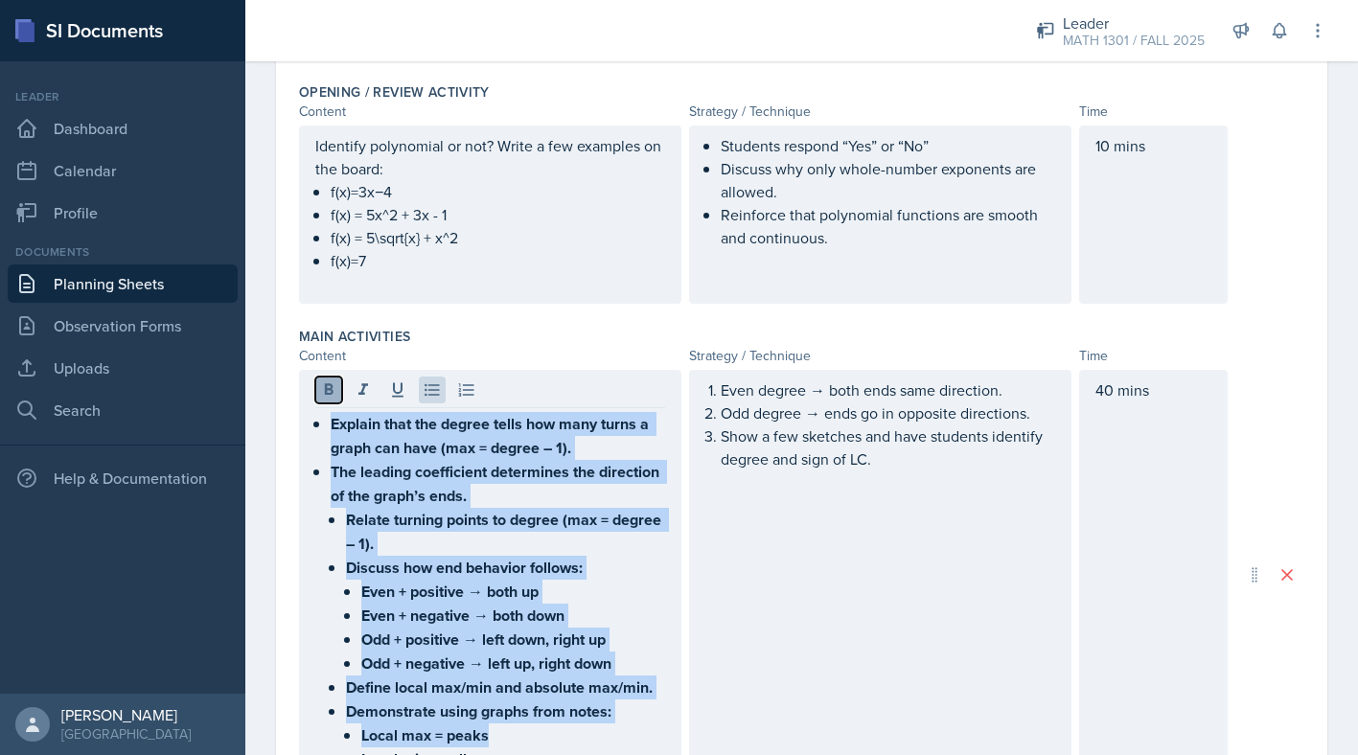
click at [330, 397] on icon at bounding box center [328, 389] width 19 height 19
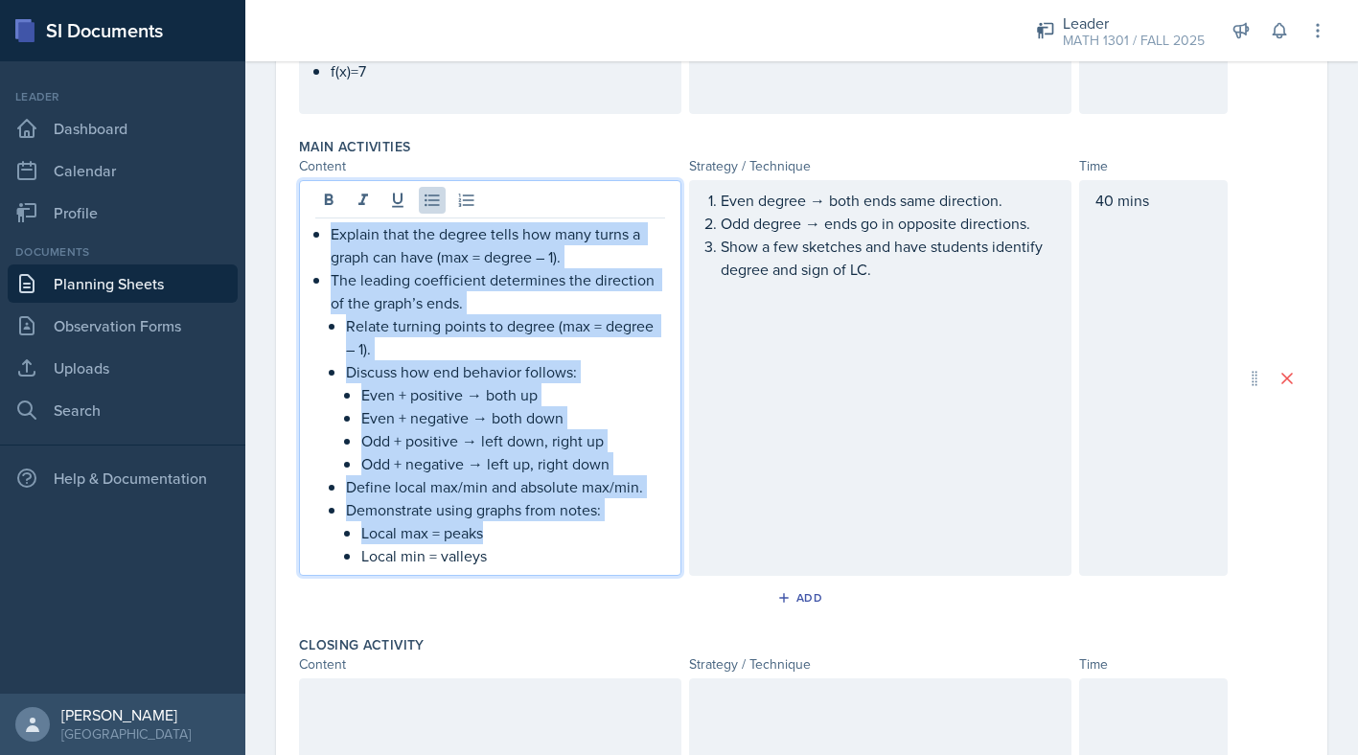
scroll to position [702, 0]
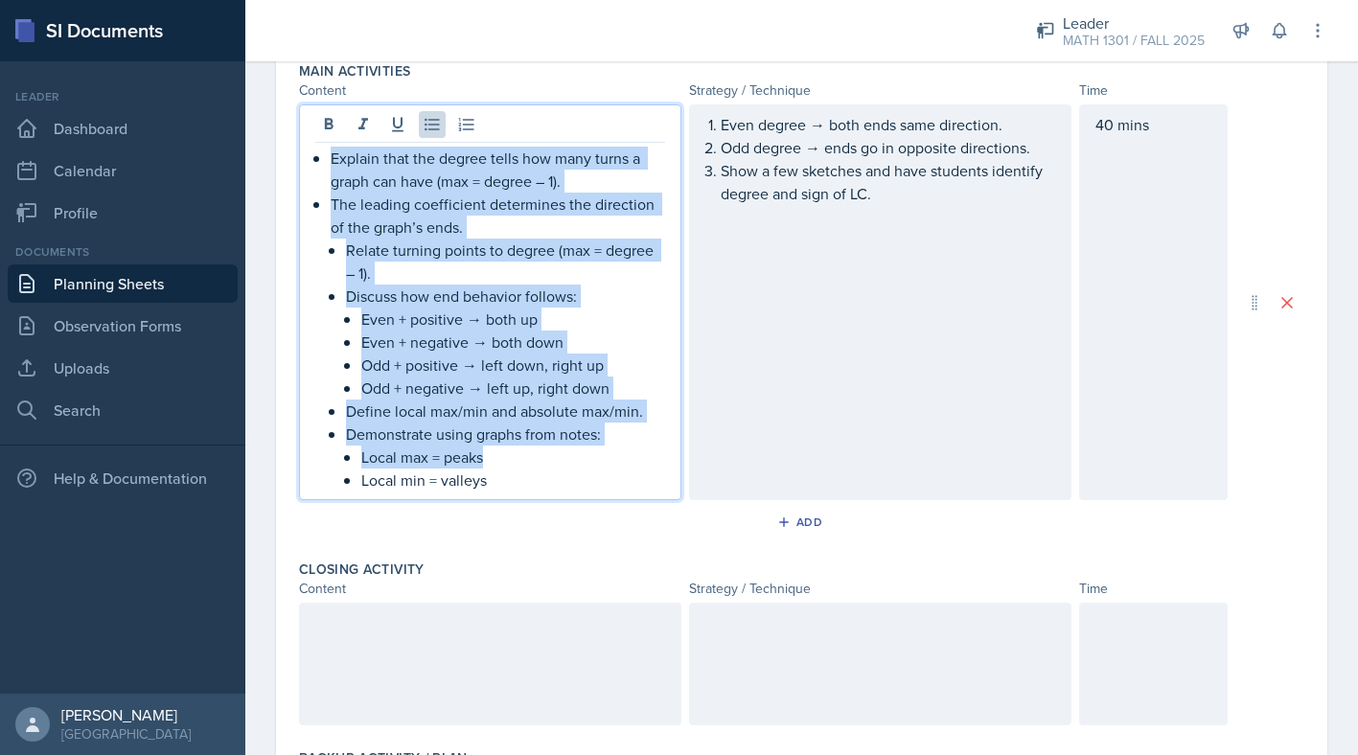
click at [552, 486] on p "Local min = valleys" at bounding box center [513, 480] width 304 height 23
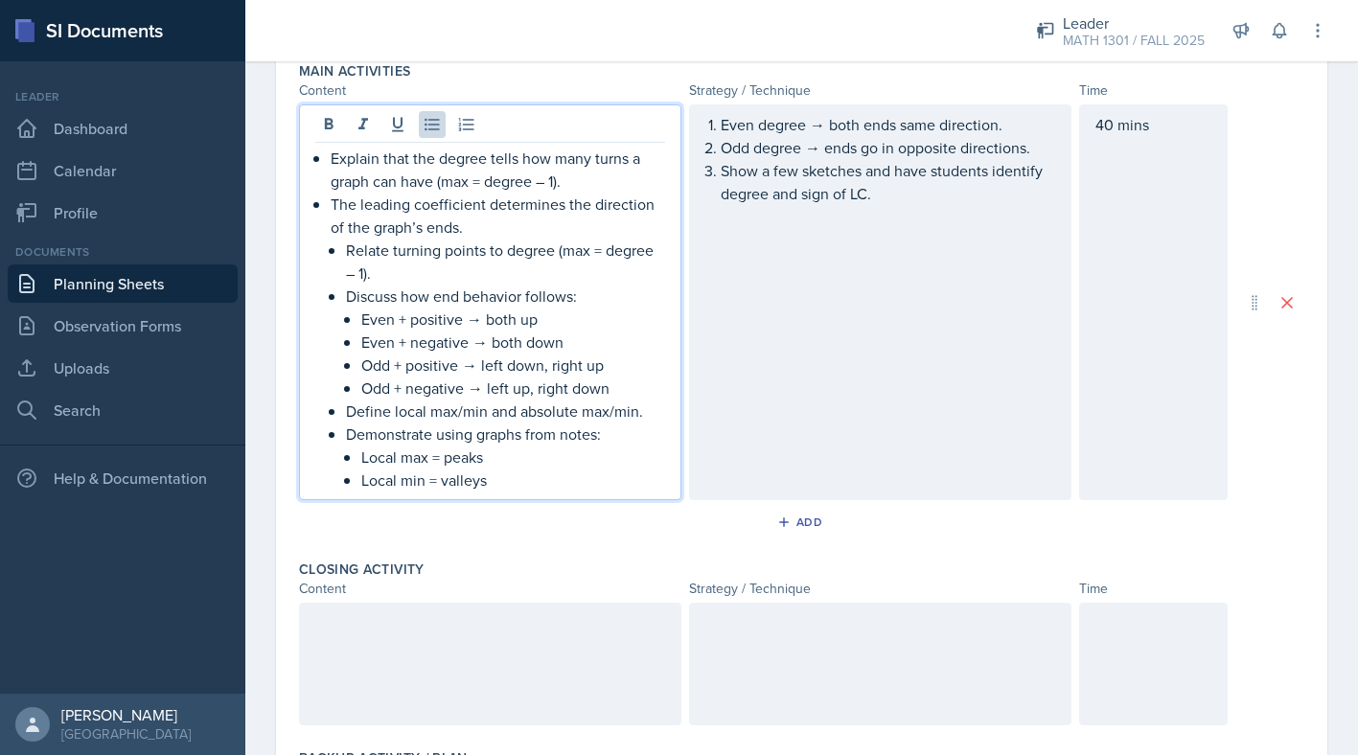
scroll to position [735, 0]
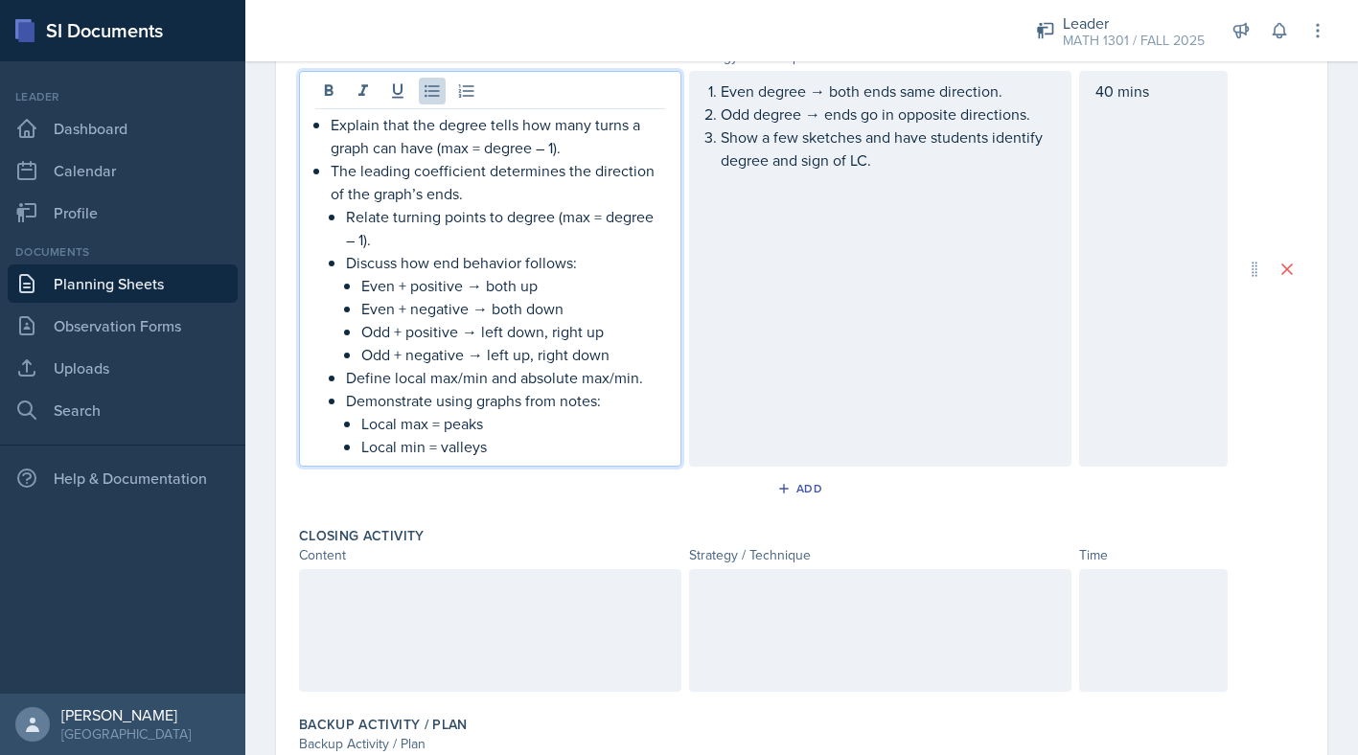
click at [894, 172] on p "Show a few sketches and have students identify degree and sign of LC." at bounding box center [888, 149] width 334 height 46
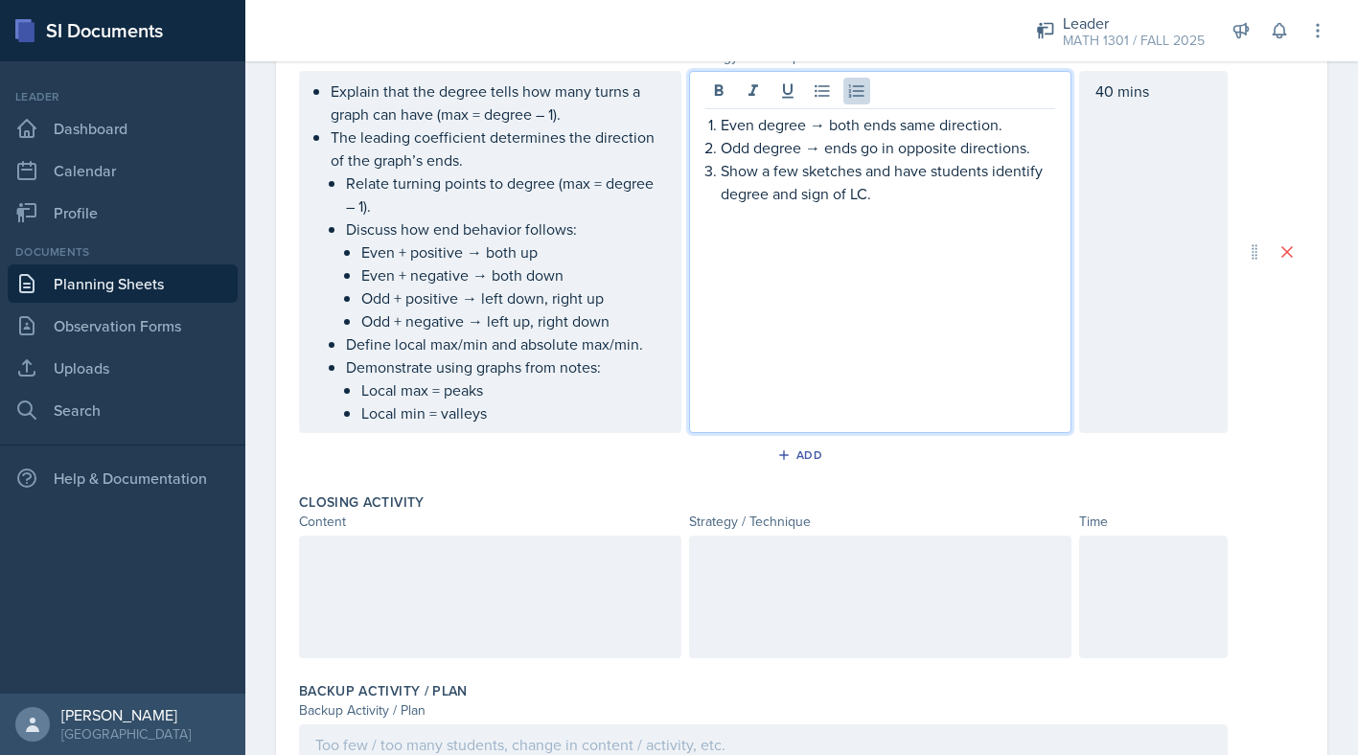
click at [721, 127] on li "Even degree → both ends same direction." at bounding box center [888, 124] width 334 height 23
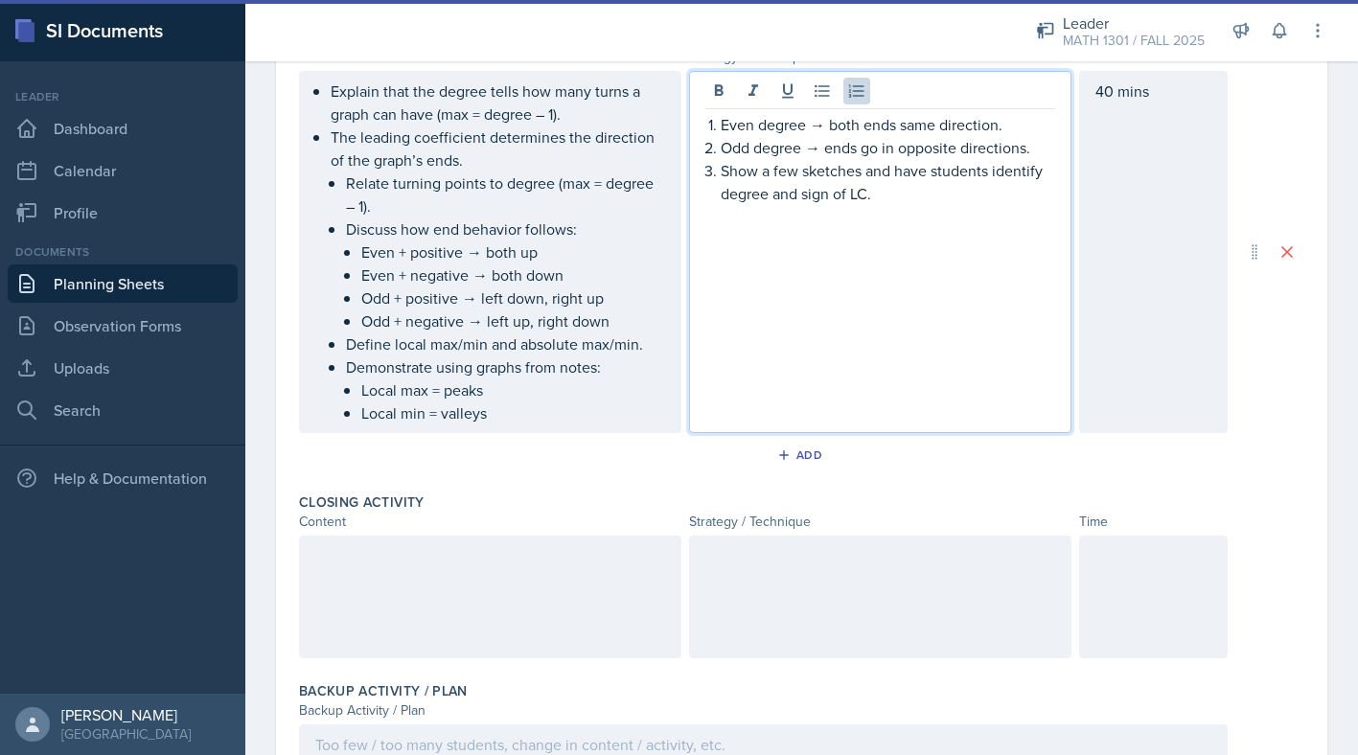
click at [877, 189] on p "Show a few sketches and have students identify degree and sign of LC." at bounding box center [888, 182] width 334 height 46
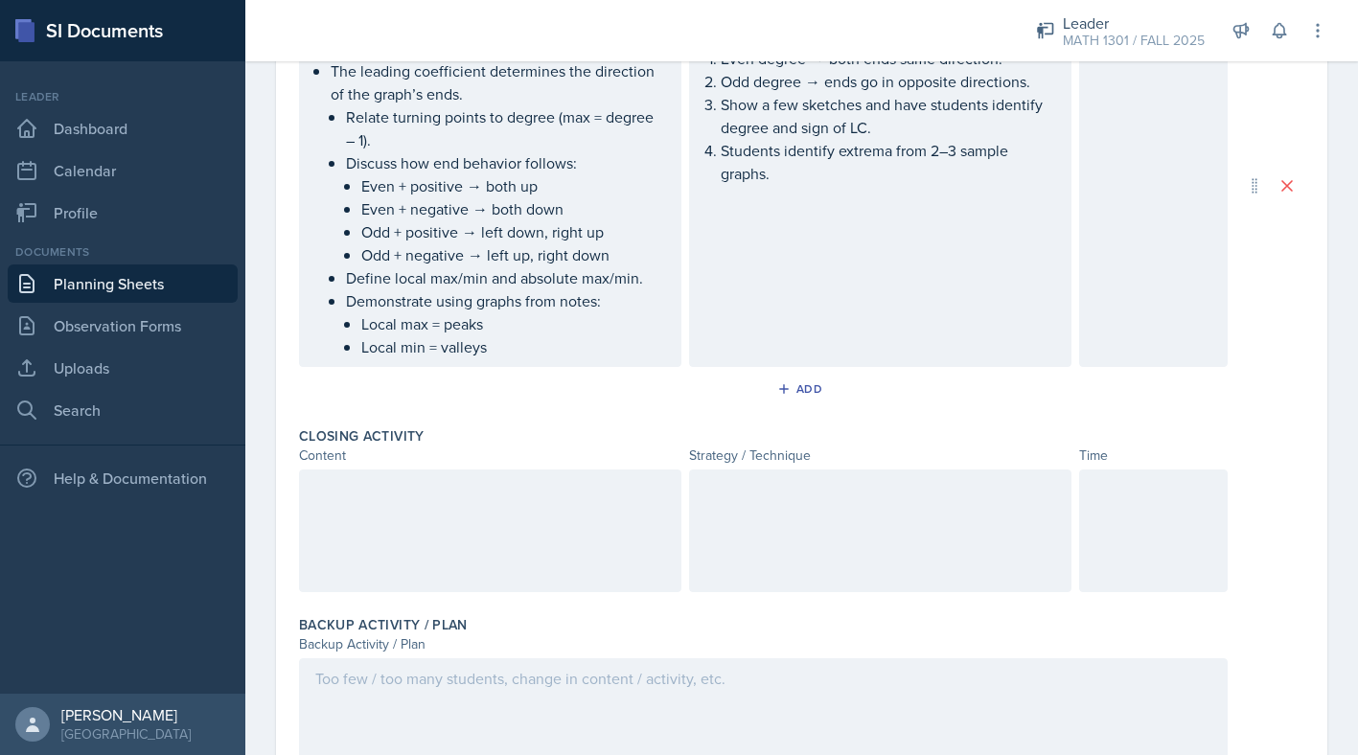
click at [556, 507] on div at bounding box center [490, 531] width 382 height 123
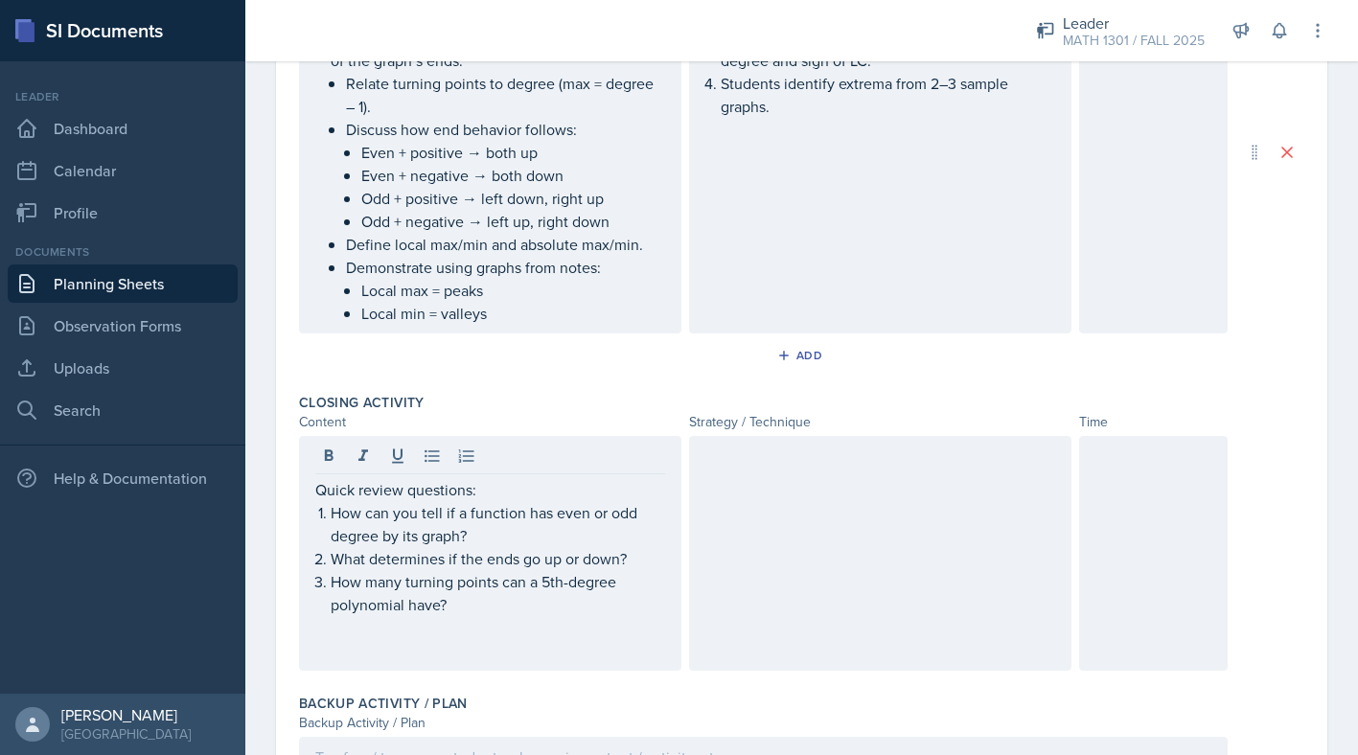
click at [841, 527] on div at bounding box center [880, 553] width 382 height 235
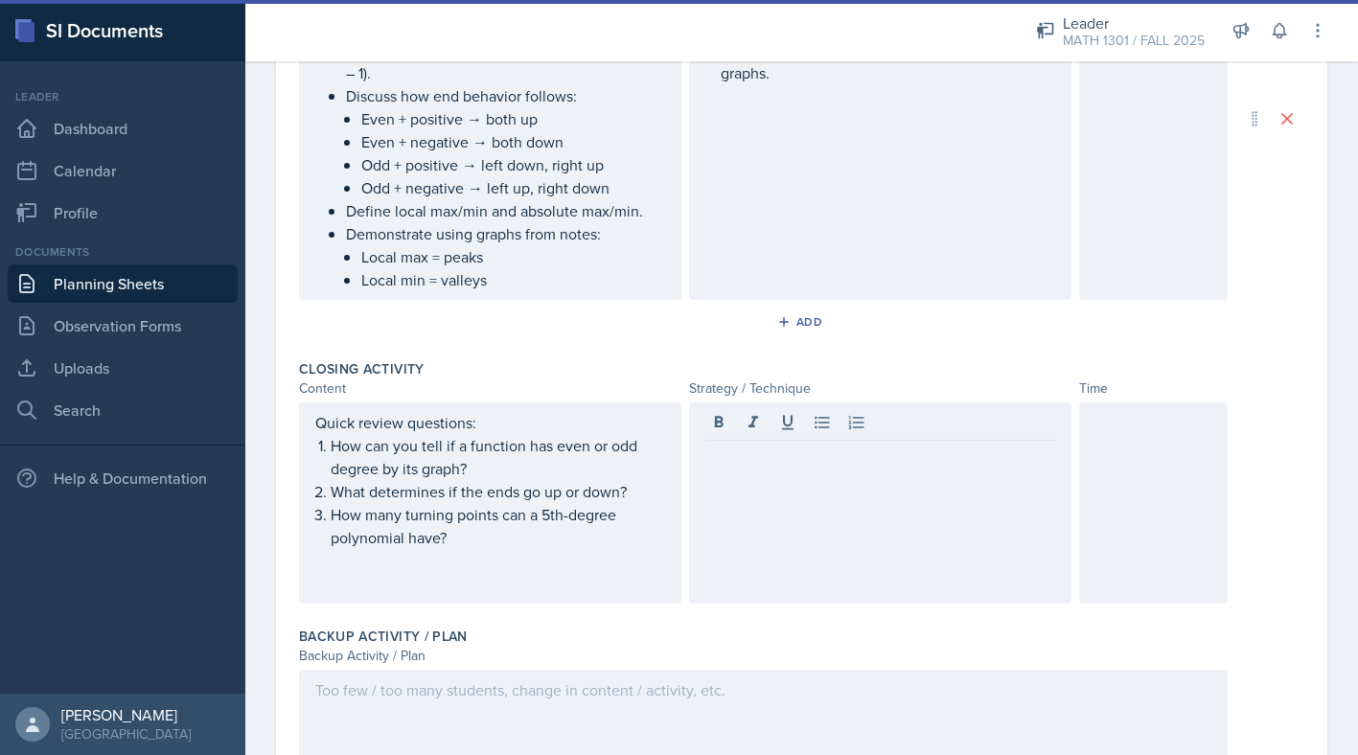
click at [728, 469] on div at bounding box center [880, 503] width 382 height 201
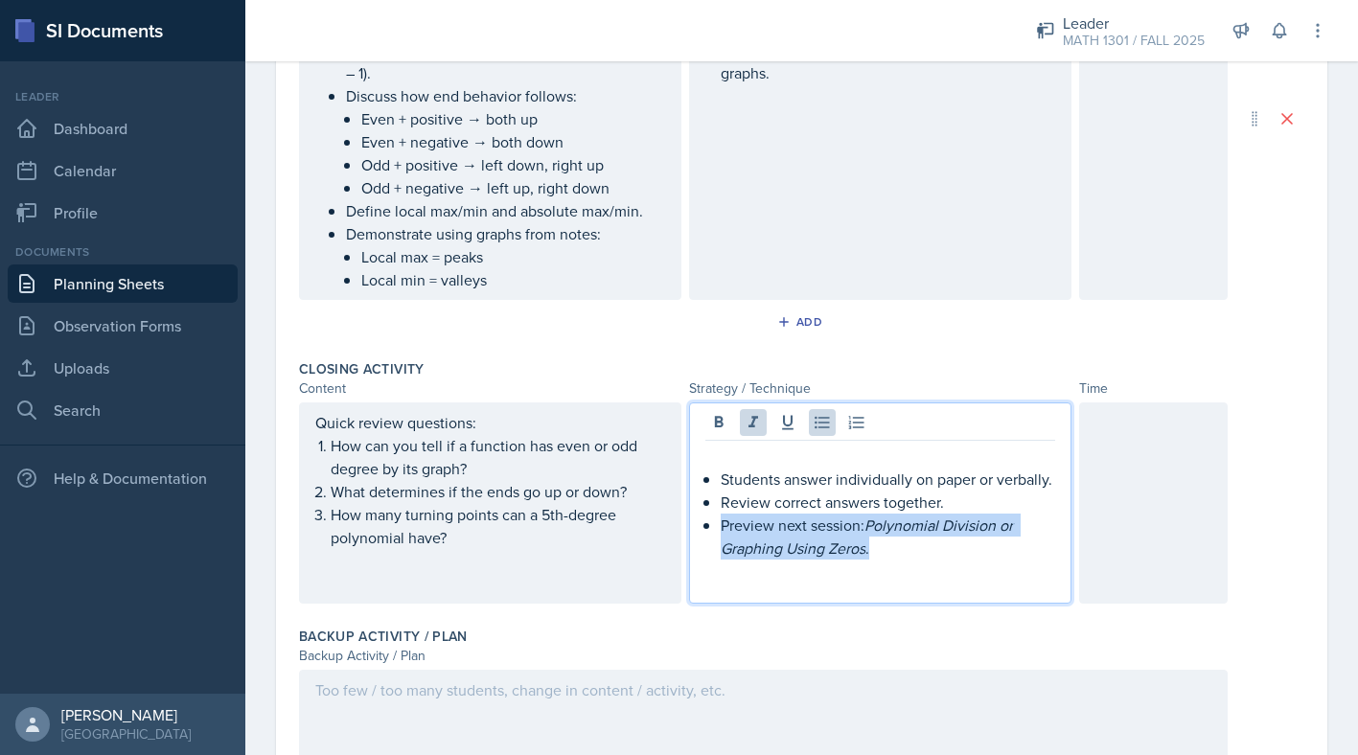
drag, startPoint x: 893, startPoint y: 550, endPoint x: 706, endPoint y: 522, distance: 188.9
click at [721, 522] on li "Preview next session: Polynomial Division or Graphing Using Zeros ." at bounding box center [888, 537] width 334 height 46
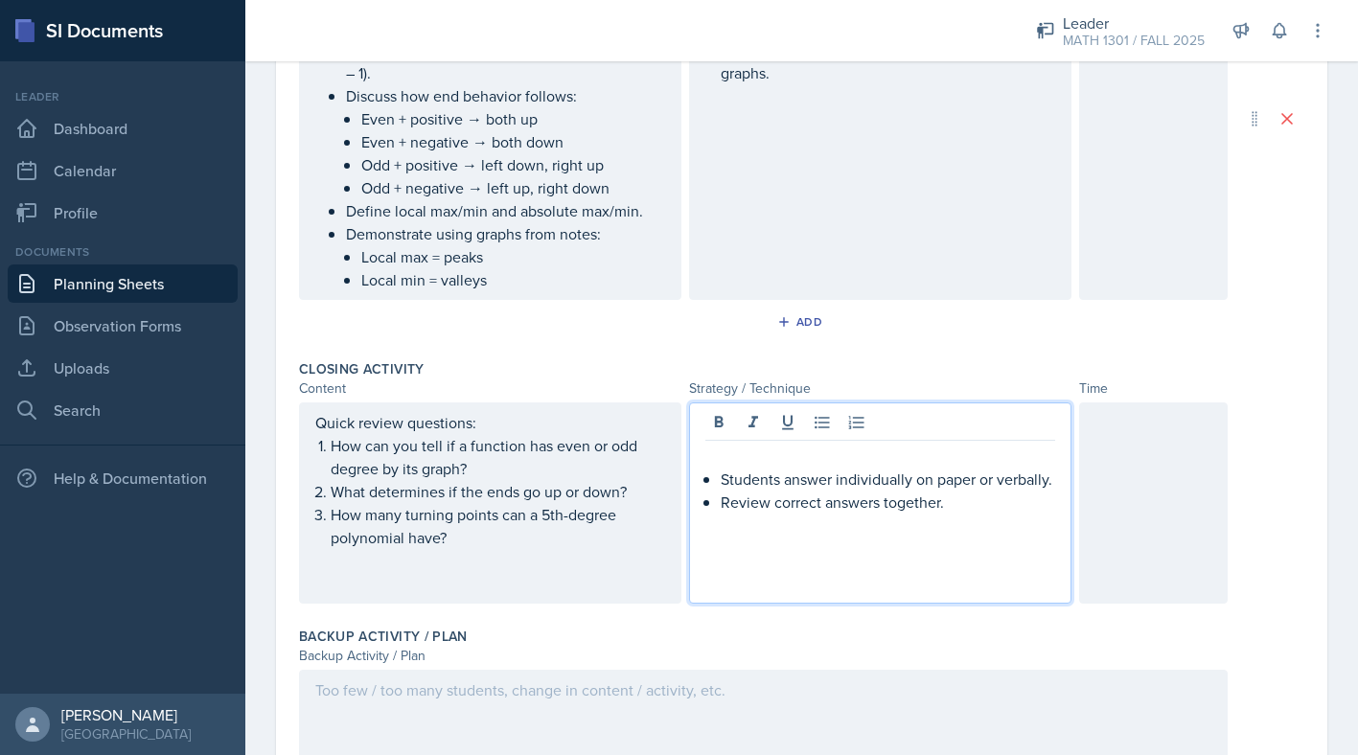
click at [852, 464] on p at bounding box center [880, 456] width 350 height 23
click at [1002, 460] on p at bounding box center [880, 456] width 350 height 23
click at [861, 558] on p at bounding box center [880, 548] width 350 height 23
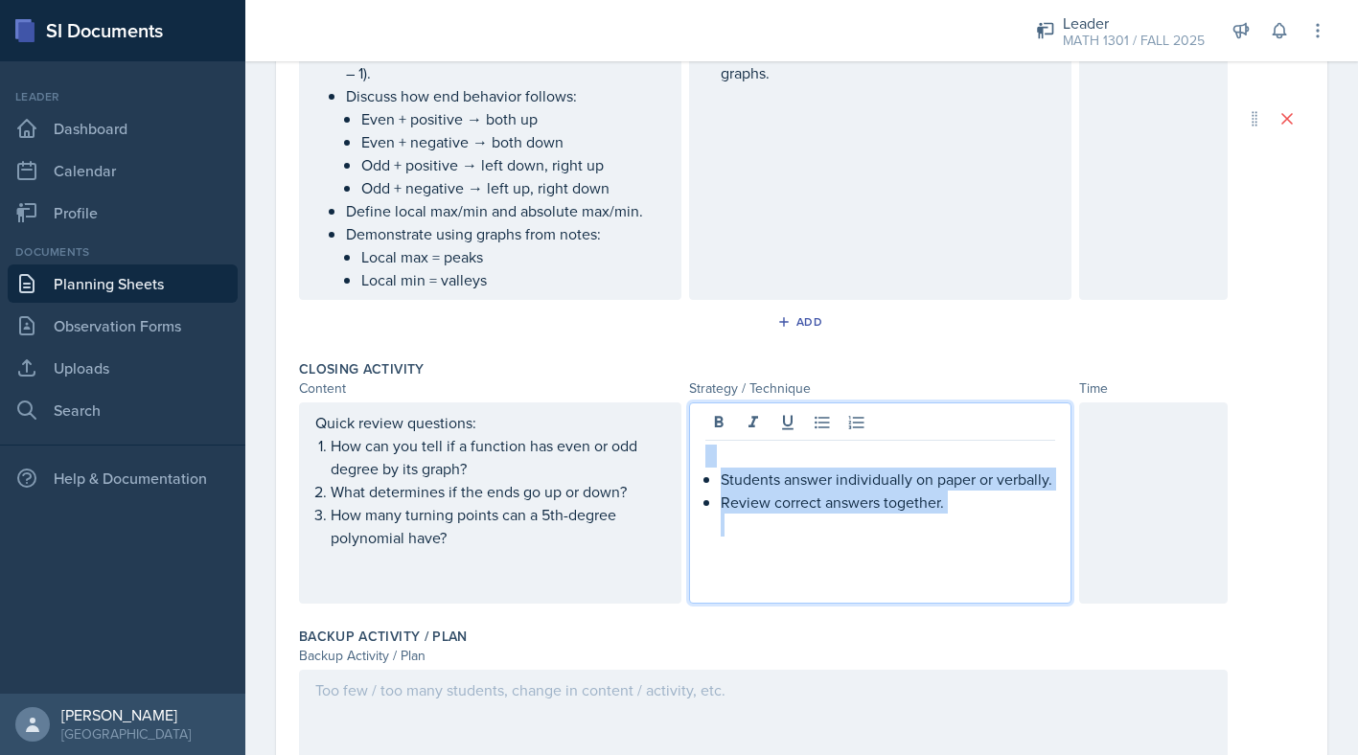
drag, startPoint x: 967, startPoint y: 517, endPoint x: 971, endPoint y: 433, distance: 83.5
click at [971, 433] on div "Students answer individually on paper or verbally. Review correct answers toget…" at bounding box center [880, 503] width 382 height 201
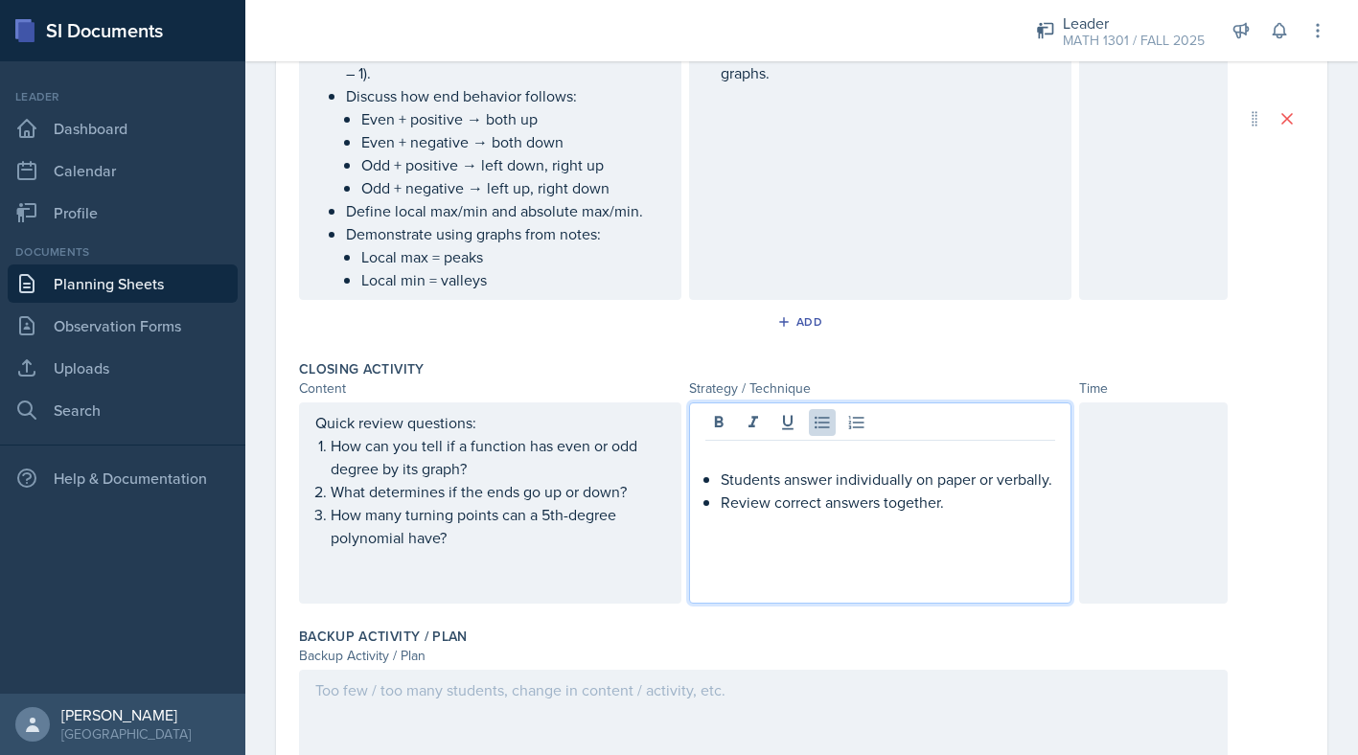
click at [841, 448] on p at bounding box center [880, 456] width 350 height 23
click at [1204, 520] on div at bounding box center [1153, 503] width 149 height 201
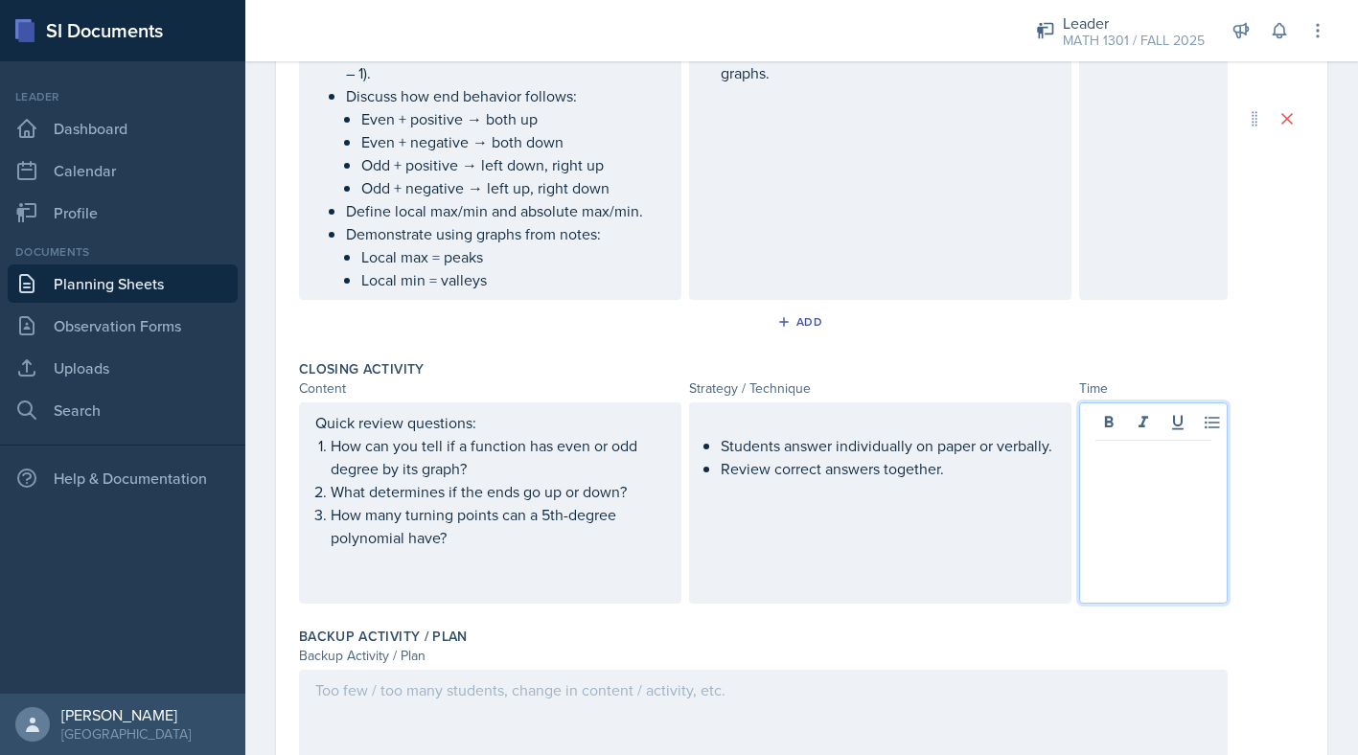
scroll to position [902, 0]
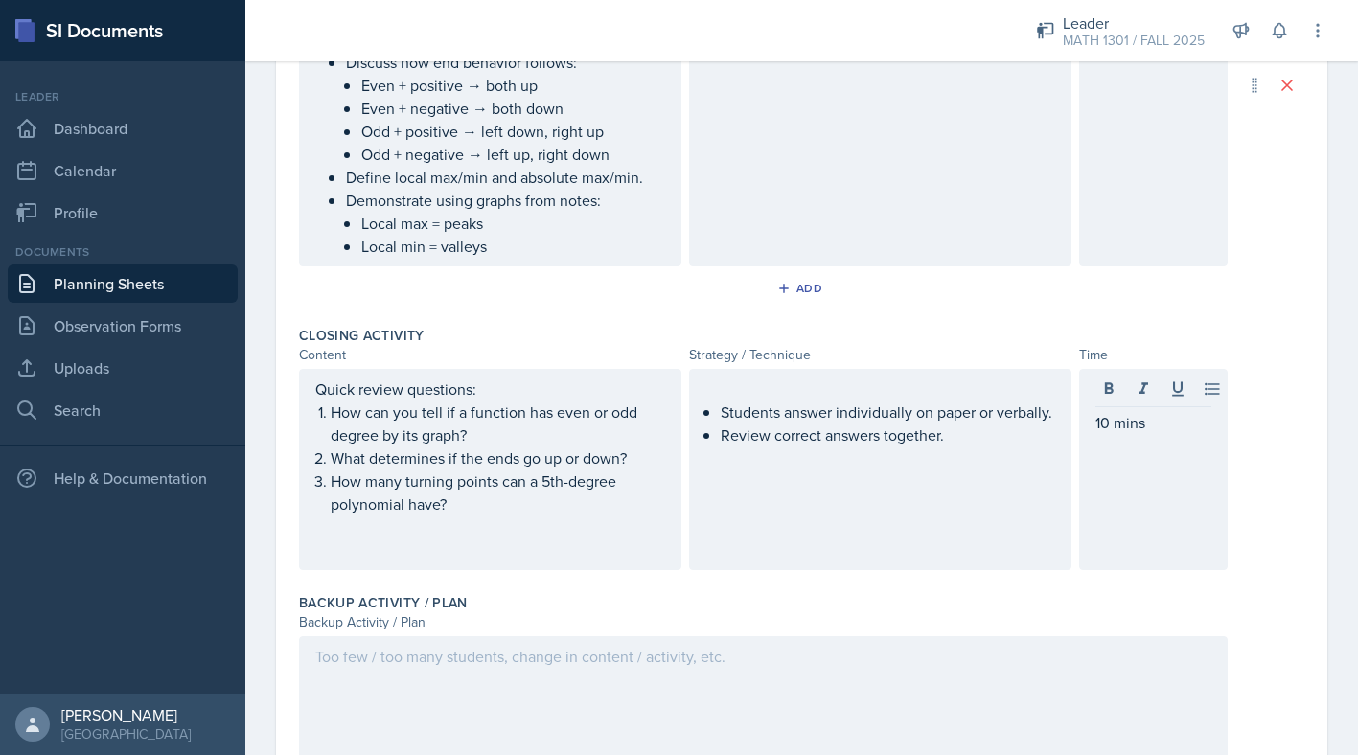
click at [613, 680] on div at bounding box center [763, 697] width 929 height 123
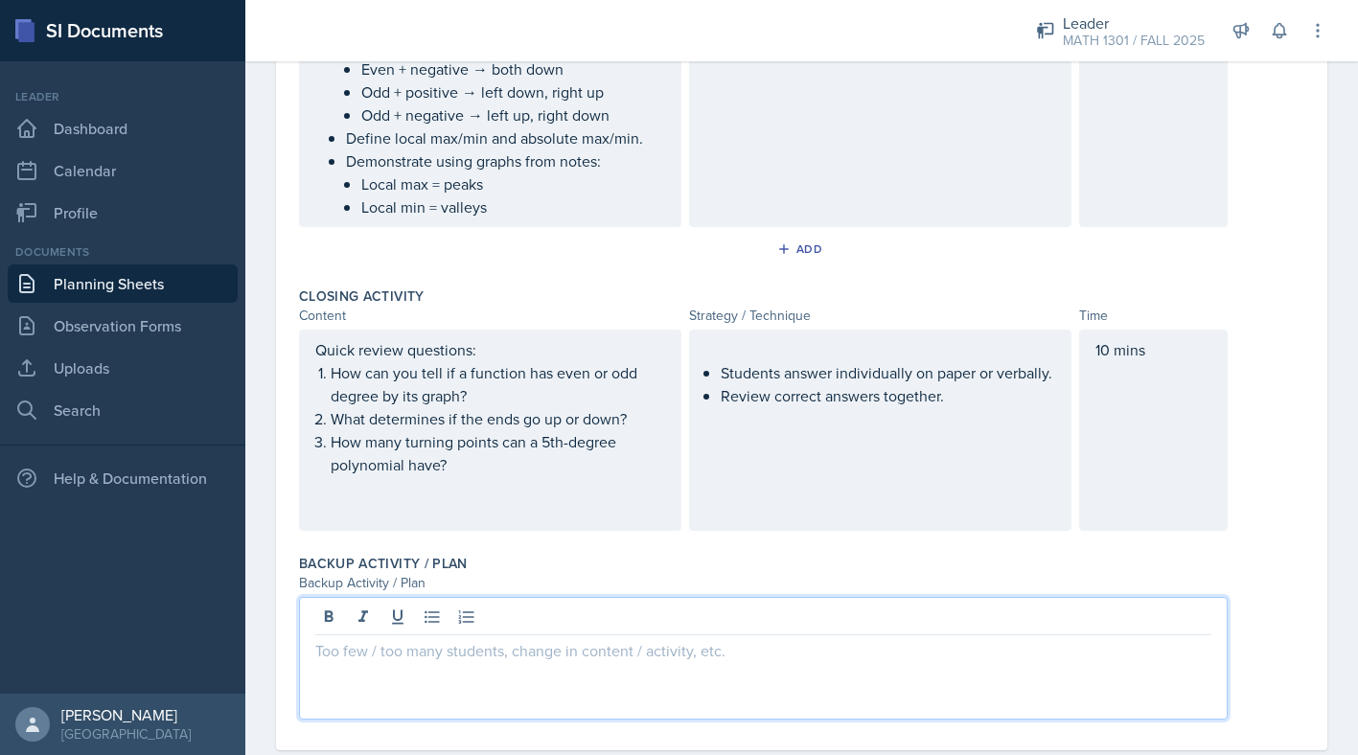
scroll to position [982, 0]
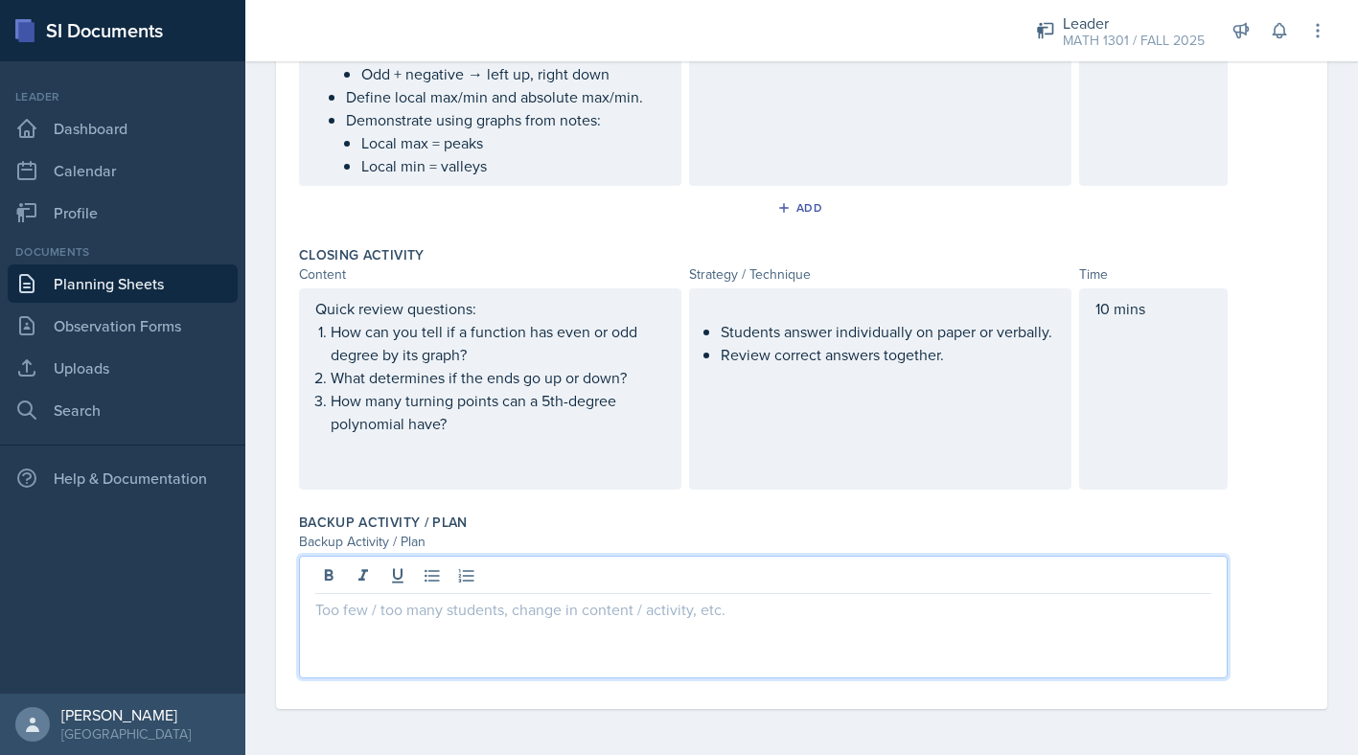
click at [591, 620] on p at bounding box center [763, 609] width 896 height 23
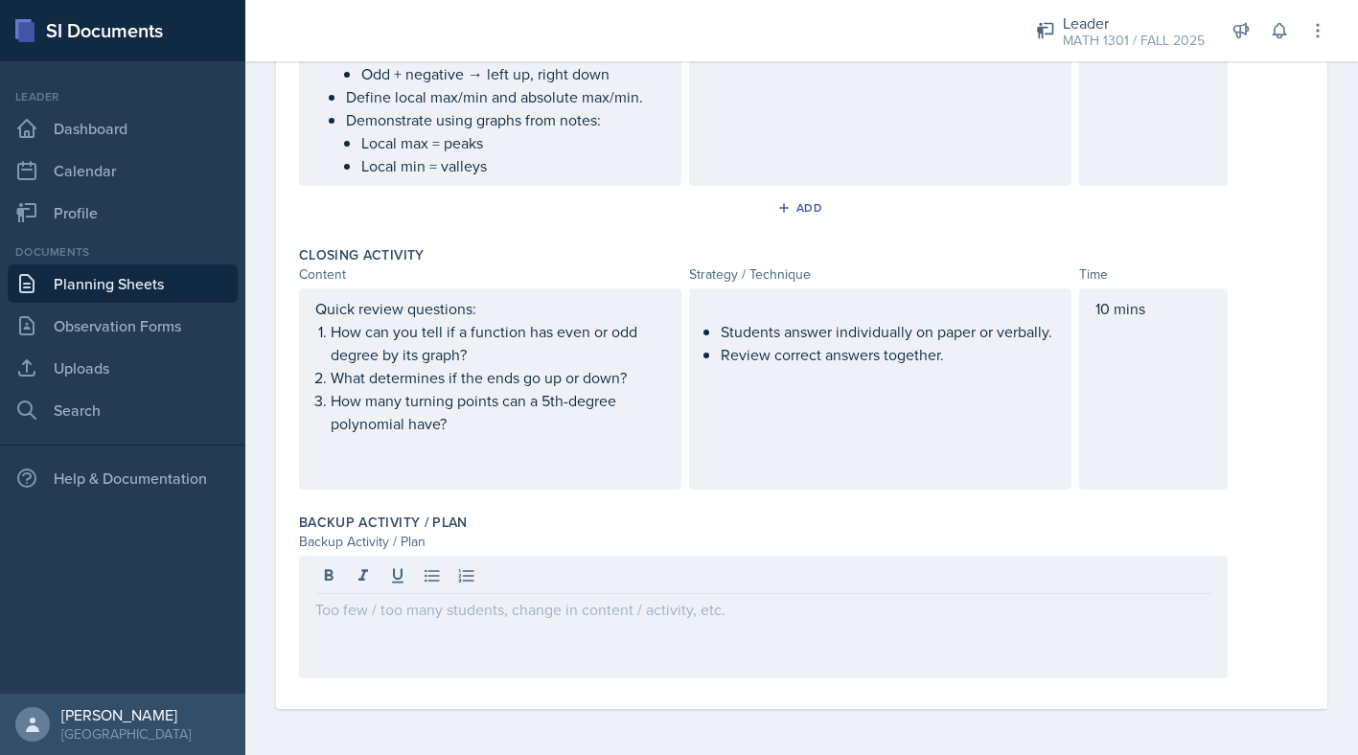
drag, startPoint x: 1060, startPoint y: 338, endPoint x: 937, endPoint y: 334, distance: 122.8
click at [937, 334] on div "Students answer individually on paper or verbally. Review correct answers toget…" at bounding box center [880, 388] width 382 height 201
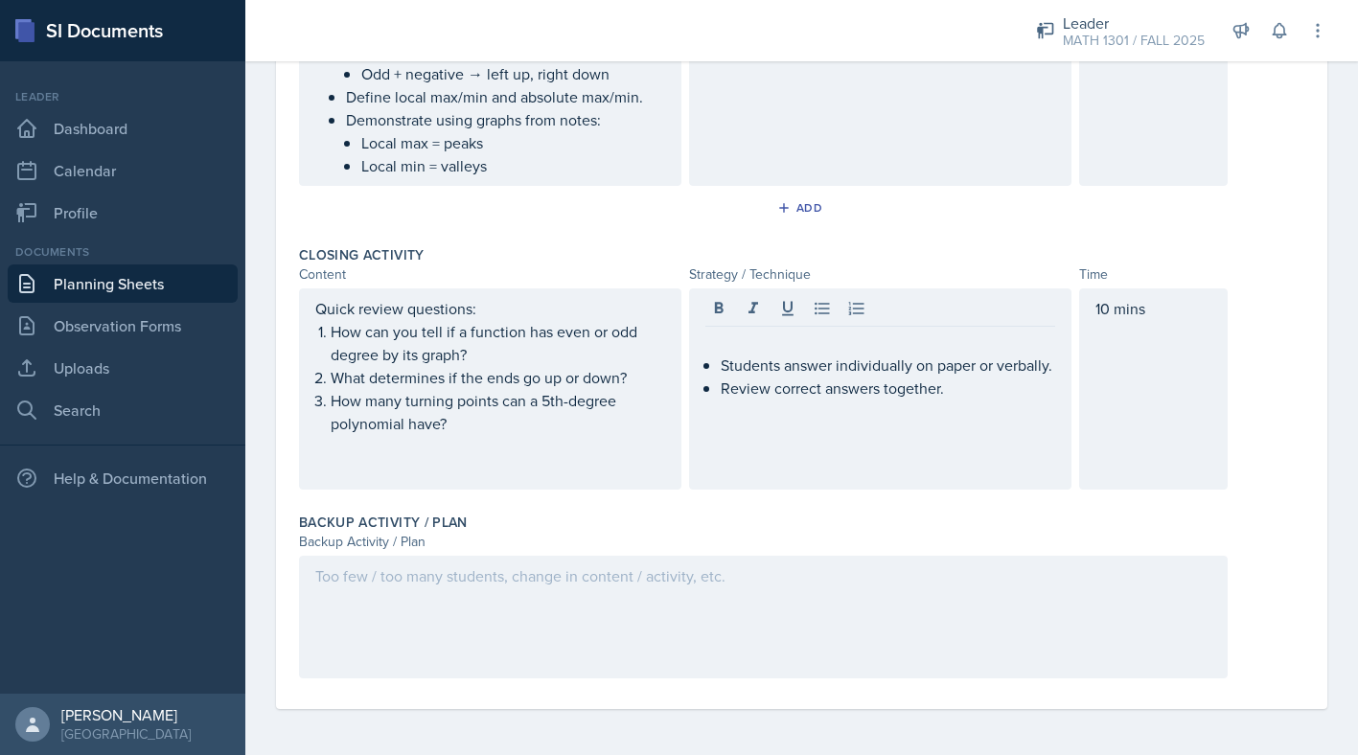
click at [662, 589] on div at bounding box center [763, 617] width 929 height 123
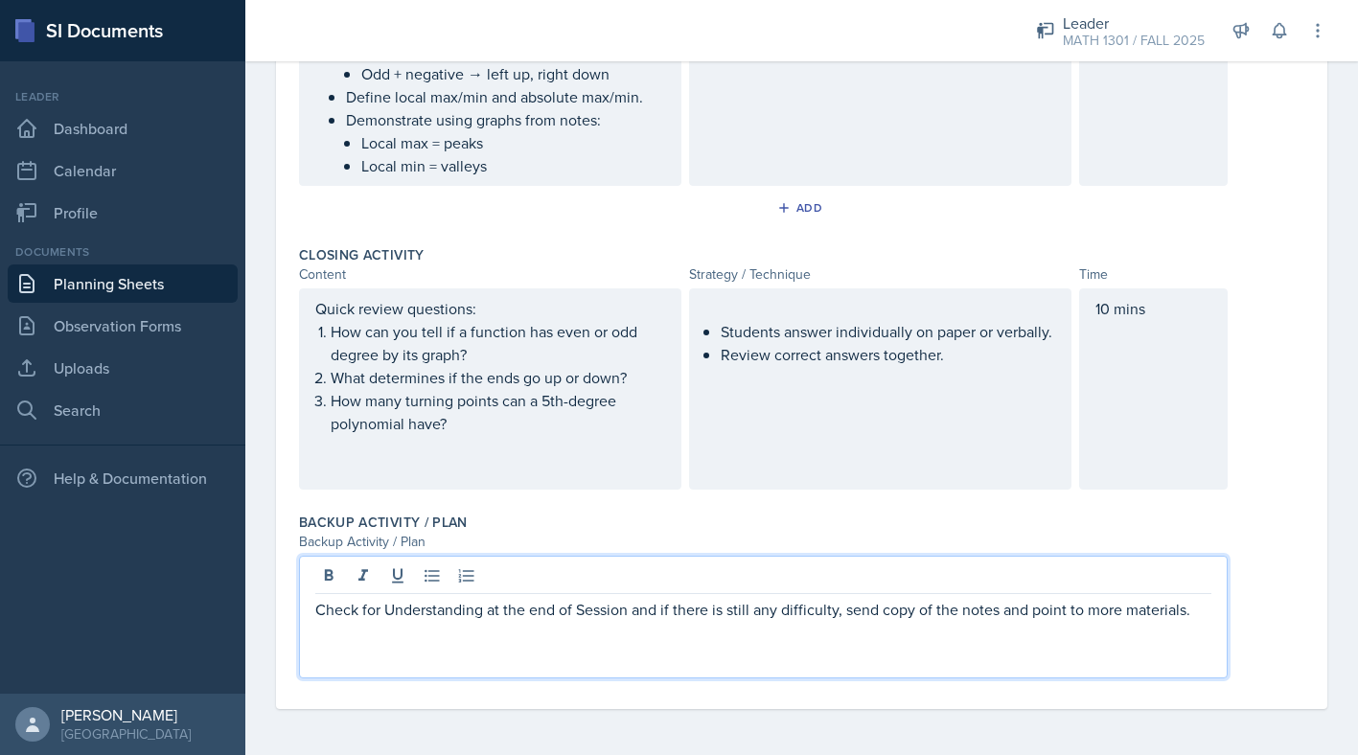
scroll to position [0, 0]
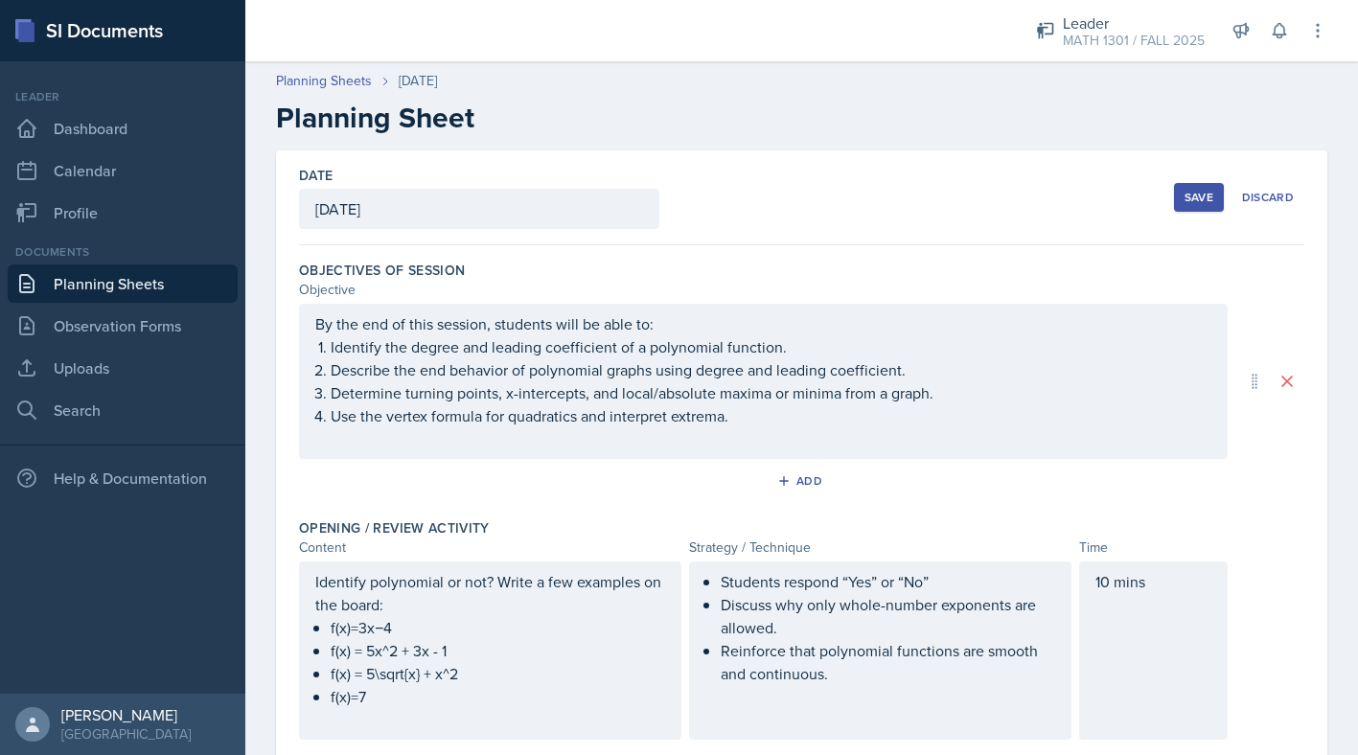
click at [1185, 197] on div "Save" at bounding box center [1199, 197] width 29 height 15
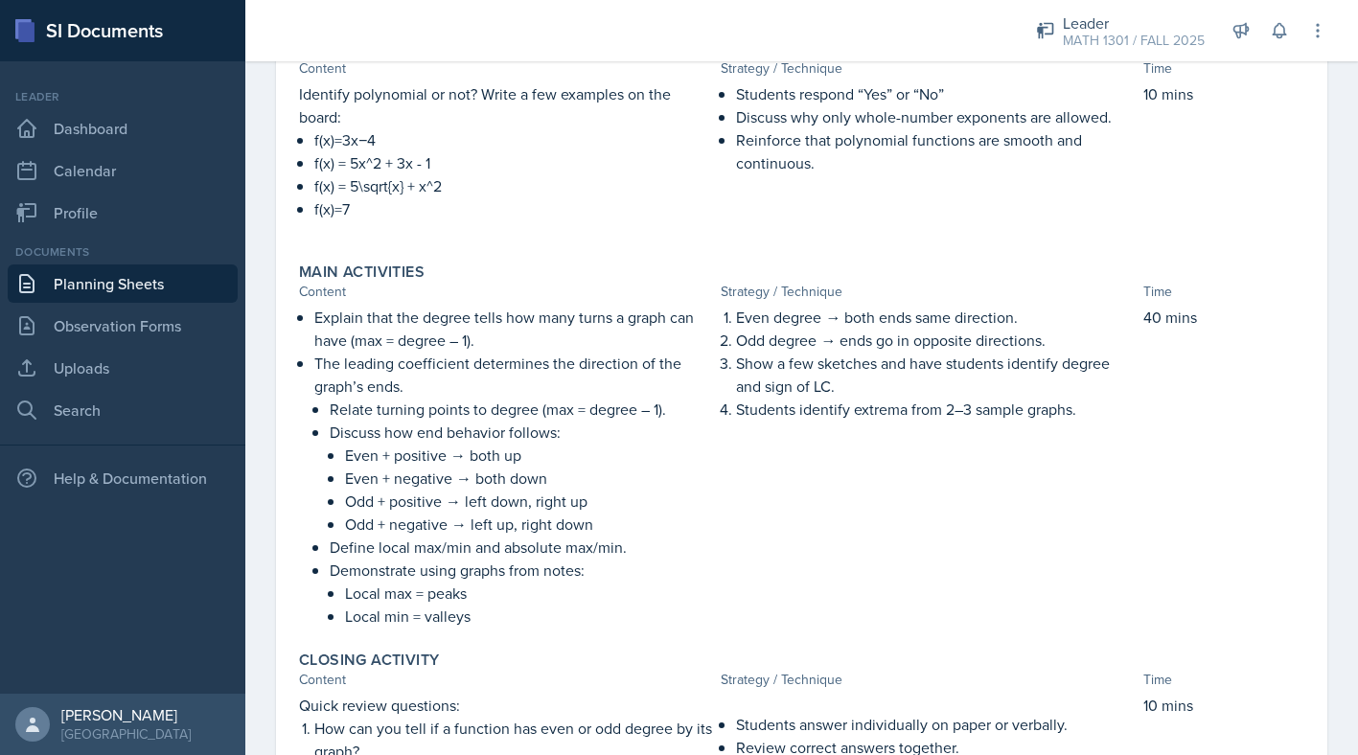
scroll to position [748, 0]
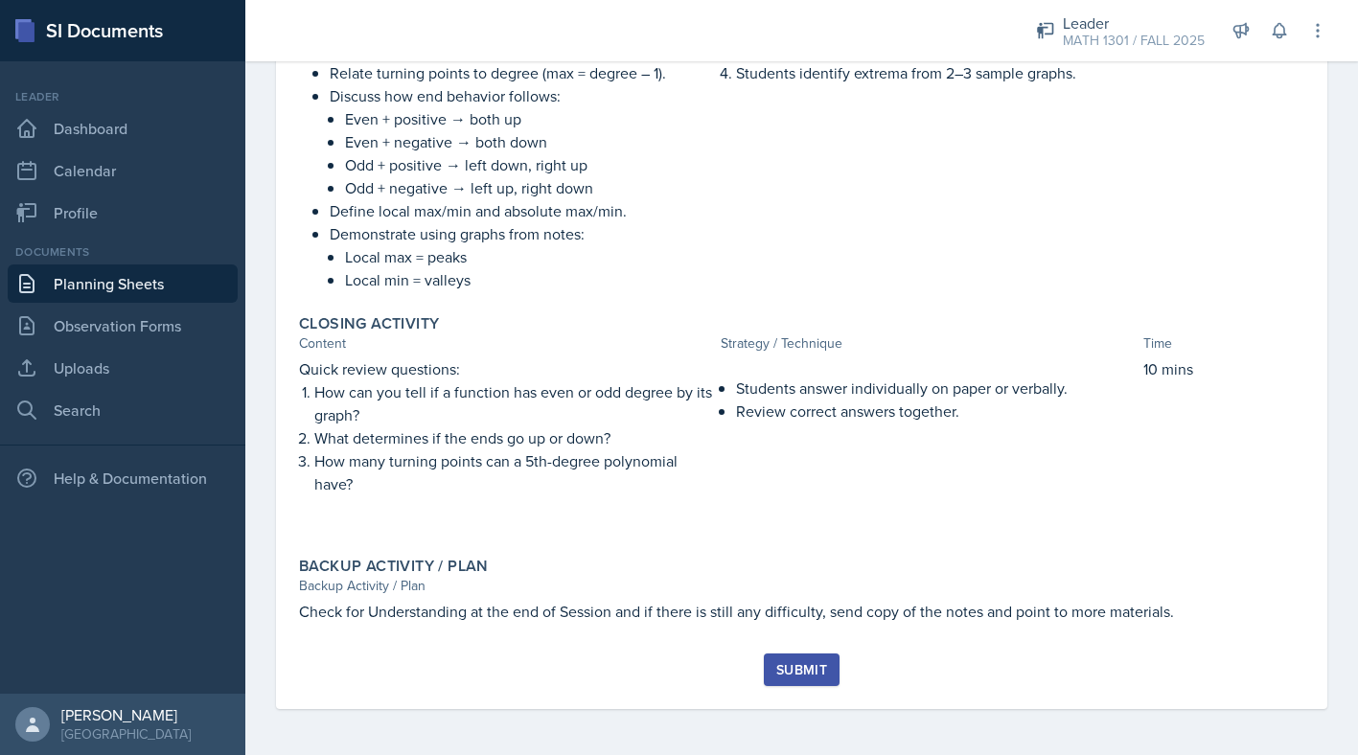
click at [801, 668] on div "Submit" at bounding box center [801, 669] width 51 height 15
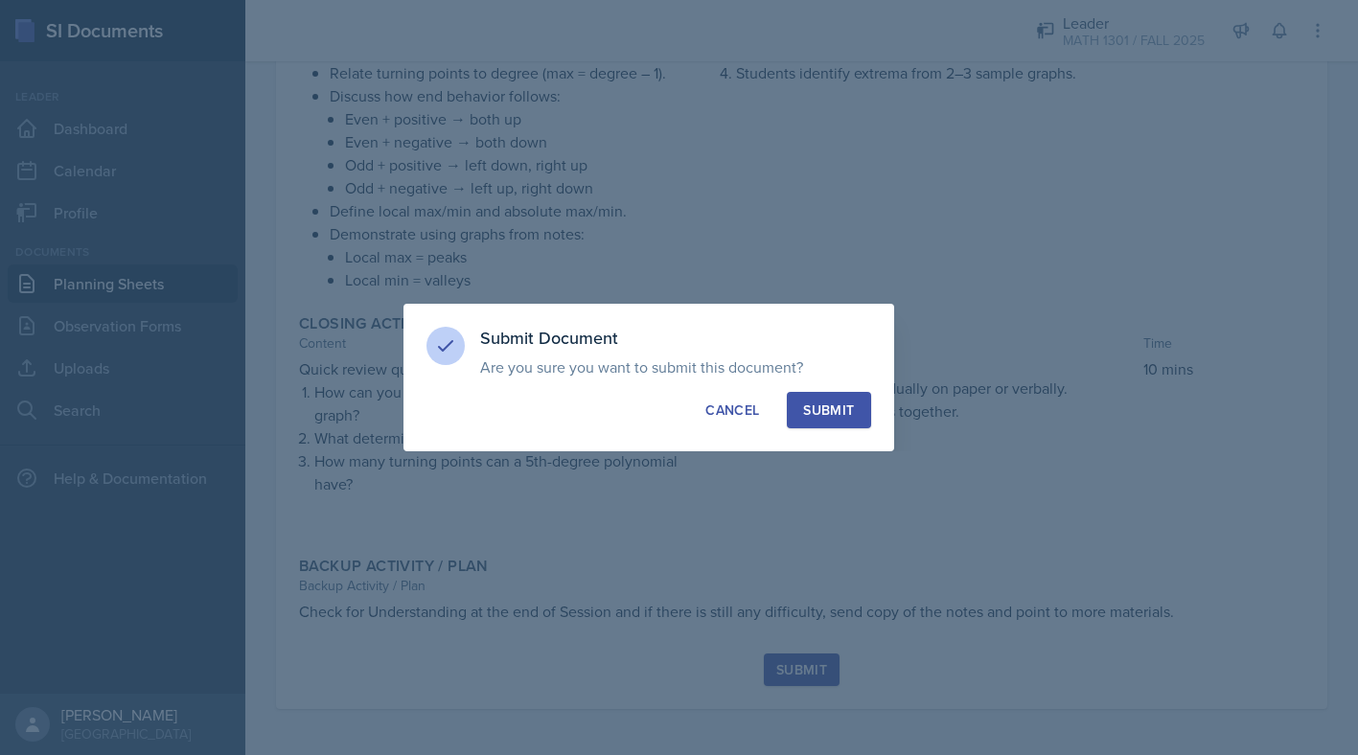
click at [806, 403] on div "Submit" at bounding box center [828, 410] width 51 height 19
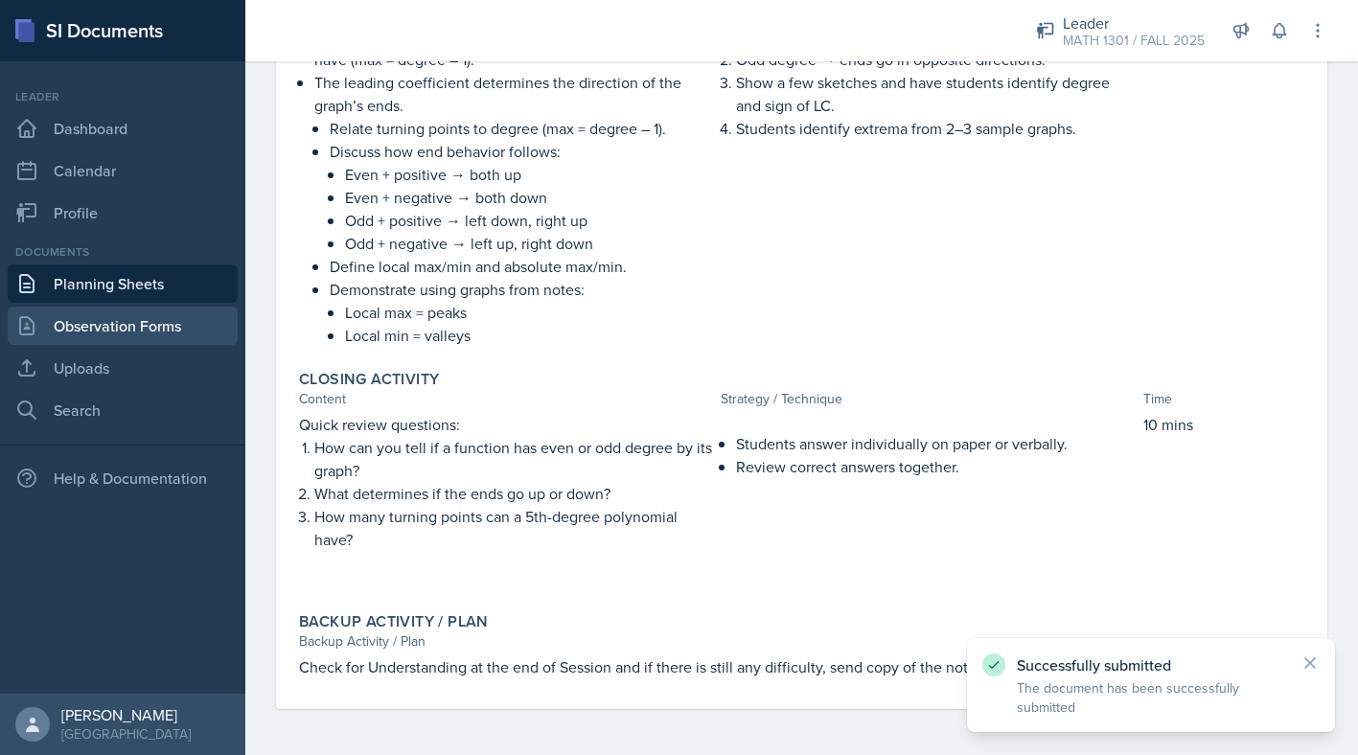
click at [91, 339] on link "Observation Forms" at bounding box center [123, 326] width 230 height 38
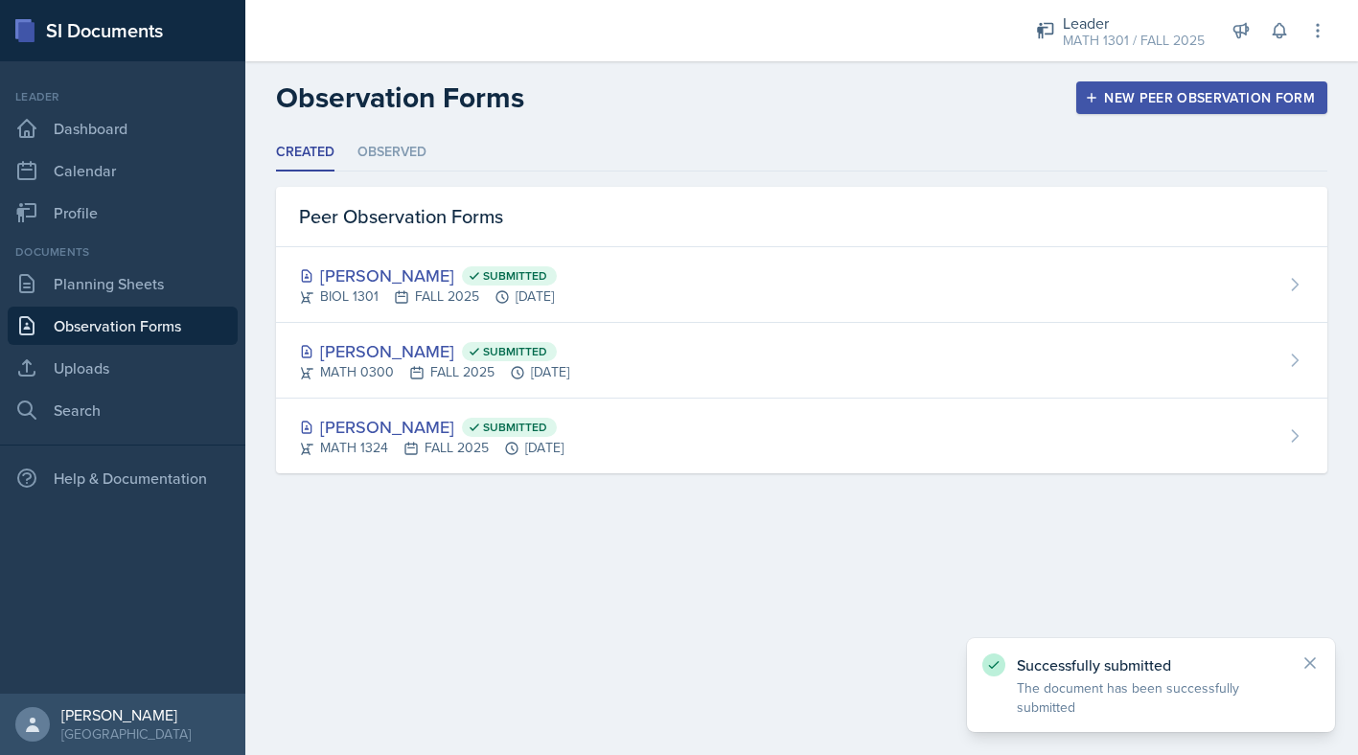
click at [93, 388] on div "Documents Planning Sheets Observation Forms Uploads Search" at bounding box center [123, 336] width 230 height 186
click at [95, 378] on link "Uploads" at bounding box center [123, 368] width 230 height 38
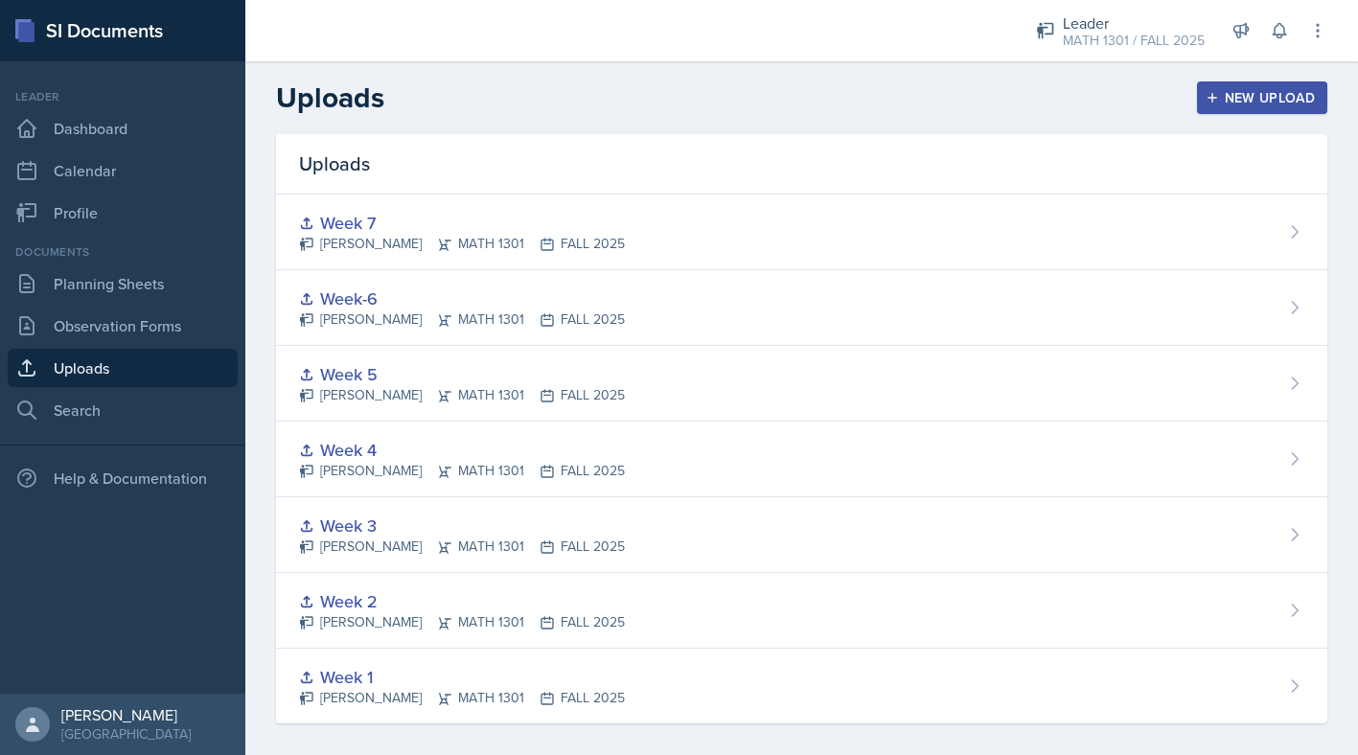
click at [1286, 101] on div "New Upload" at bounding box center [1262, 97] width 106 height 15
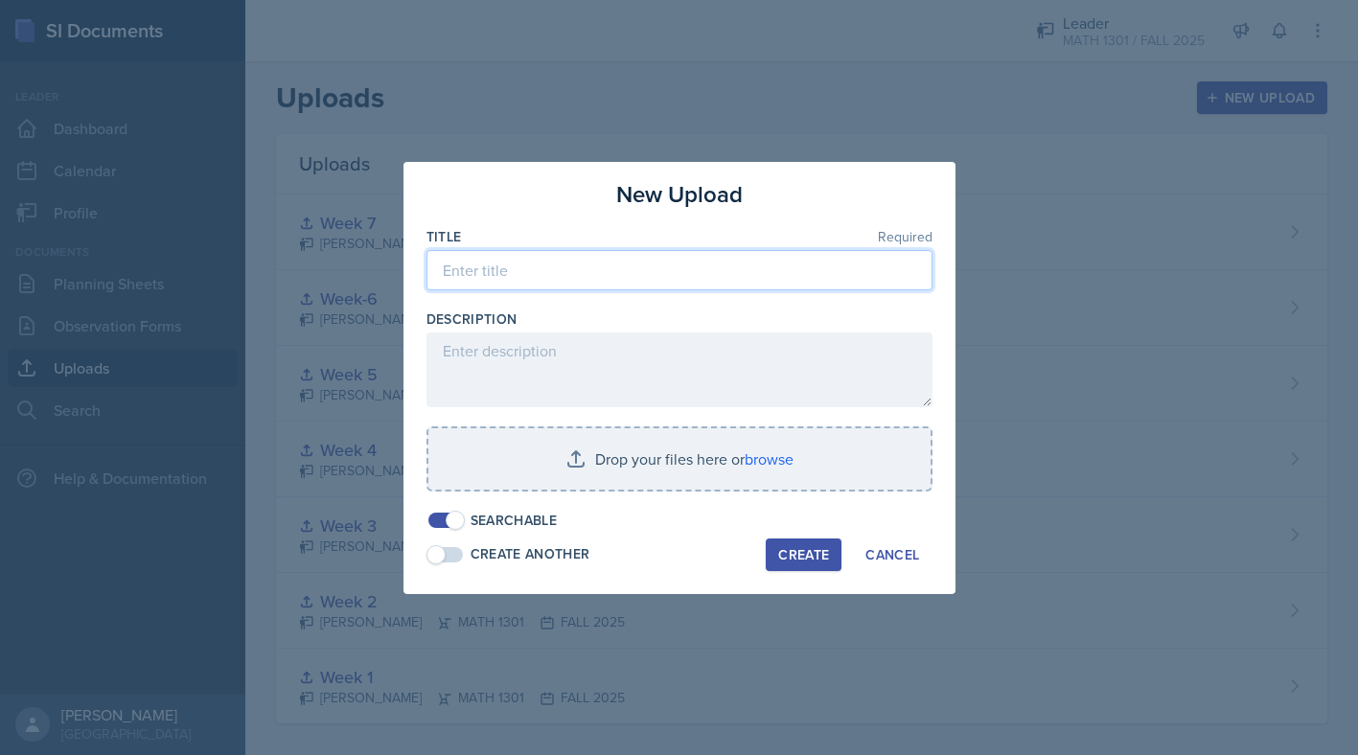
click at [520, 273] on input at bounding box center [679, 270] width 506 height 40
type input "Week 8"
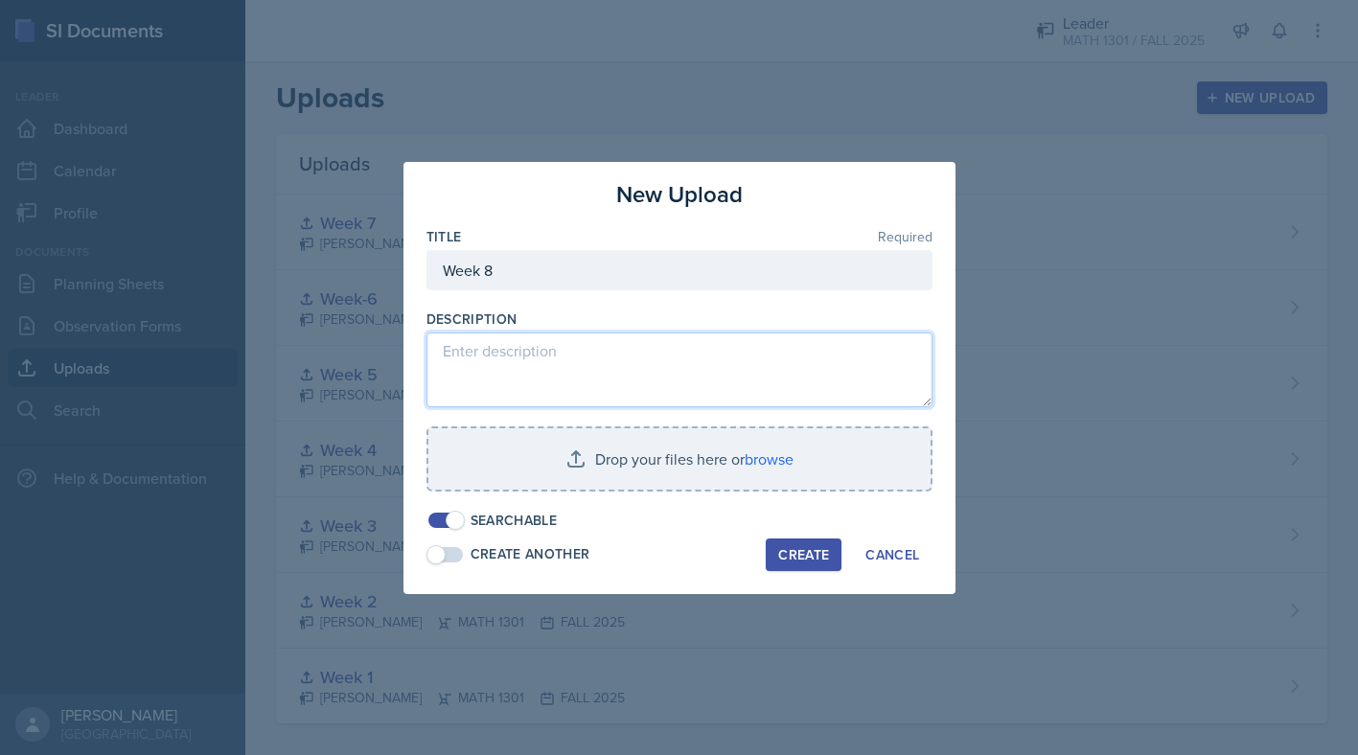
click at [527, 356] on textarea at bounding box center [679, 370] width 506 height 75
click at [633, 351] on textarea "Week 8 Review/Practice" at bounding box center [679, 370] width 506 height 75
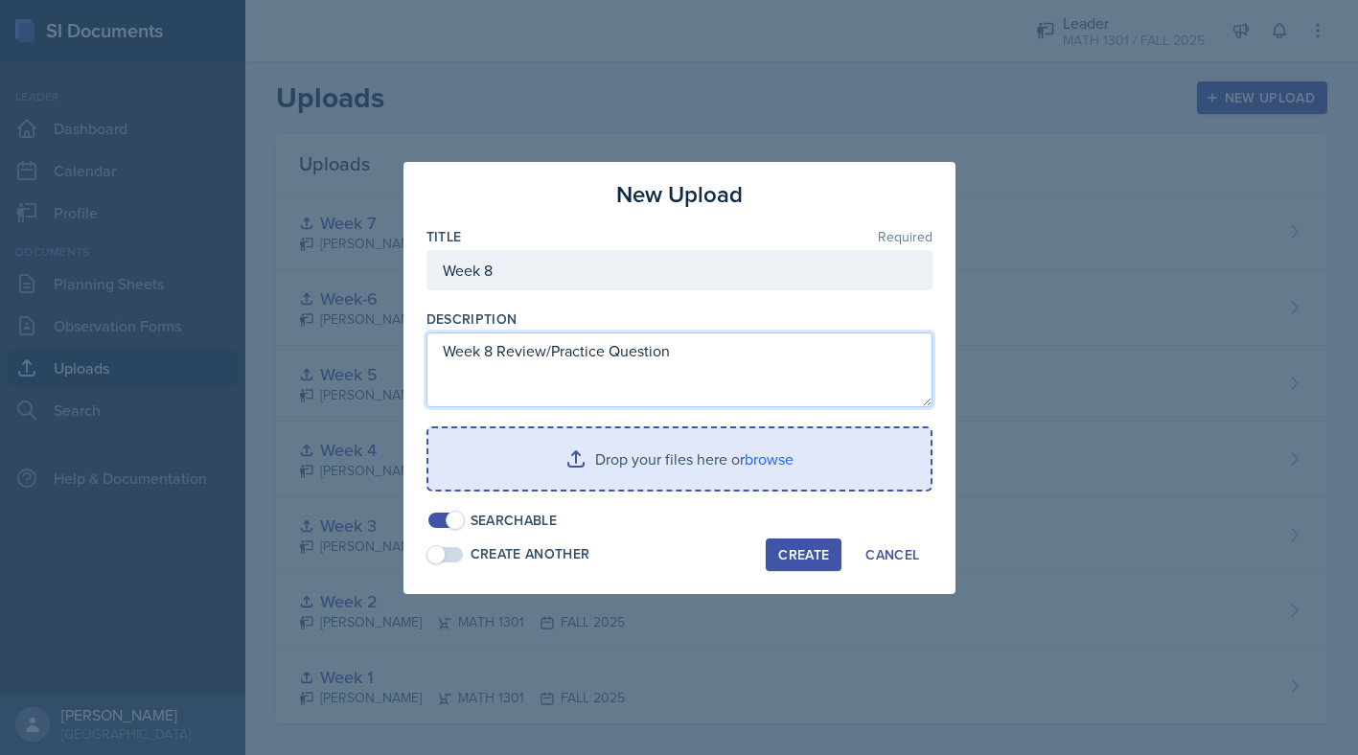
type textarea "Week 8 Review/Practice Question"
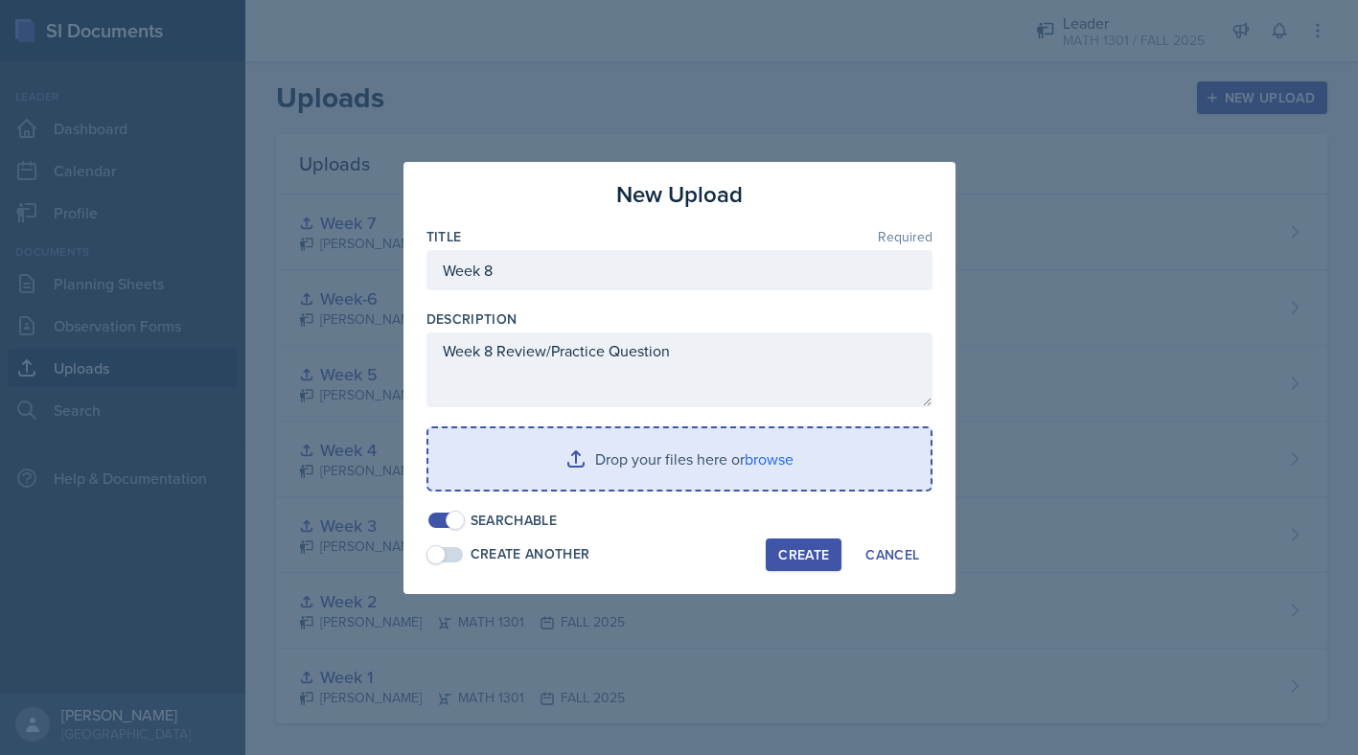
click at [758, 448] on input "file" at bounding box center [679, 458] width 502 height 61
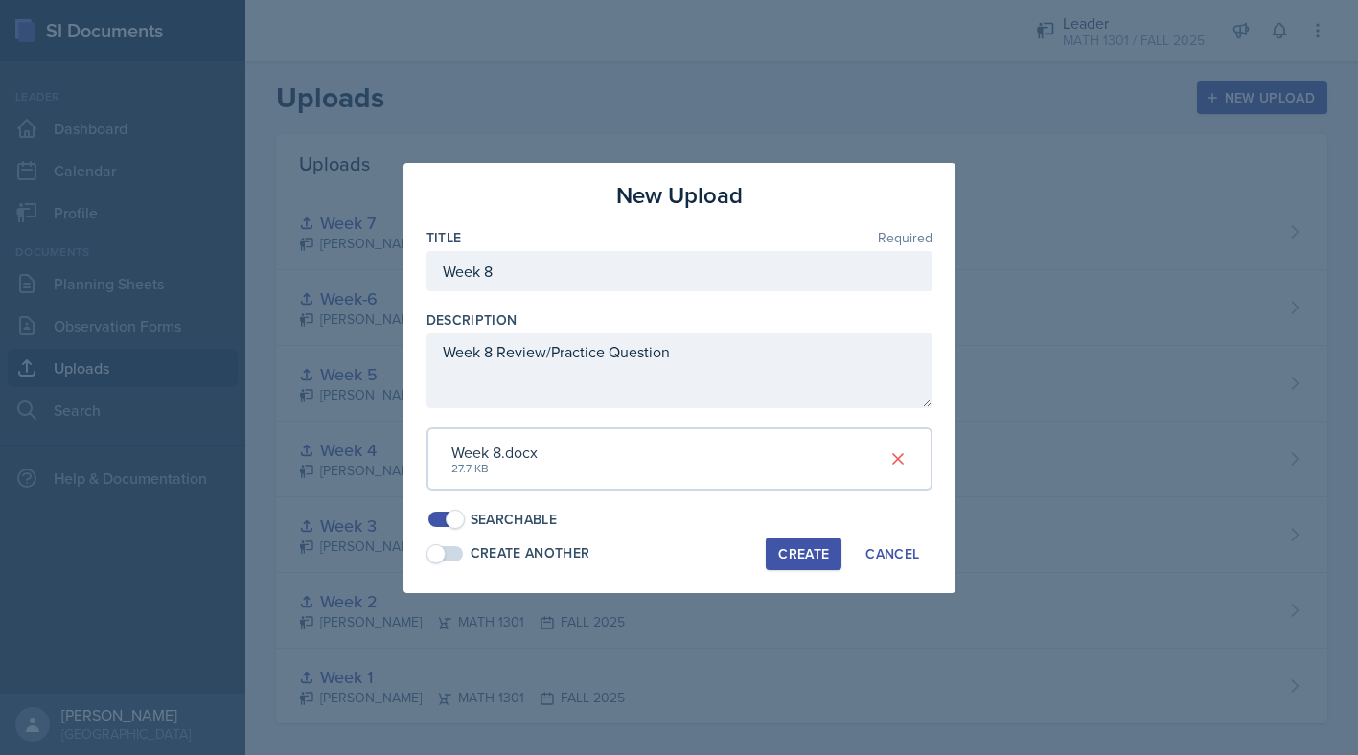
click at [800, 561] on div "Create" at bounding box center [803, 553] width 51 height 15
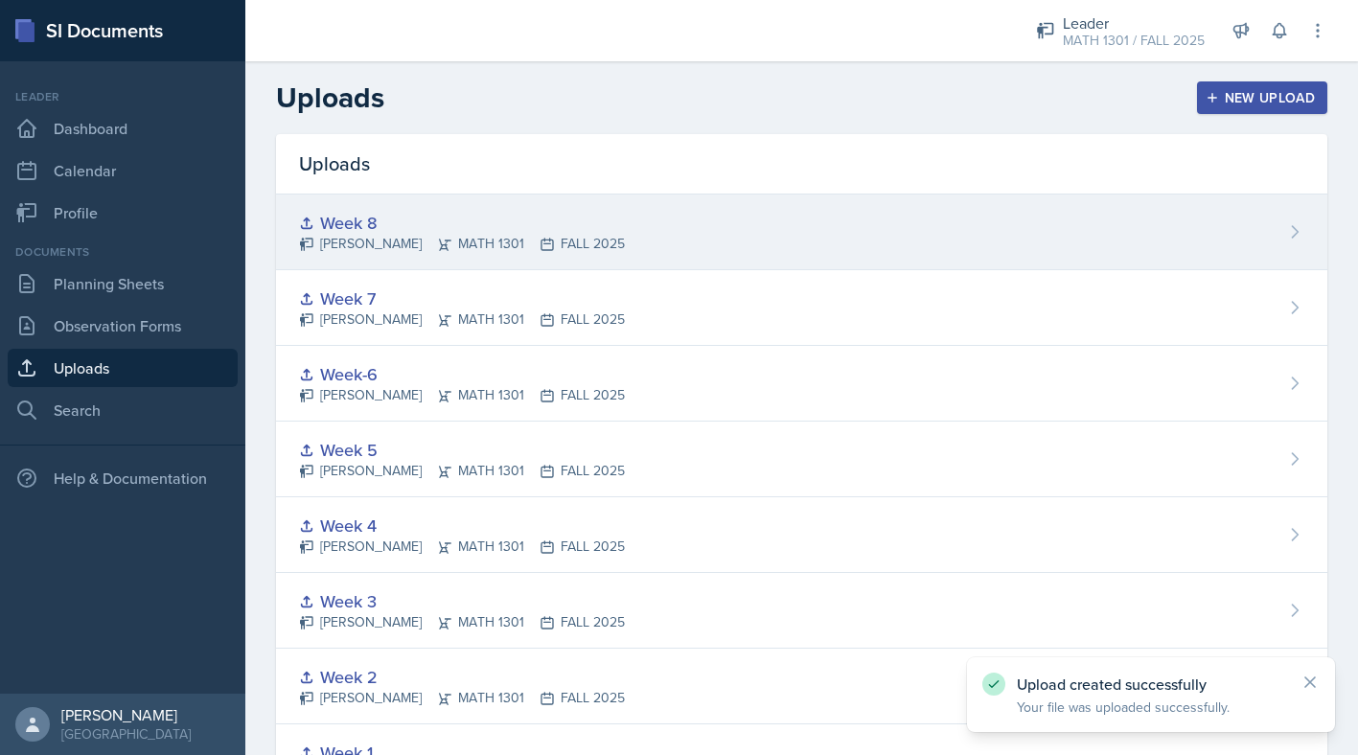
click at [359, 225] on div "Week 8" at bounding box center [462, 223] width 326 height 26
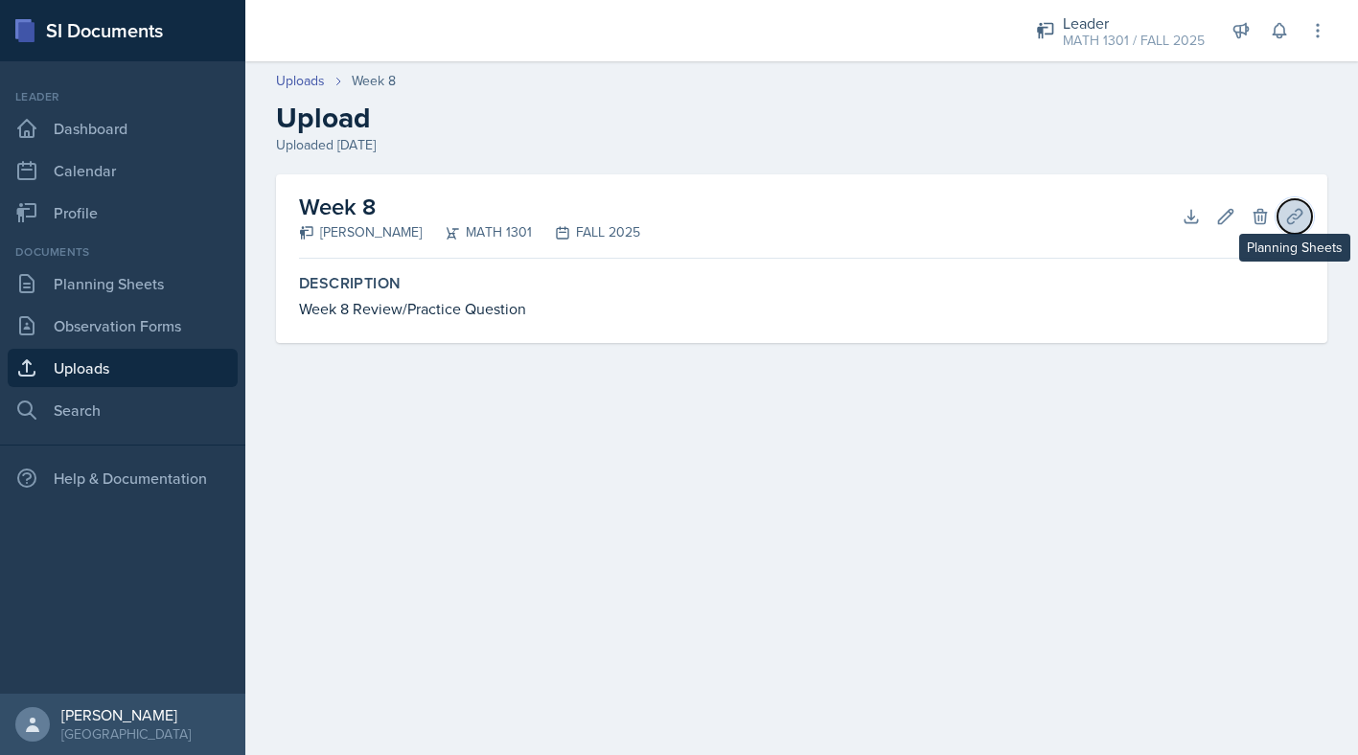
click at [1294, 217] on icon at bounding box center [1294, 216] width 19 height 19
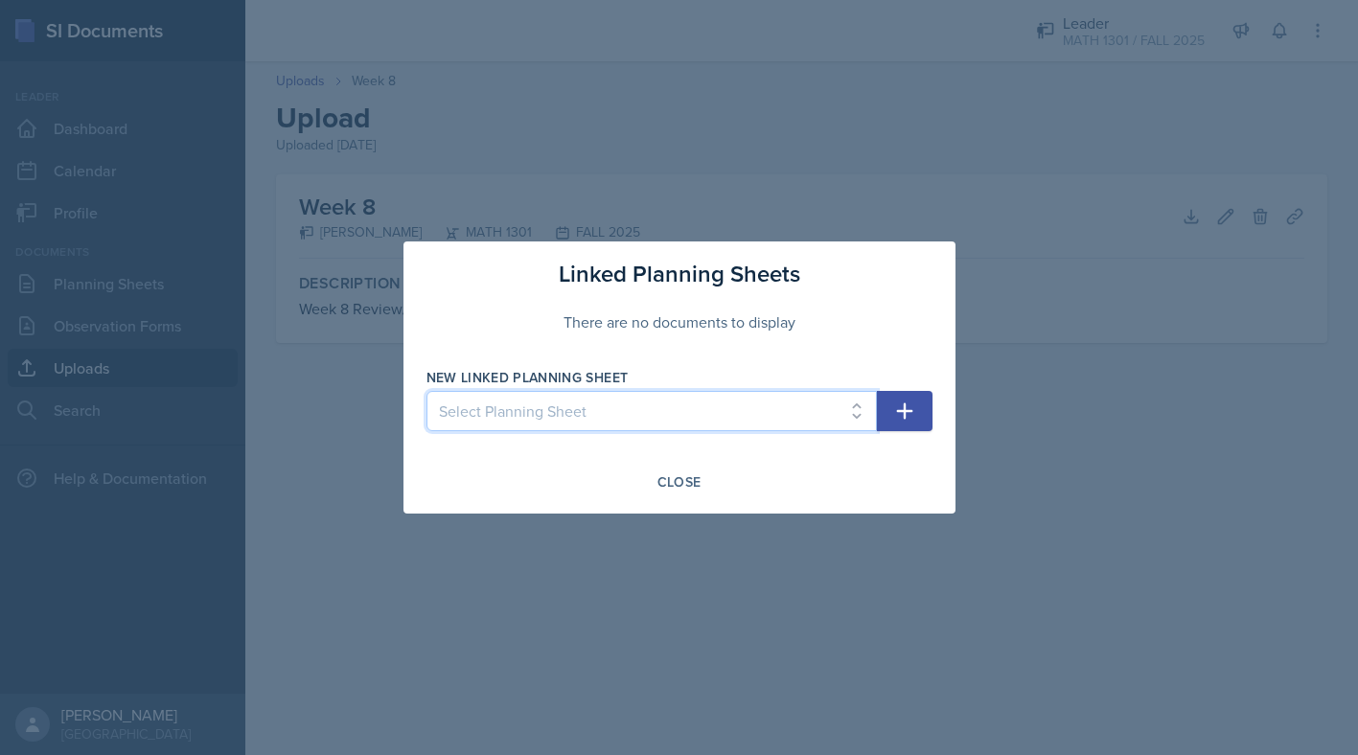
click at [845, 415] on select "Select Planning Sheet [DATE] [DATE] [DATE] [DATE] [DATE] [DATE] [DATE] [DATE]" at bounding box center [651, 411] width 450 height 40
select select "809ec886-d57e-41d7-9185-a710722b7c91"
click at [426, 391] on select "Select Planning Sheet [DATE] [DATE] [DATE] [DATE] [DATE] [DATE] [DATE] [DATE]" at bounding box center [651, 411] width 450 height 40
click at [902, 419] on icon "button" at bounding box center [904, 411] width 23 height 23
select select
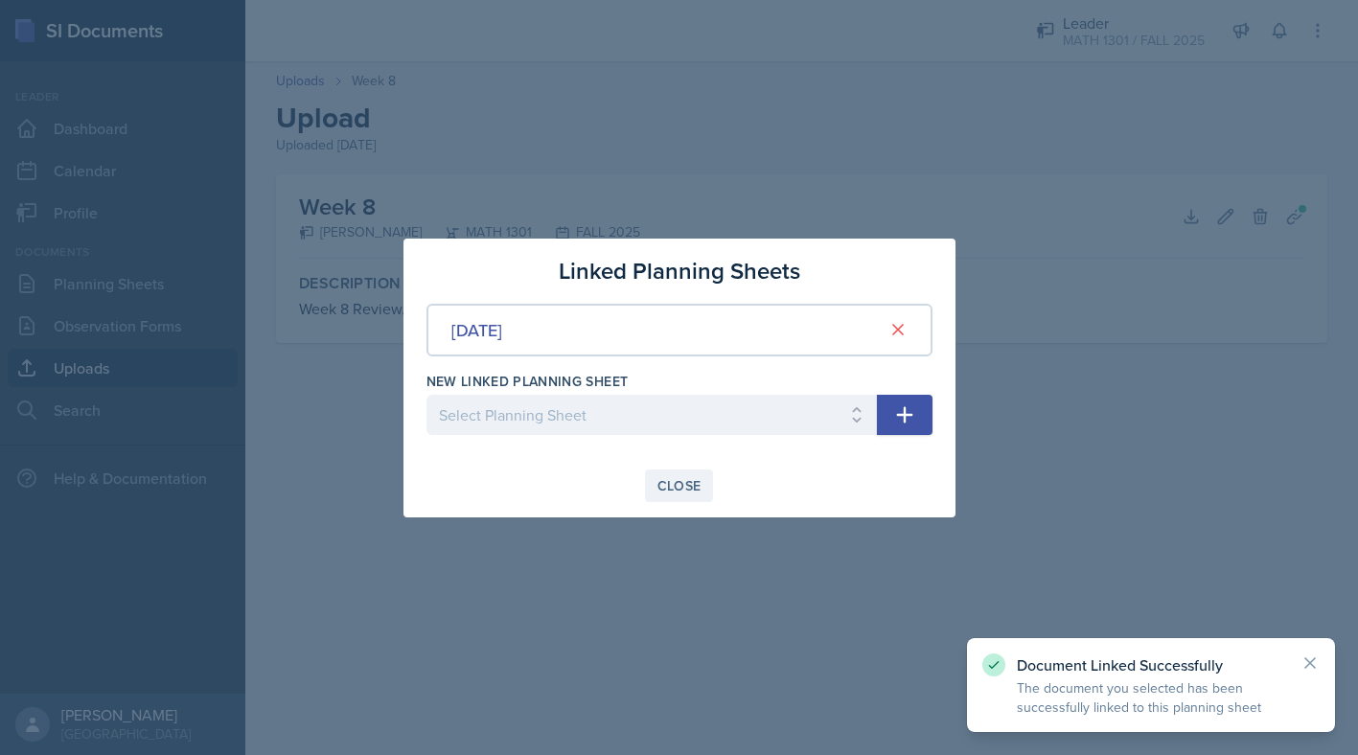
click at [679, 488] on div "Close" at bounding box center [679, 485] width 44 height 15
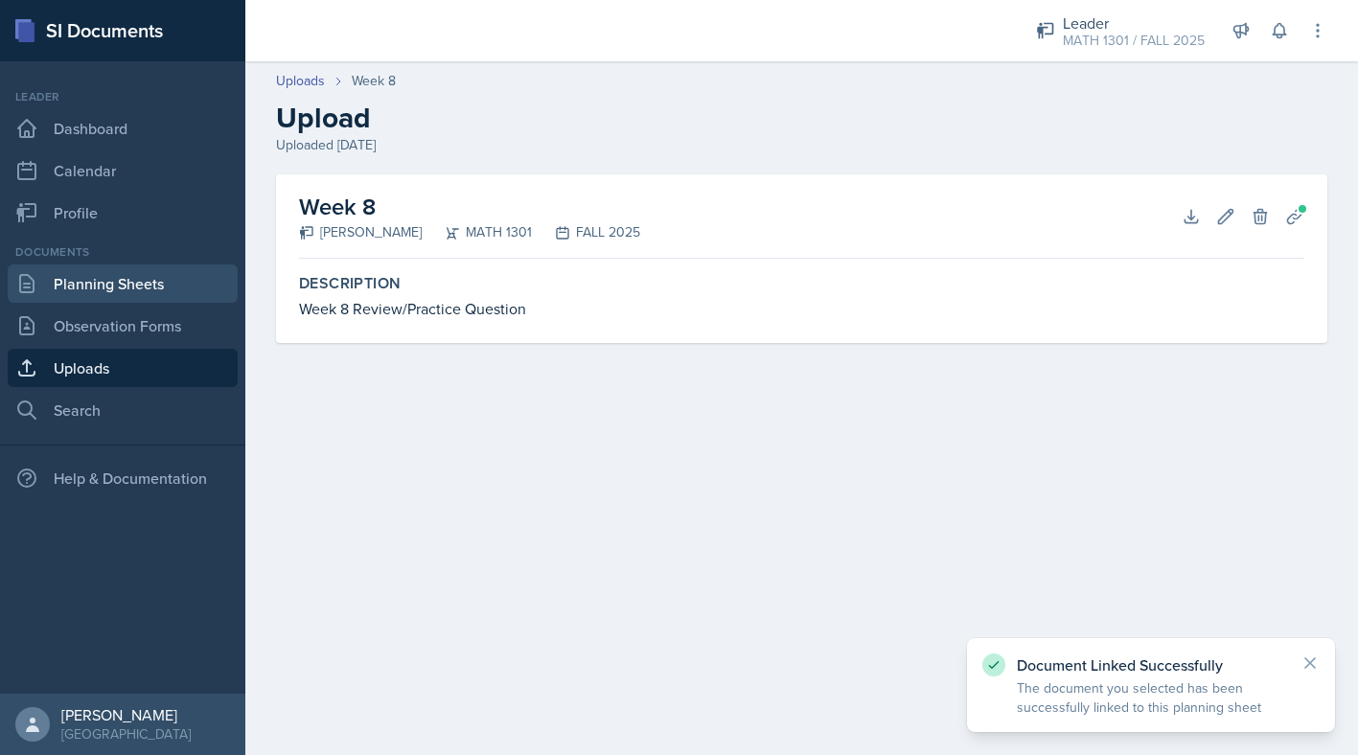
click at [140, 288] on link "Planning Sheets" at bounding box center [123, 284] width 230 height 38
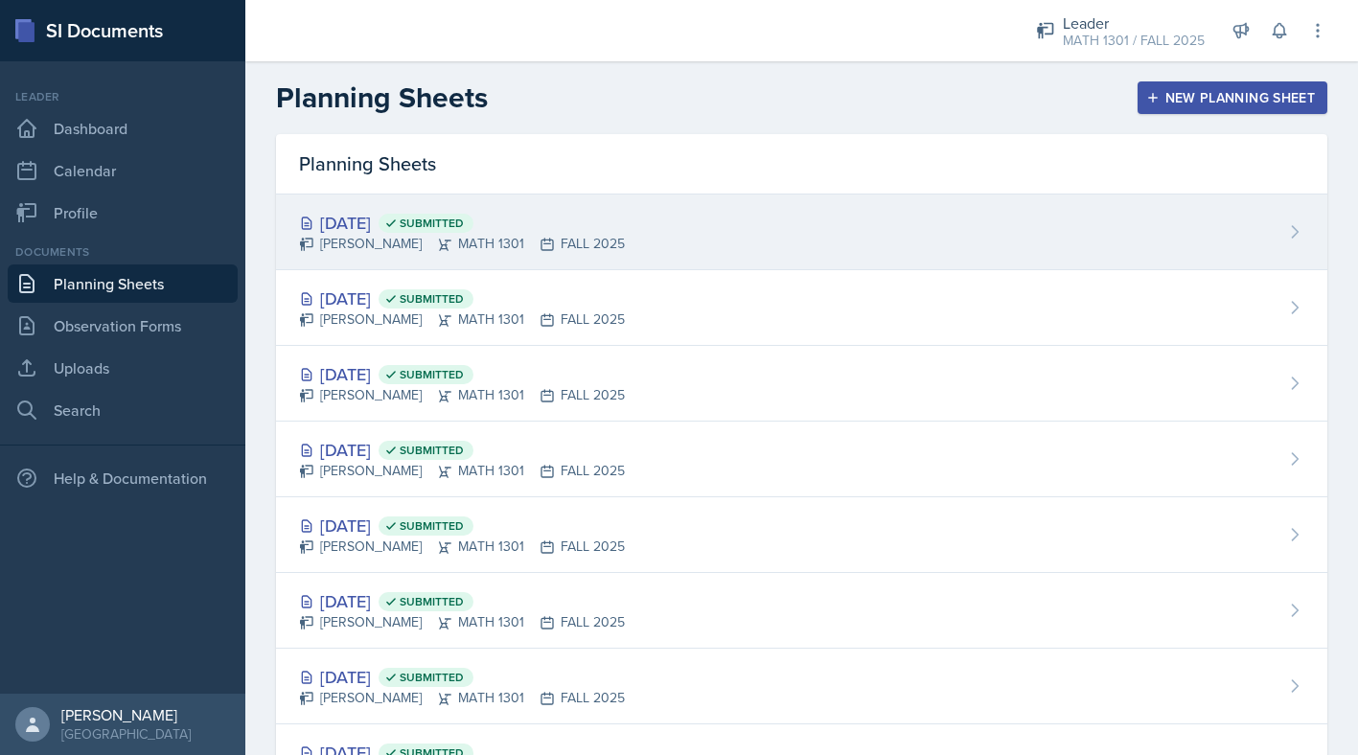
click at [353, 225] on div "[DATE] Submitted" at bounding box center [462, 223] width 326 height 26
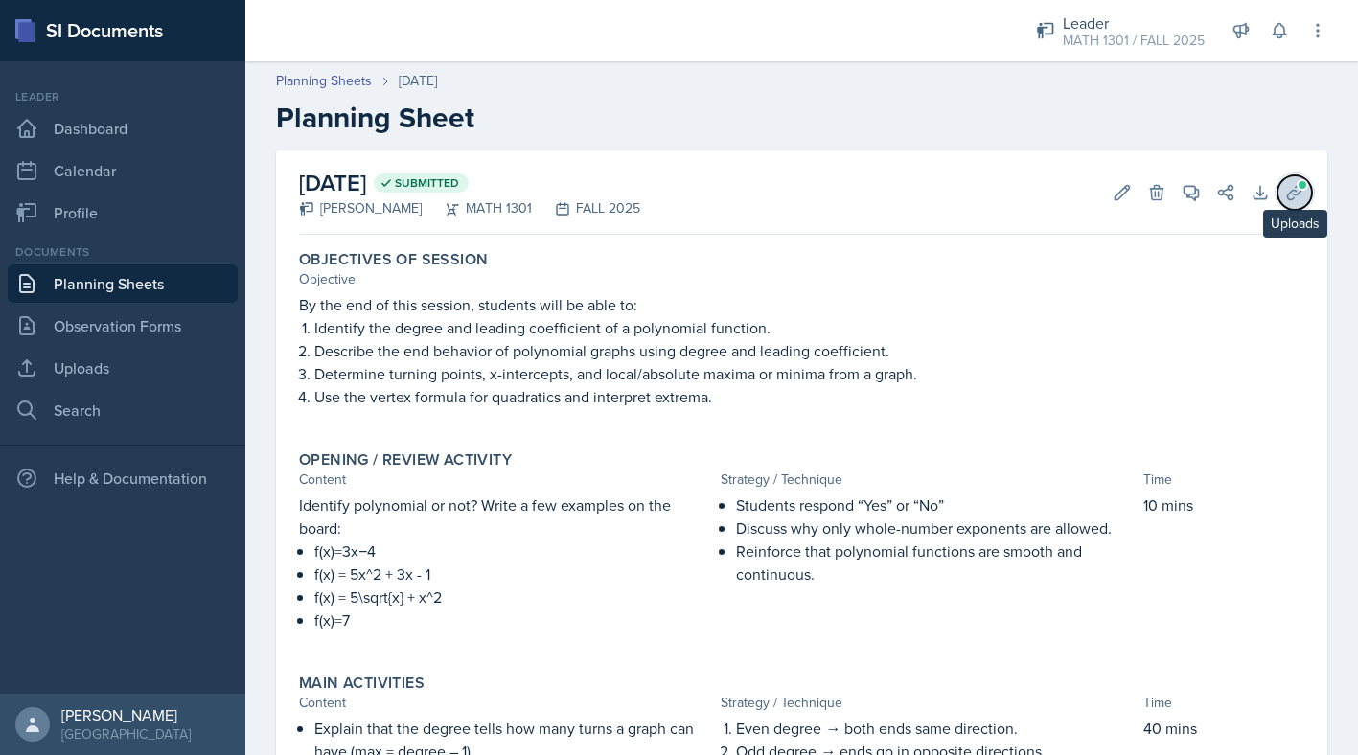
click at [1295, 196] on icon at bounding box center [1294, 192] width 19 height 19
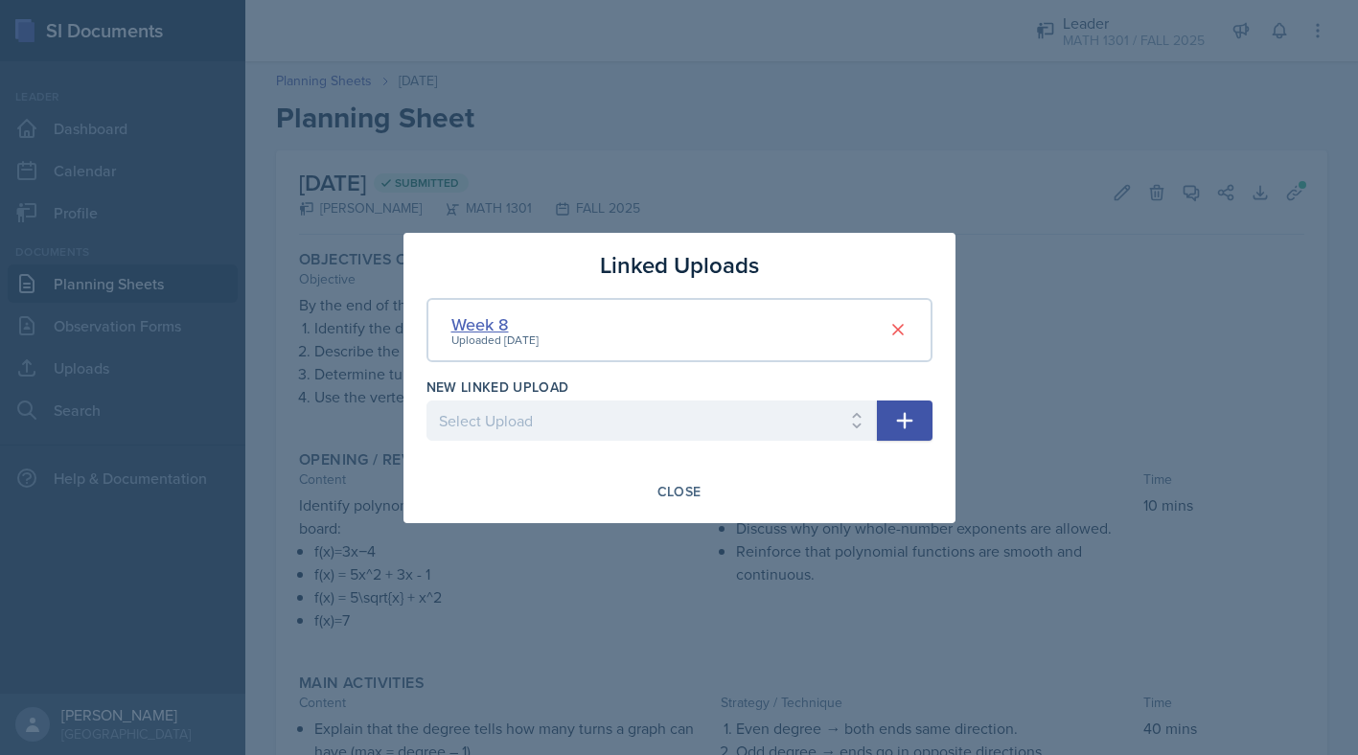
click at [477, 329] on div "Week 8" at bounding box center [494, 324] width 87 height 26
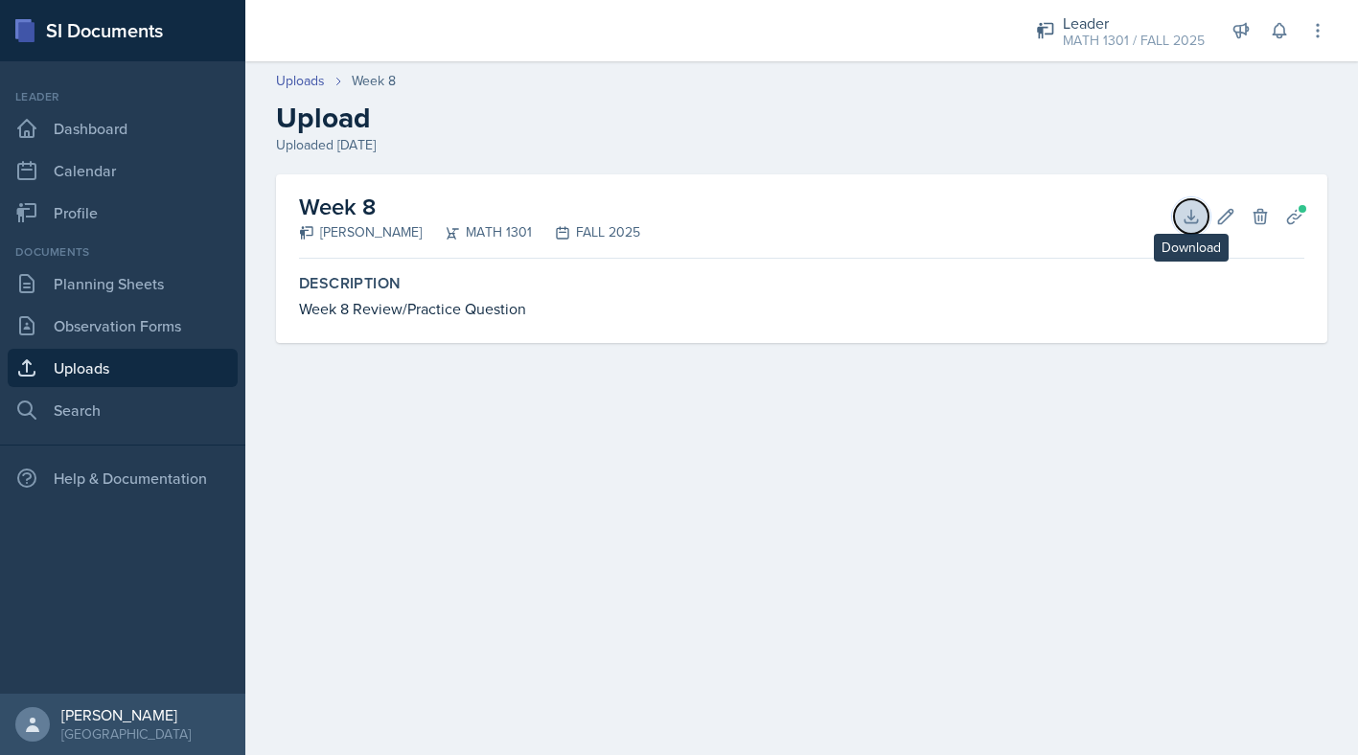
click at [1204, 215] on button "Download" at bounding box center [1191, 216] width 35 height 35
click at [103, 131] on link "Dashboard" at bounding box center [123, 128] width 230 height 38
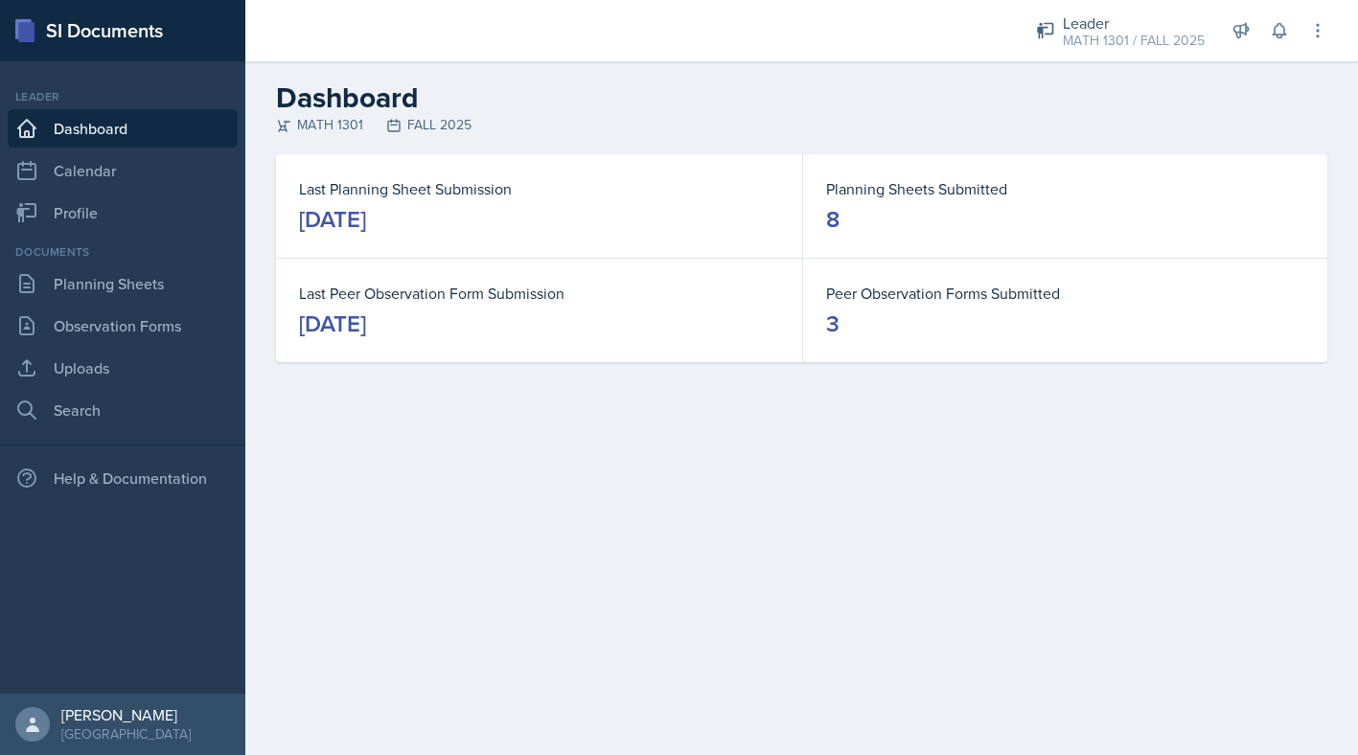
click at [366, 224] on div "[DATE]" at bounding box center [332, 219] width 67 height 31
click at [366, 218] on div "[DATE]" at bounding box center [332, 219] width 67 height 31
click at [88, 302] on link "Planning Sheets" at bounding box center [123, 284] width 230 height 38
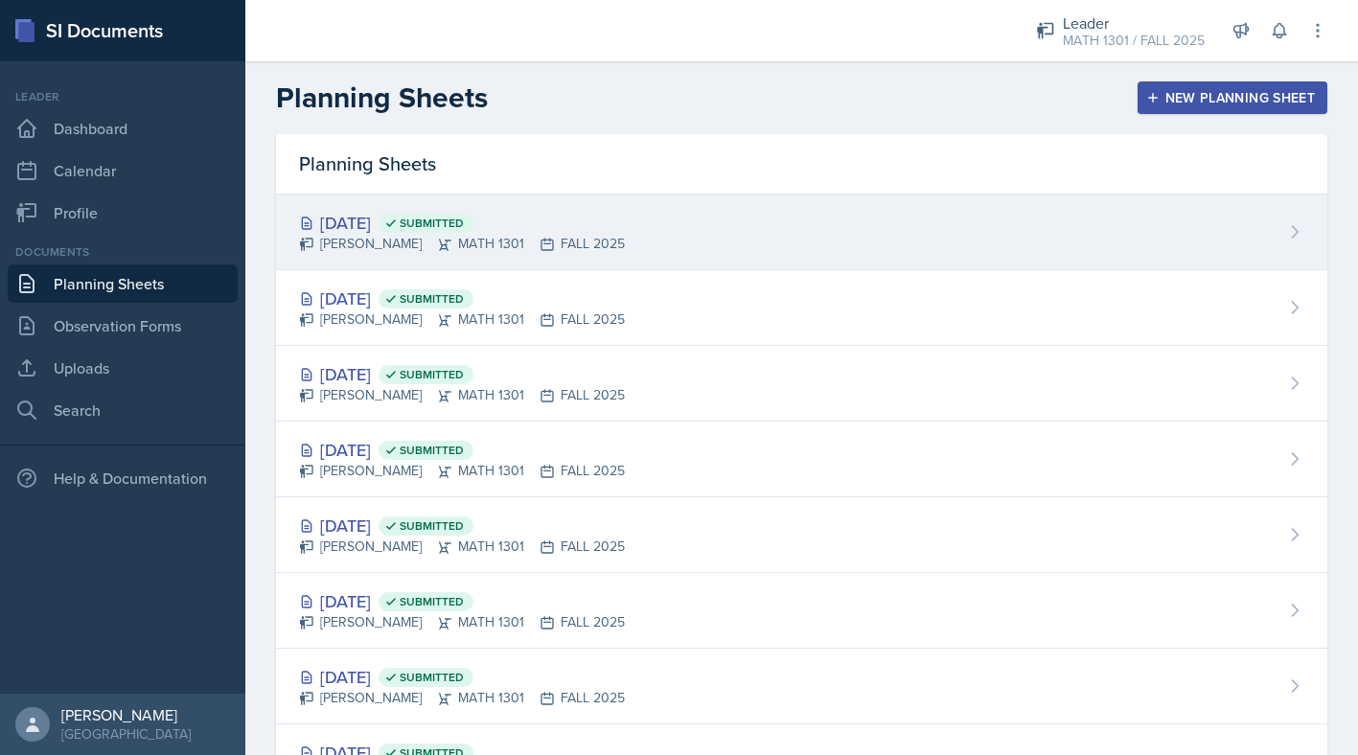
click at [399, 219] on div "[DATE] Submitted" at bounding box center [462, 223] width 326 height 26
